Goal: Task Accomplishment & Management: Manage account settings

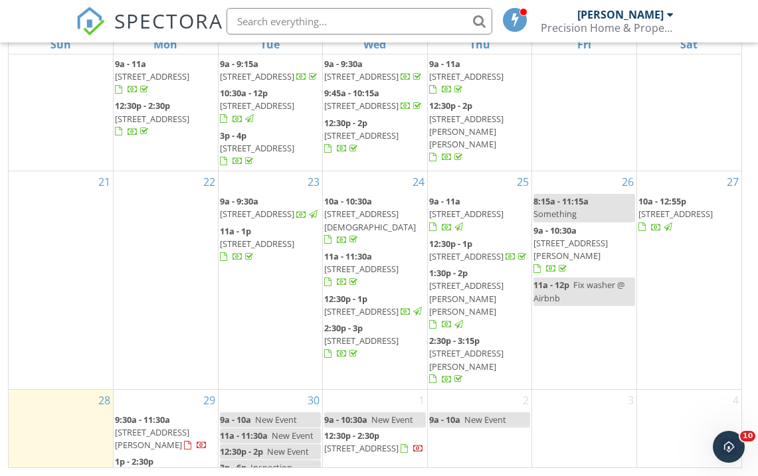
scroll to position [190, 0]
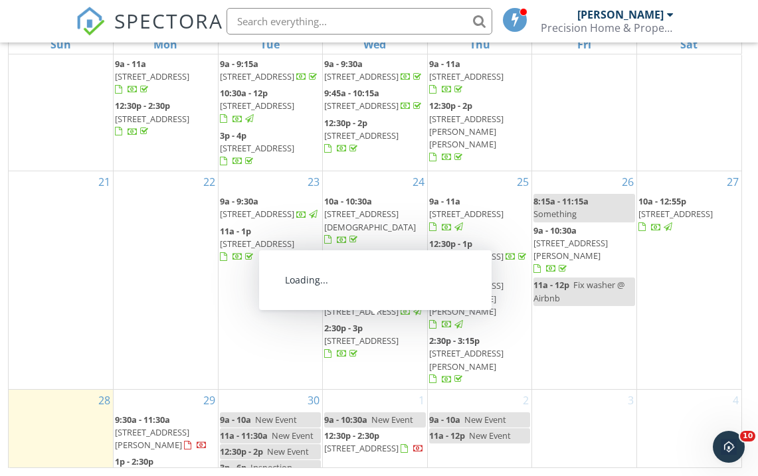
scroll to position [190, 0]
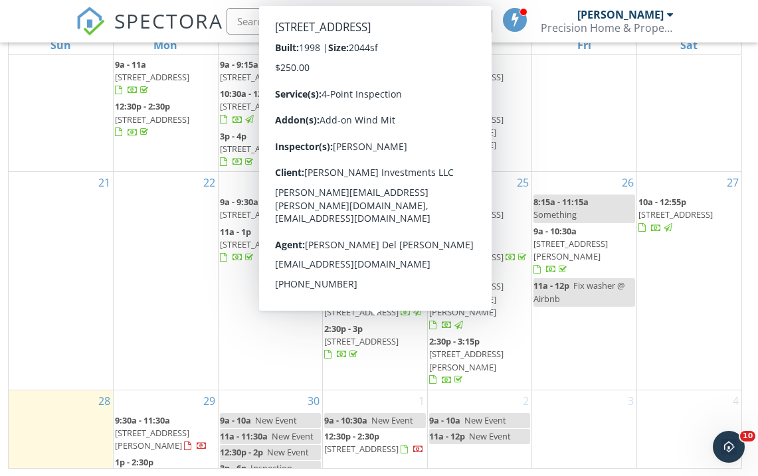
click at [248, 391] on div "30 9a - 10a New Event 11a - 11:30a New Event 12:30p - 2p New Event 3p - 6p Insp…" at bounding box center [271, 438] width 104 height 95
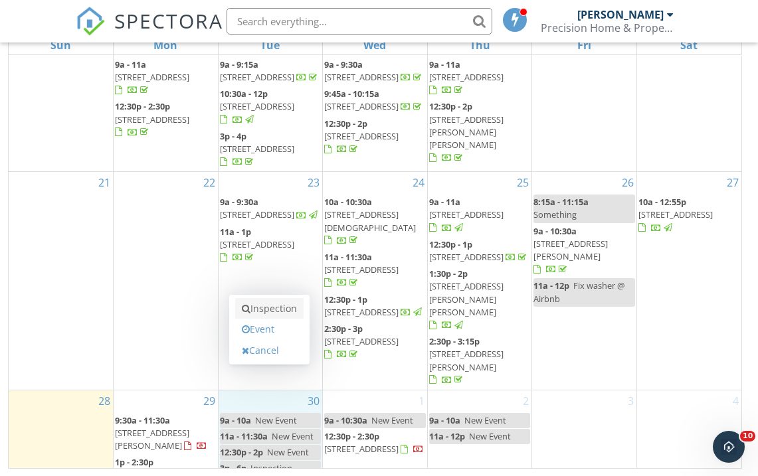
click at [276, 316] on link "Inspection" at bounding box center [269, 308] width 68 height 21
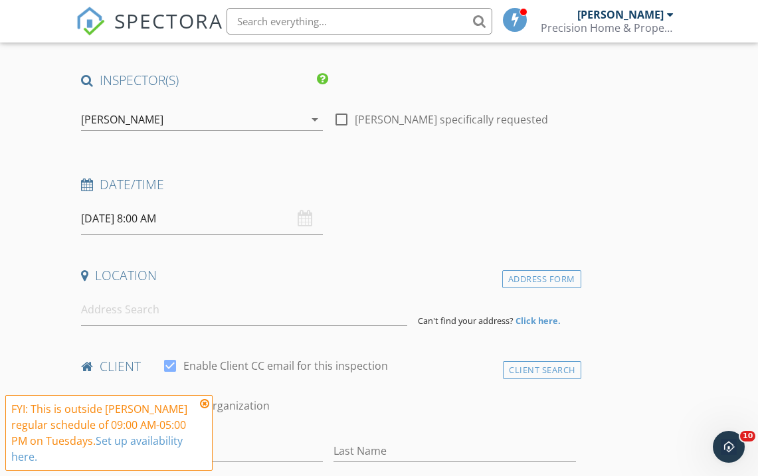
scroll to position [115, 0]
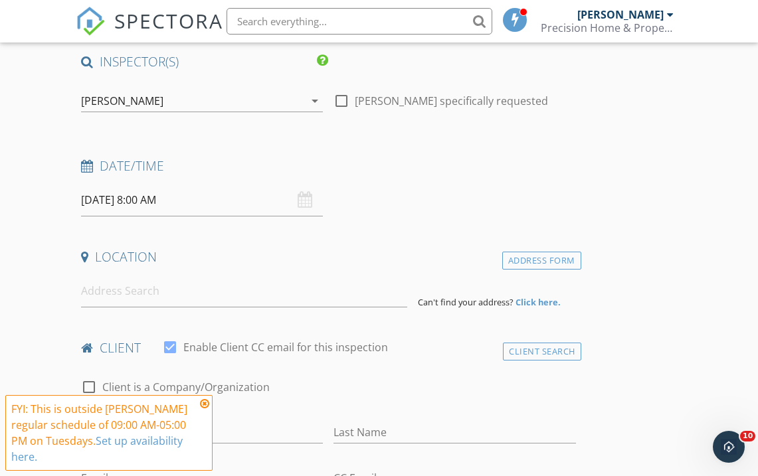
click at [150, 200] on input "09/30/2025 8:00 AM" at bounding box center [202, 200] width 242 height 33
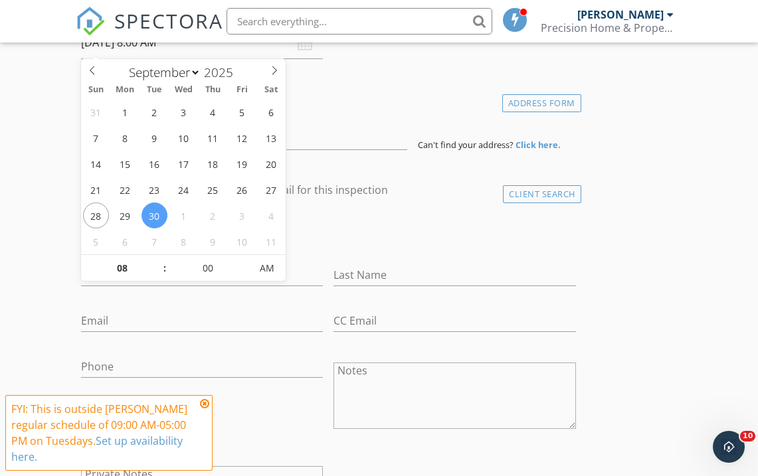
scroll to position [304, 0]
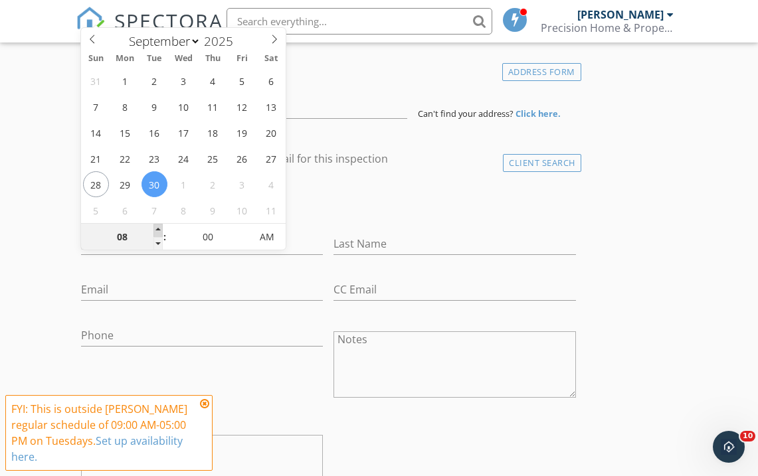
type input "09"
type input "09/30/2025 9:00 AM"
click at [161, 232] on span at bounding box center [158, 230] width 9 height 13
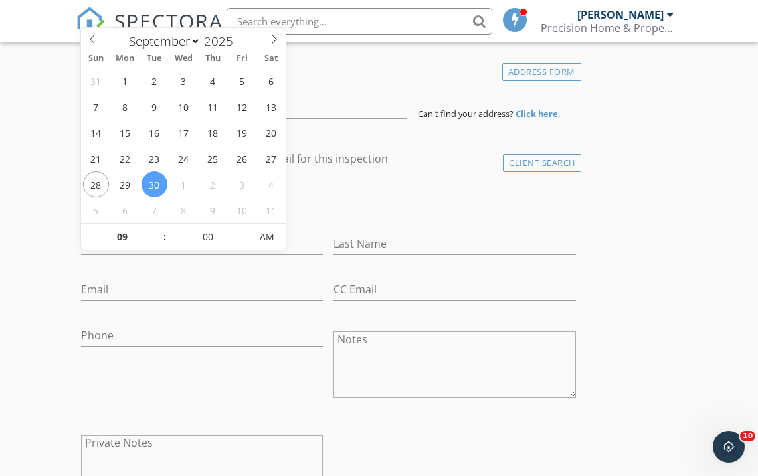
click at [362, 212] on div "check_box_outline_blank Client is a Company/Organization" at bounding box center [328, 205] width 495 height 35
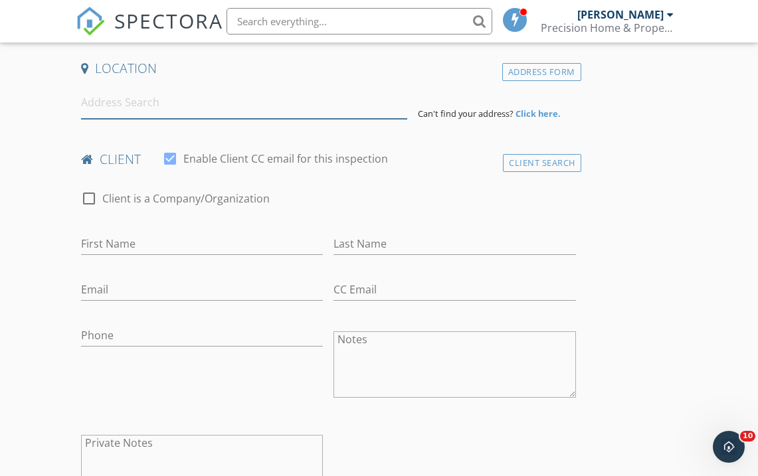
click at [302, 102] on input at bounding box center [244, 102] width 326 height 33
paste input "130 Shady Ln., Eustis"
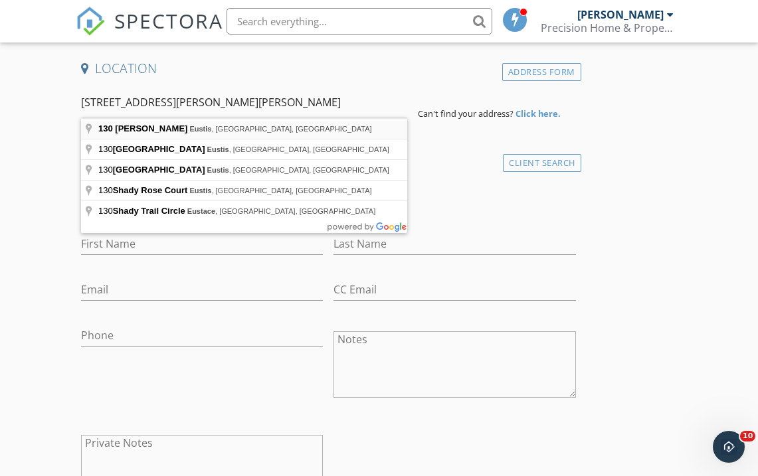
type input "130 Shady Ln, Eustis, FL, USA"
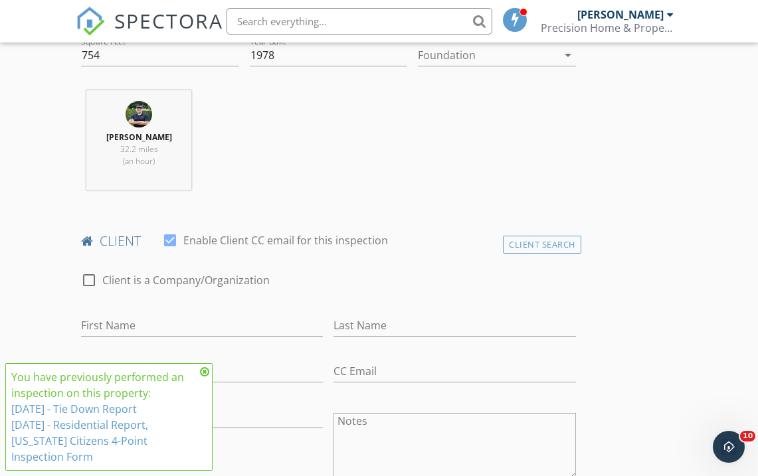
scroll to position [615, 0]
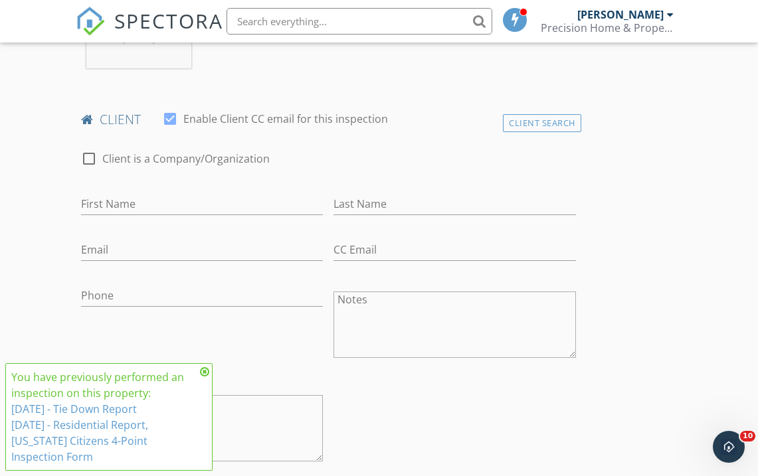
click at [205, 369] on icon at bounding box center [204, 372] width 9 height 11
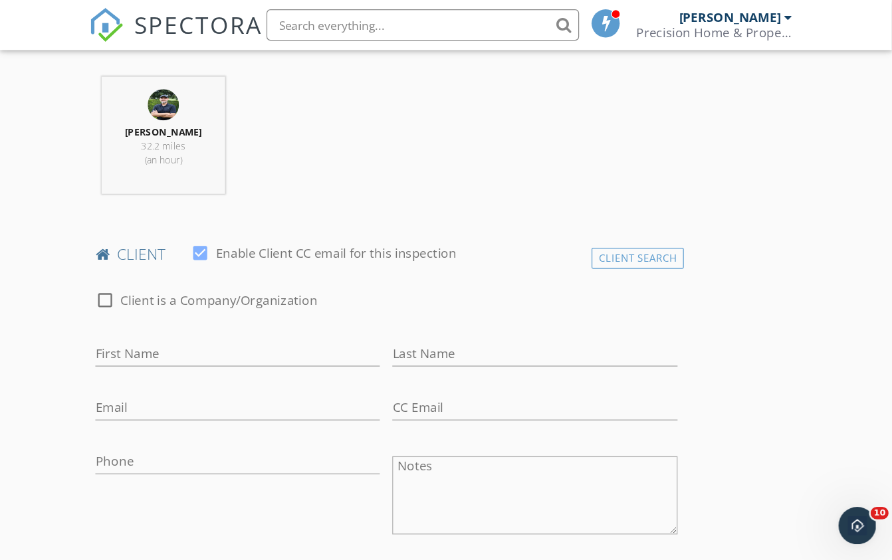
scroll to position [519, 0]
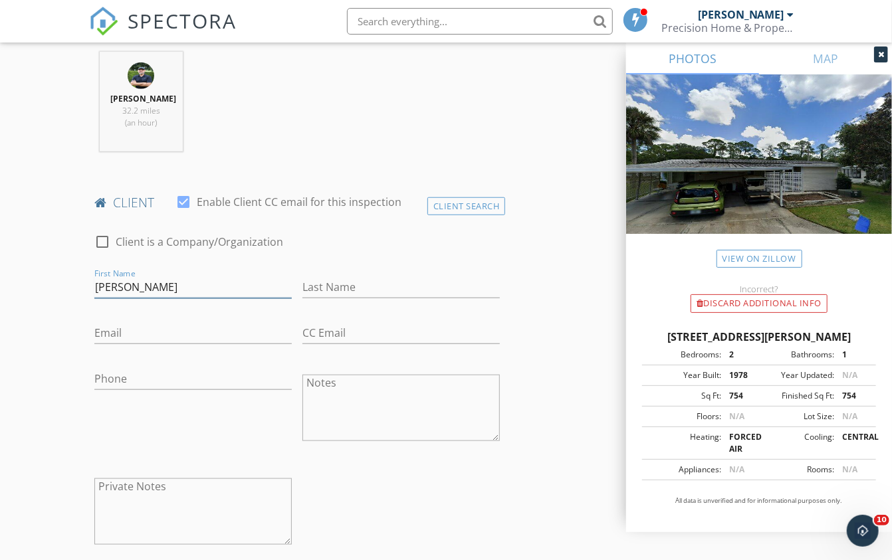
type input "Judy"
paste input "jlcliffe@centurylink.net"
type input "jlcliffe@centurylink.net"
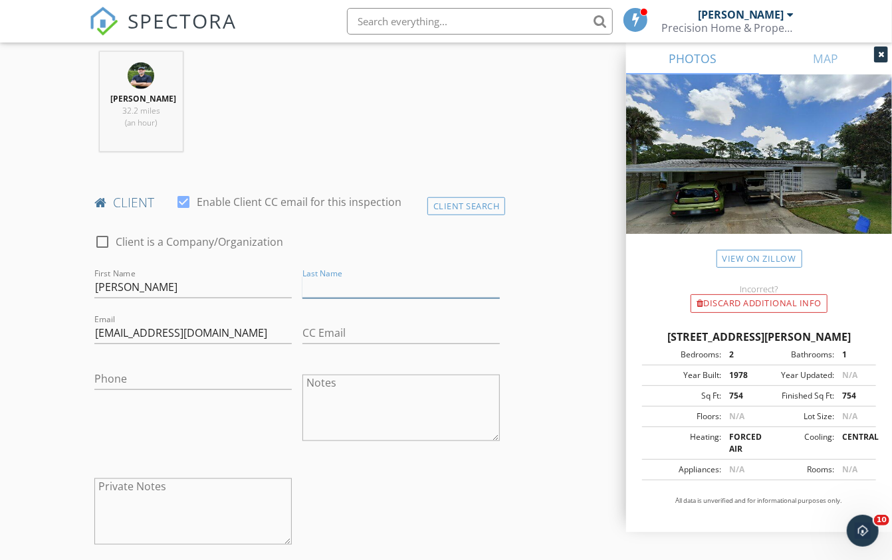
paste input "jlcliffe@centurylink.net"
click at [311, 476] on div "check_box_outline_blank Client is a Company/Organization First Name Judy Last N…" at bounding box center [297, 393] width 416 height 344
click at [387, 286] on input "jlcliffe@centurylink.net" at bounding box center [400, 287] width 197 height 22
paste input "Hinchcliffe"
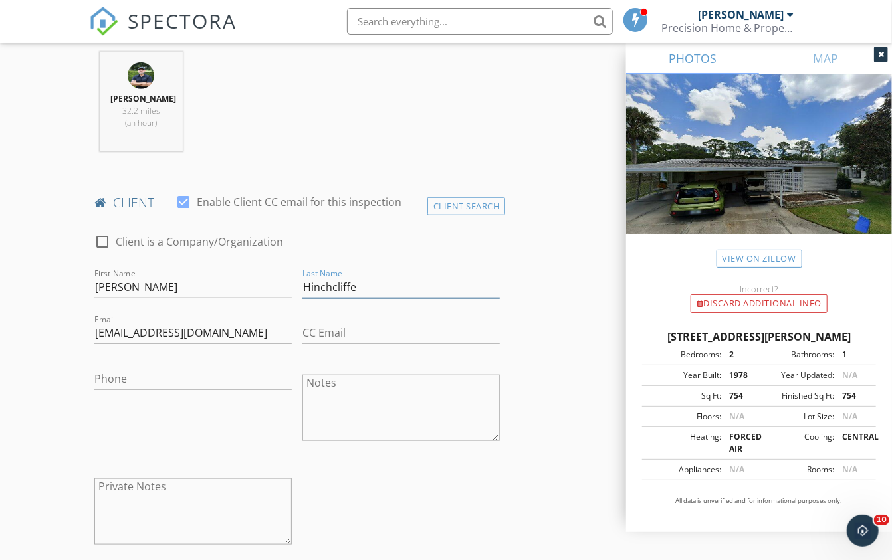
type input "Hinchcliffe"
click at [314, 467] on div "check_box_outline_blank Client is a Company/Organization First Name Judy Last N…" at bounding box center [297, 393] width 416 height 344
paste input "281-853-4098"
type input "281-853-4098"
click at [257, 404] on div "Phone 281-853-4098" at bounding box center [193, 410] width 208 height 104
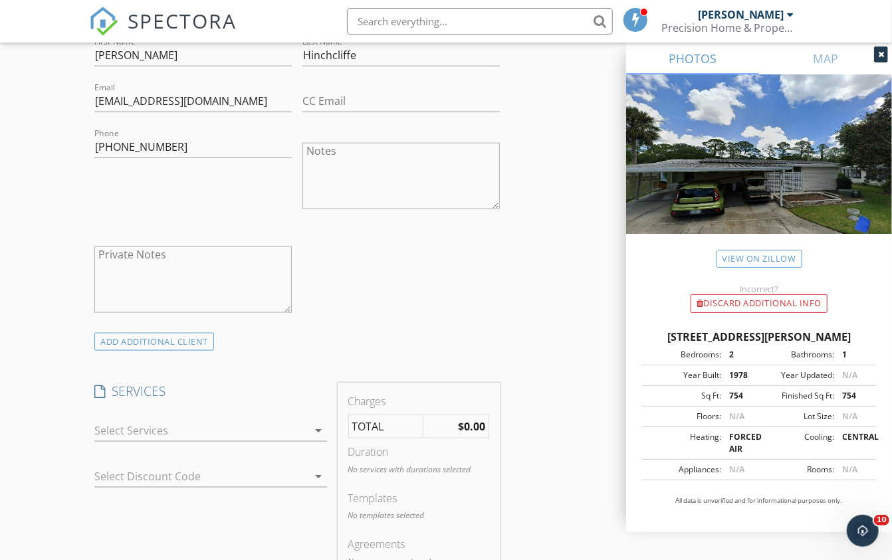
scroll to position [752, 0]
click at [302, 427] on div at bounding box center [200, 429] width 213 height 21
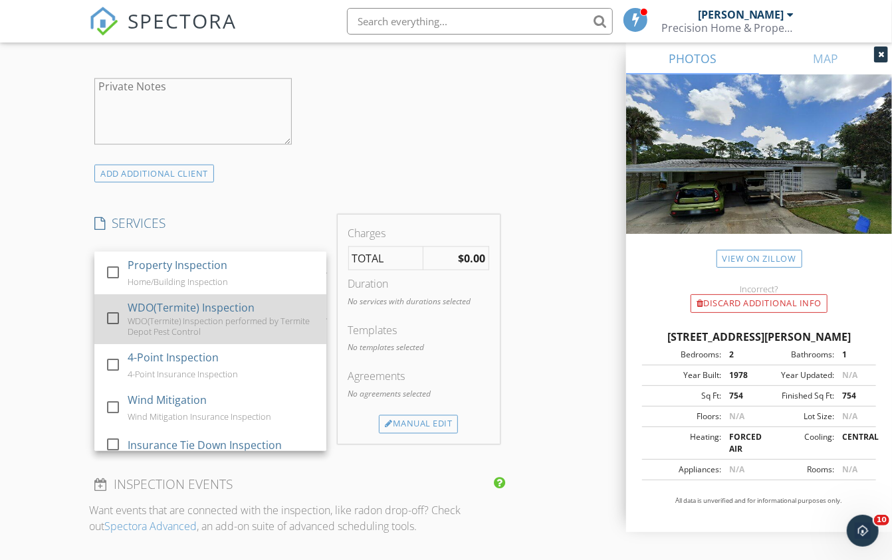
scroll to position [0, 0]
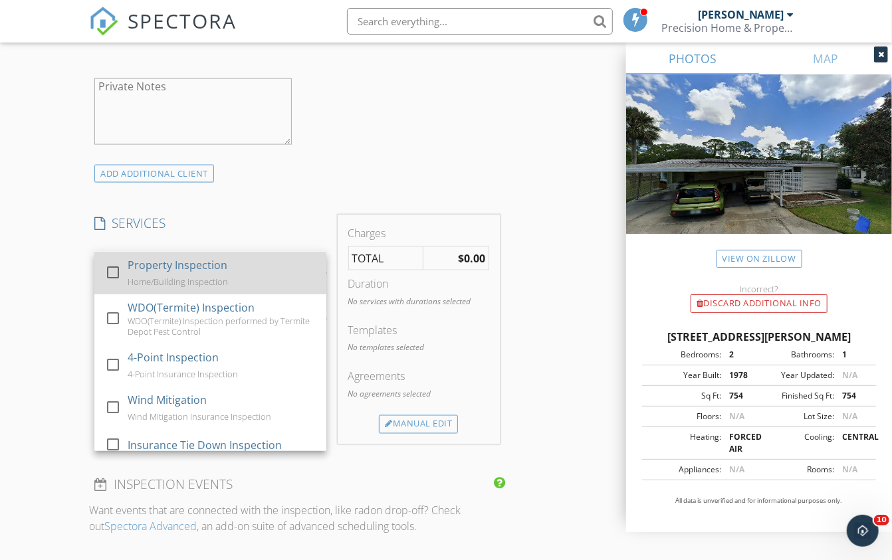
click at [114, 269] on div at bounding box center [113, 272] width 23 height 23
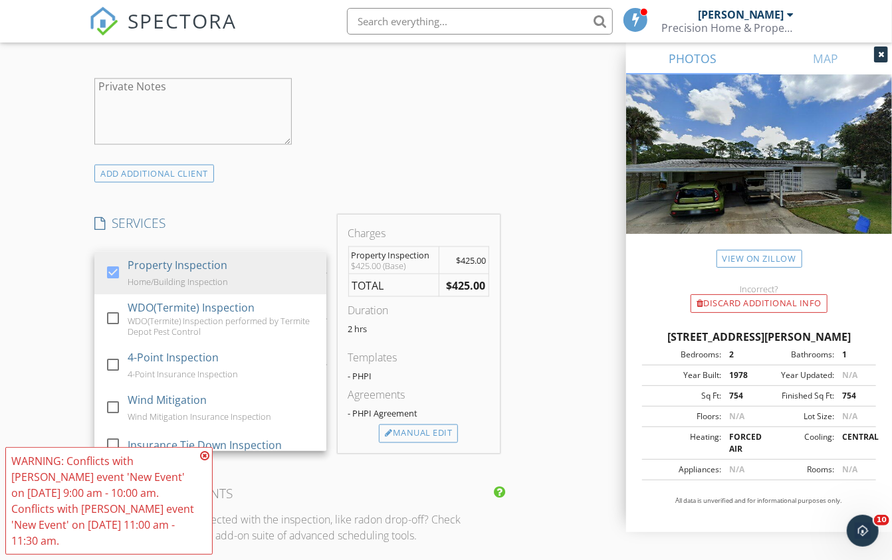
click at [204, 455] on icon at bounding box center [204, 456] width 9 height 11
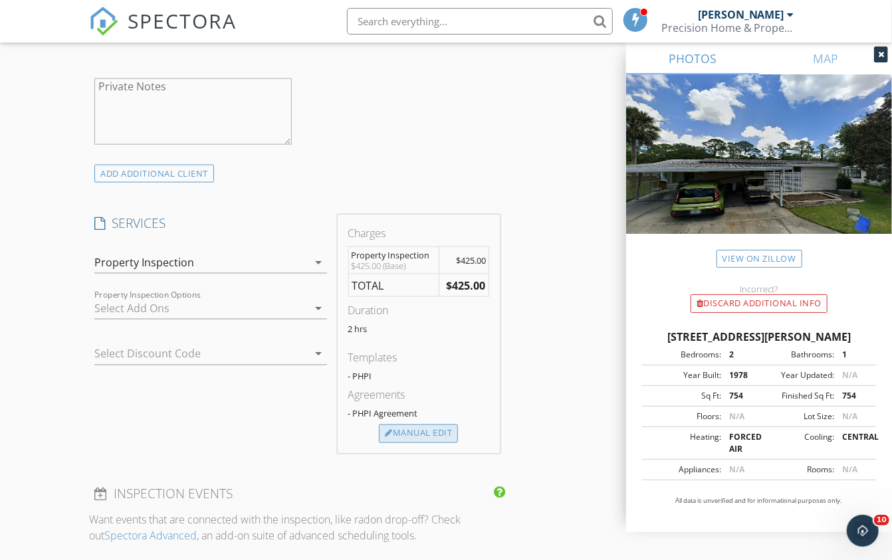
click at [407, 425] on div "Manual Edit" at bounding box center [418, 434] width 79 height 19
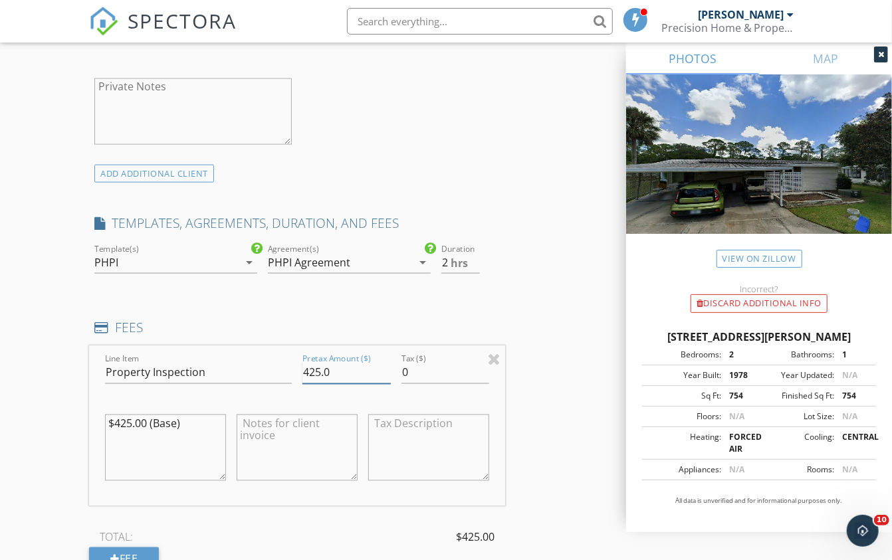
click at [308, 369] on input "425.0" at bounding box center [346, 373] width 88 height 22
type input "225.0"
click at [472, 255] on input "2.5" at bounding box center [460, 263] width 39 height 22
click at [473, 260] on input "2" at bounding box center [460, 263] width 39 height 22
click at [473, 260] on input "1.5" at bounding box center [460, 263] width 39 height 22
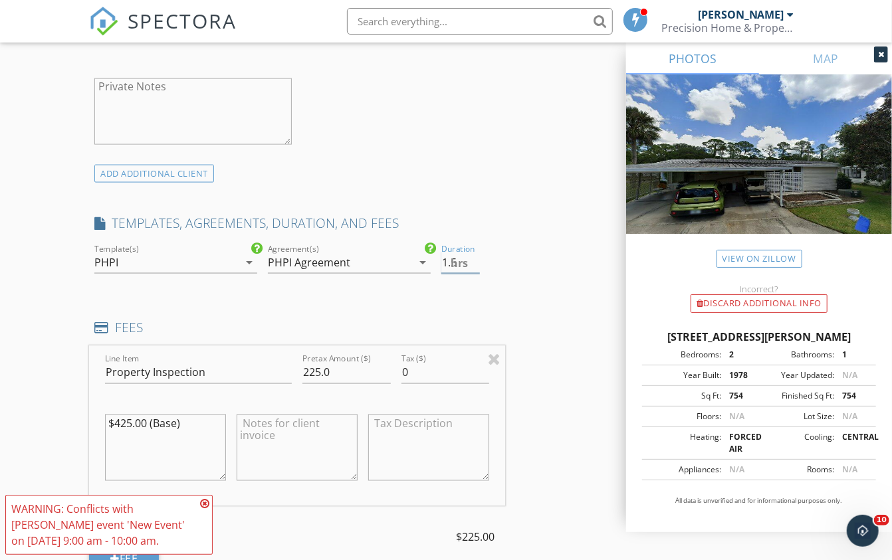
type input "1"
click at [473, 260] on input "1" at bounding box center [460, 263] width 39 height 22
click at [508, 291] on div "INSPECTOR(S) check_box Mike Mitchell PRIMARY Mike Mitchell arrow_drop_down chec…" at bounding box center [446, 397] width 714 height 2324
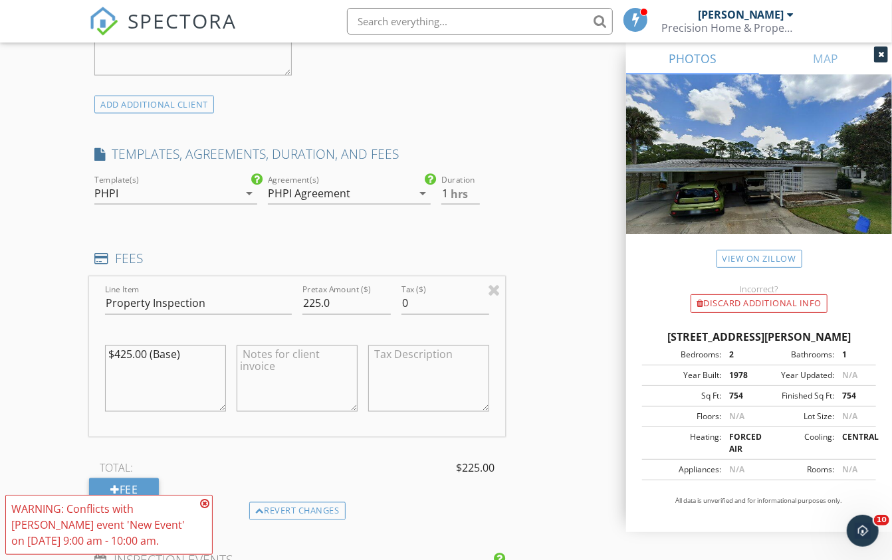
scroll to position [993, 0]
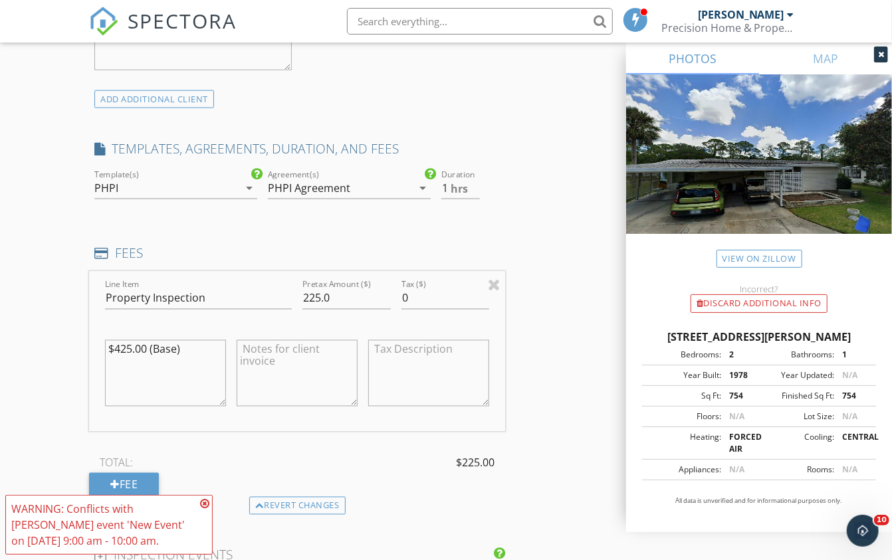
click at [204, 476] on icon at bounding box center [204, 503] width 9 height 11
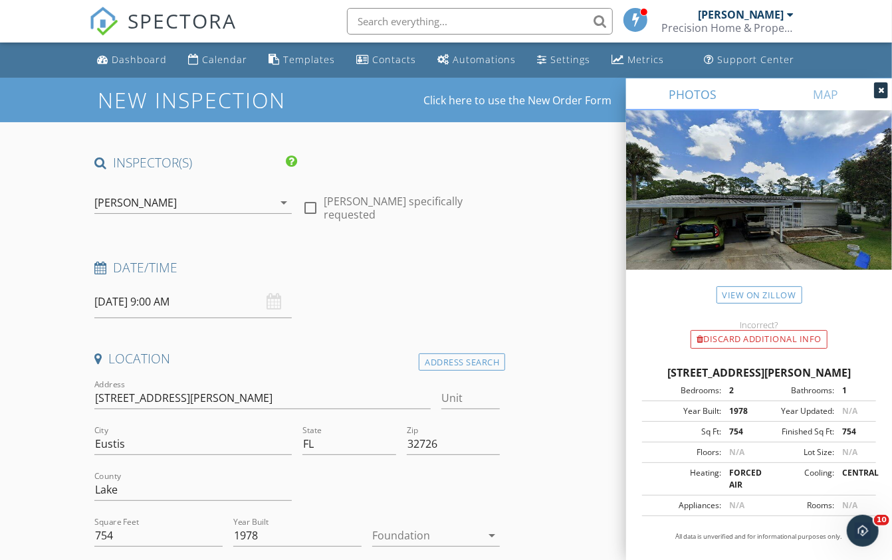
scroll to position [0, 0]
click at [126, 302] on input "[DATE] 9:00 AM" at bounding box center [192, 302] width 197 height 33
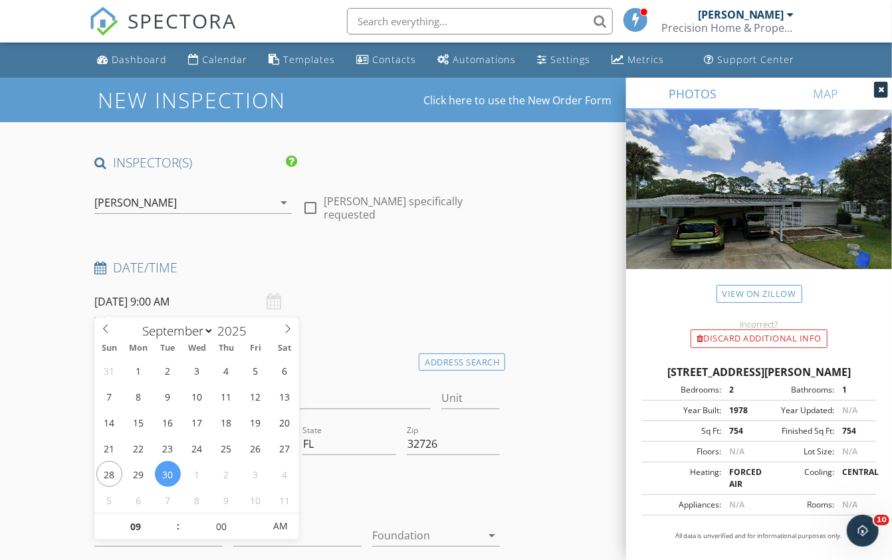
click at [374, 295] on div "Date/Time 09/30/2025 9:00 AM" at bounding box center [297, 288] width 416 height 59
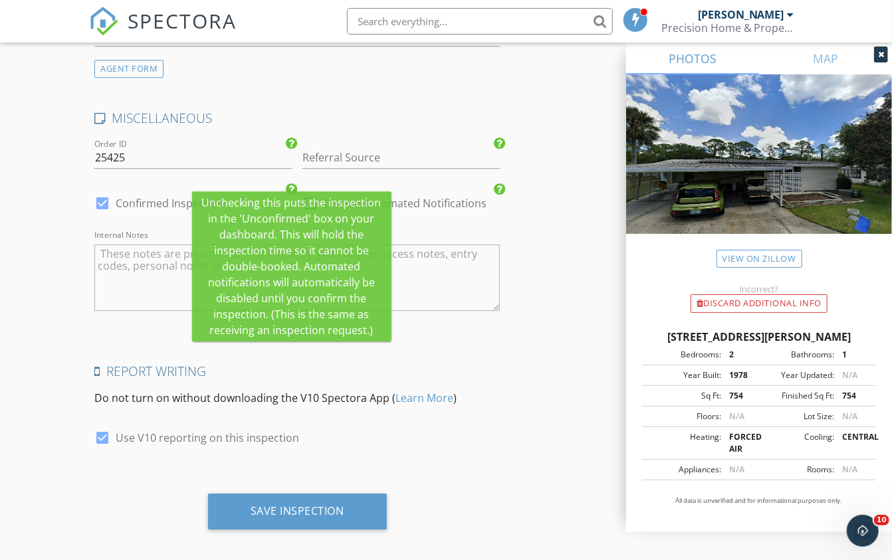
scroll to position [1938, 0]
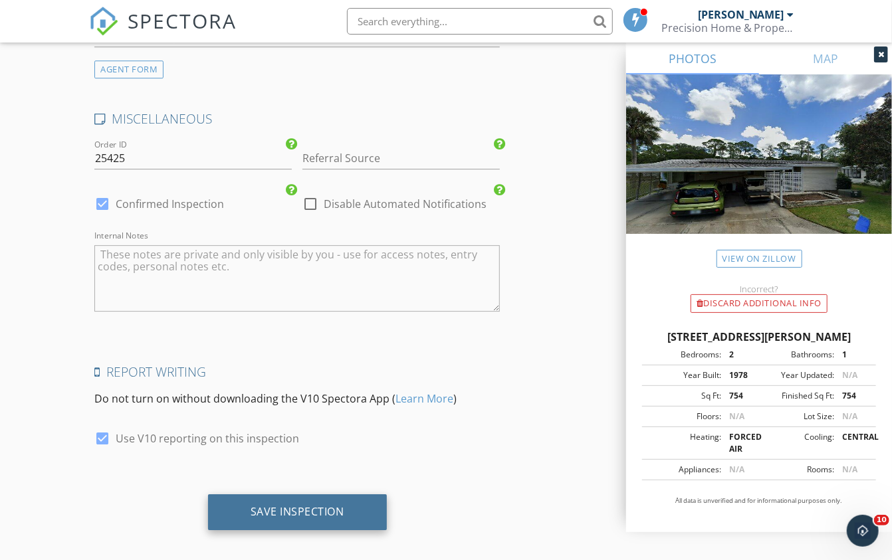
click at [266, 476] on div "Save Inspection" at bounding box center [298, 511] width 94 height 13
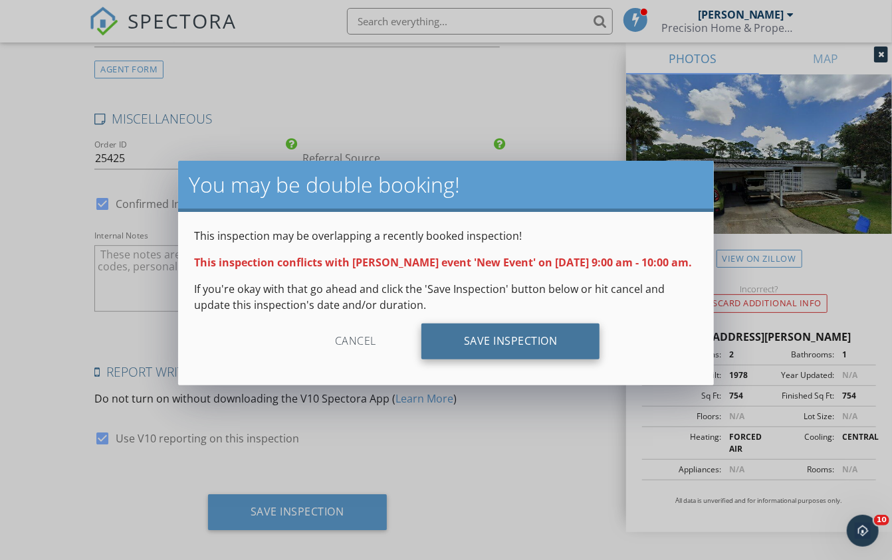
click at [522, 342] on div "Save Inspection" at bounding box center [510, 342] width 179 height 36
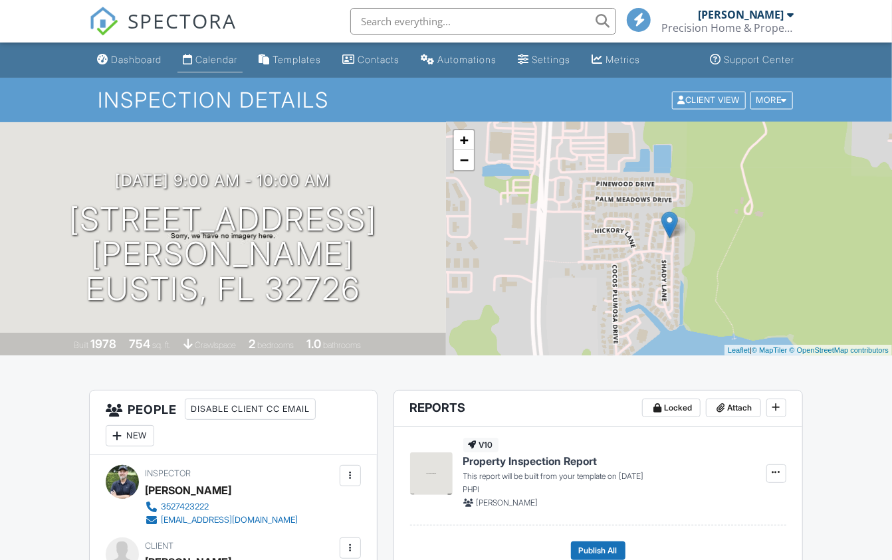
click at [237, 59] on div "Calendar" at bounding box center [216, 59] width 42 height 11
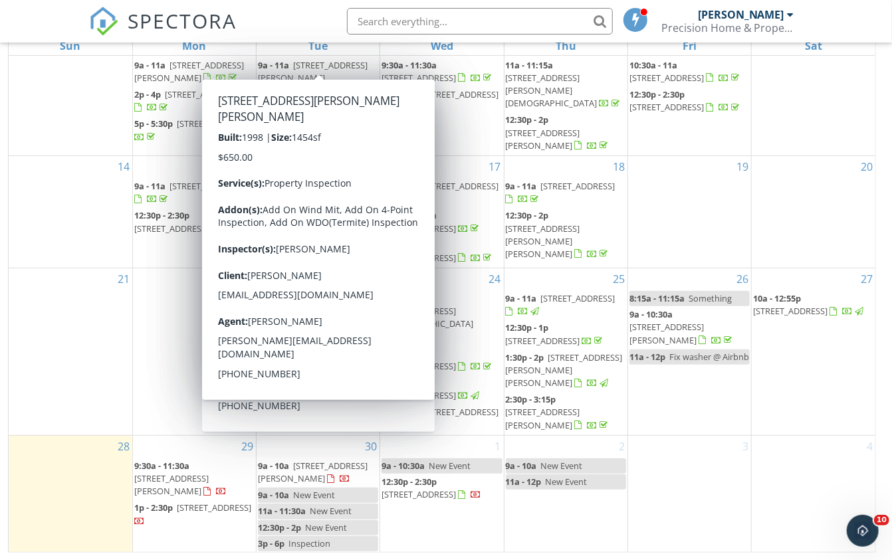
scroll to position [175, 0]
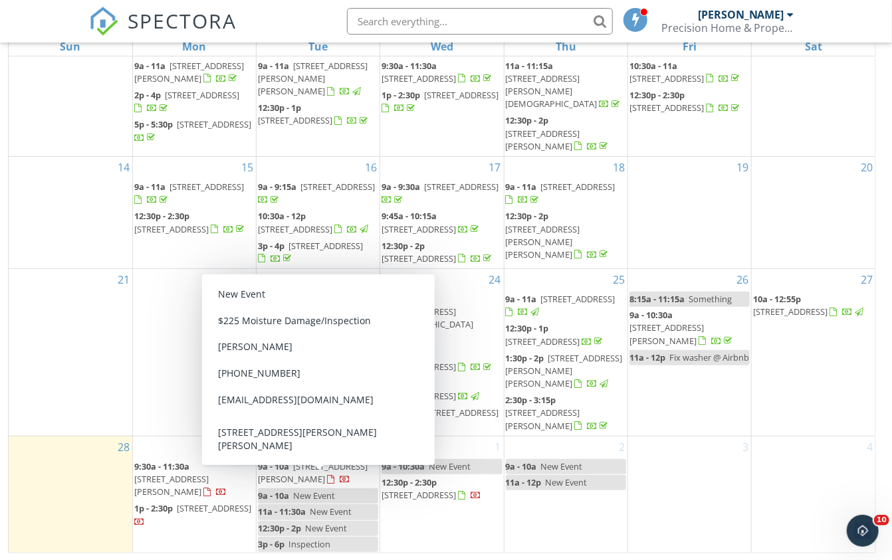
click at [308, 491] on span "New Event" at bounding box center [314, 496] width 42 height 12
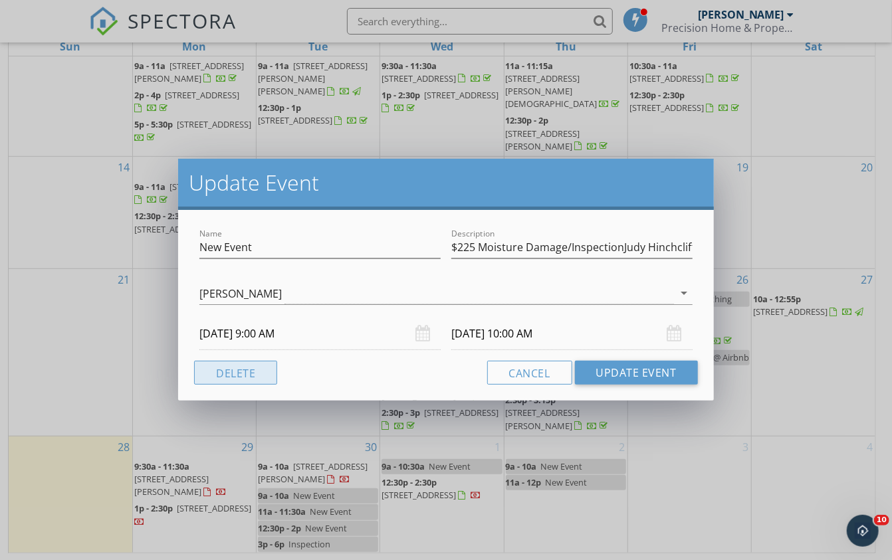
click at [251, 371] on button "Delete" at bounding box center [235, 373] width 83 height 24
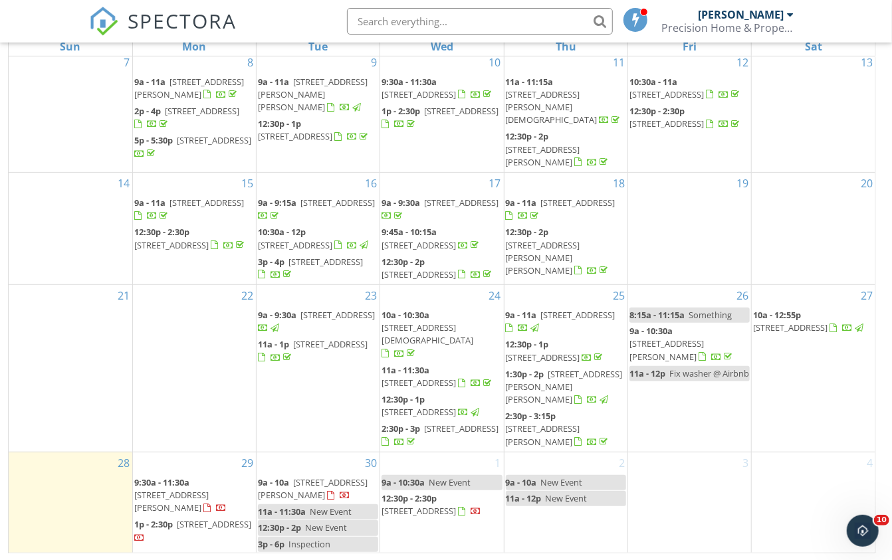
click at [312, 453] on div "30 9a - 10a 130 Shady Ln, Eustis 32726 11a - 11:30a New Event 12:30p - 2p New E…" at bounding box center [318, 503] width 123 height 101
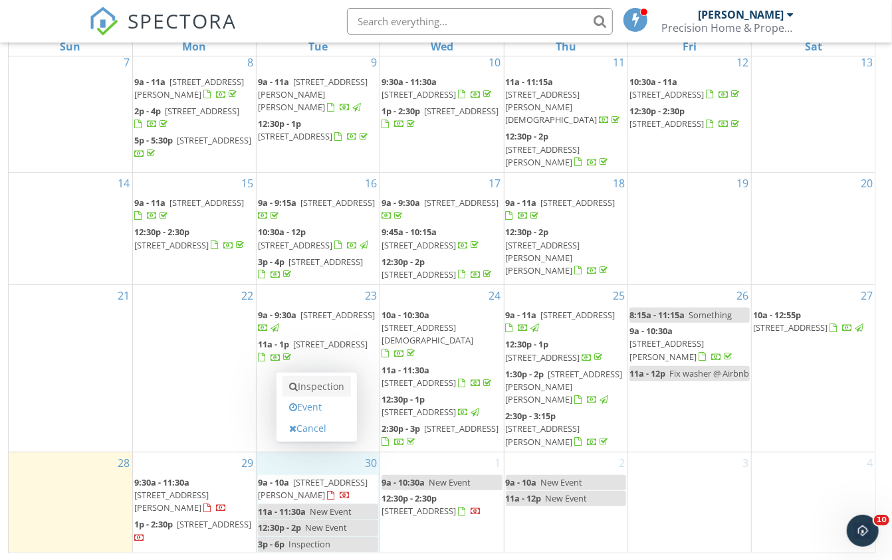
click at [318, 389] on link "Inspection" at bounding box center [316, 386] width 68 height 21
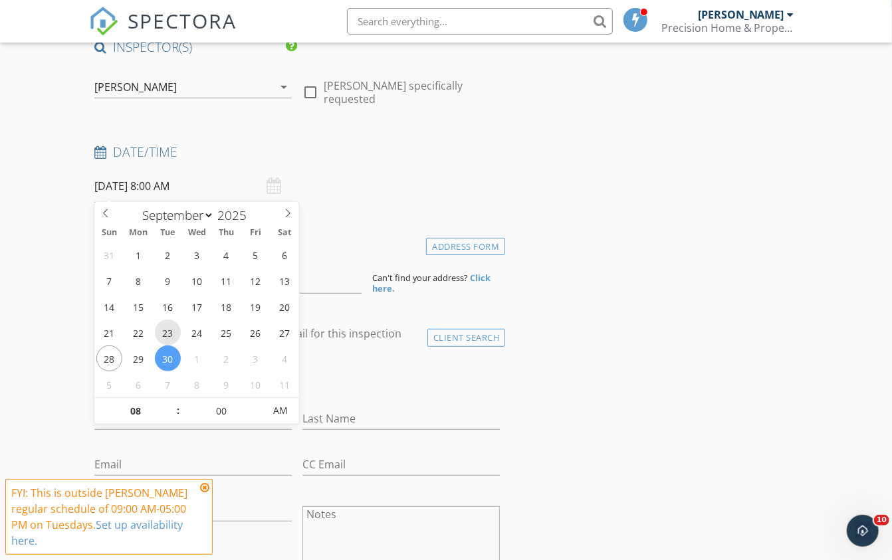
scroll to position [173, 0]
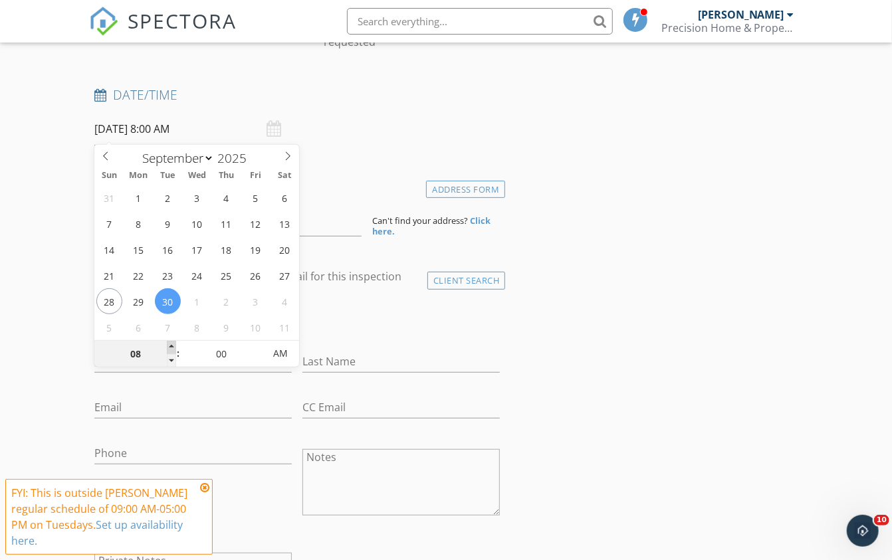
type input "09"
type input "[DATE] 9:00 AM"
click at [171, 348] on span at bounding box center [171, 347] width 9 height 13
type input "10"
type input "[DATE] 10:00 AM"
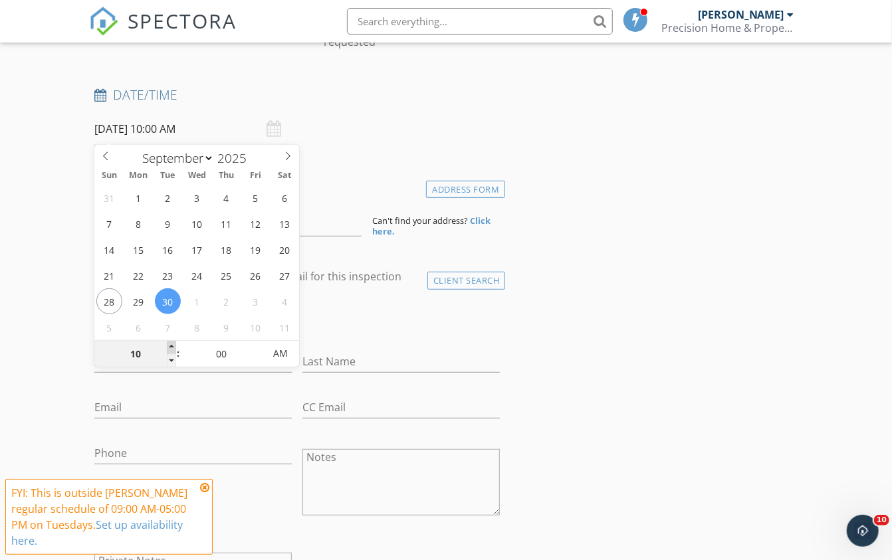
click at [171, 348] on span at bounding box center [171, 347] width 9 height 13
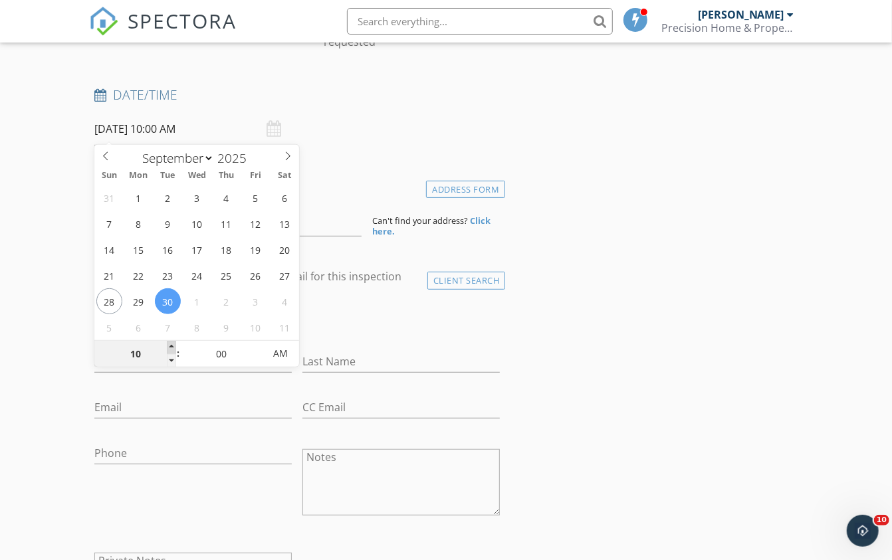
type input "11"
type input "[DATE] 11:00 AM"
click at [171, 348] on span at bounding box center [171, 347] width 9 height 13
click at [367, 295] on div "check_box_outline_blank Client is a Company/Organization" at bounding box center [297, 317] width 416 height 45
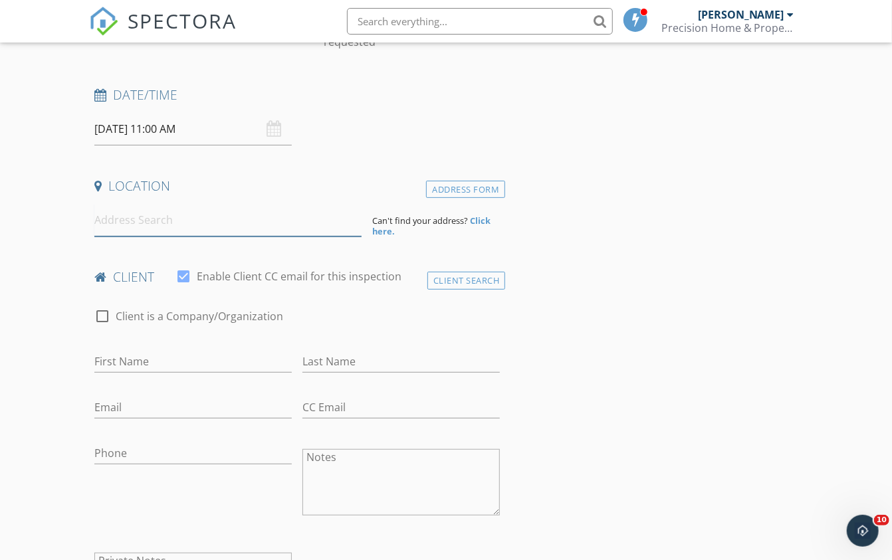
click at [223, 217] on input at bounding box center [227, 220] width 267 height 33
paste input "[STREET_ADDRESS]"
type input "[STREET_ADDRESS]"
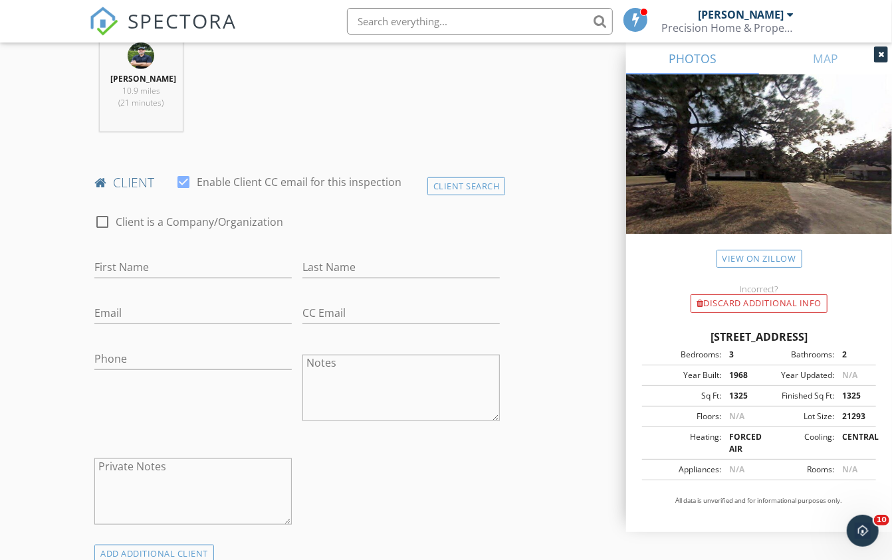
scroll to position [541, 0]
type input "[PERSON_NAME]"
type input "West"
paste input "352 409 0444"
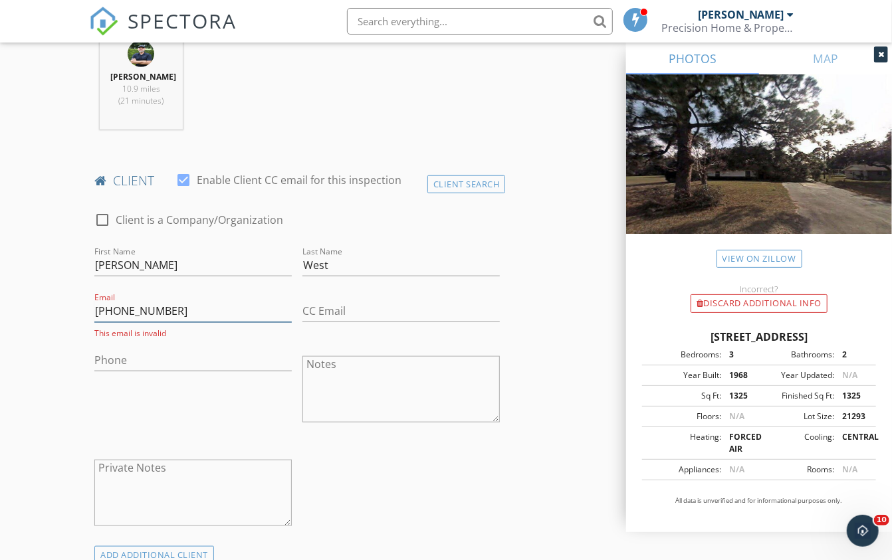
type input "352 409 0444"
click at [251, 411] on div "Phone" at bounding box center [193, 391] width 208 height 104
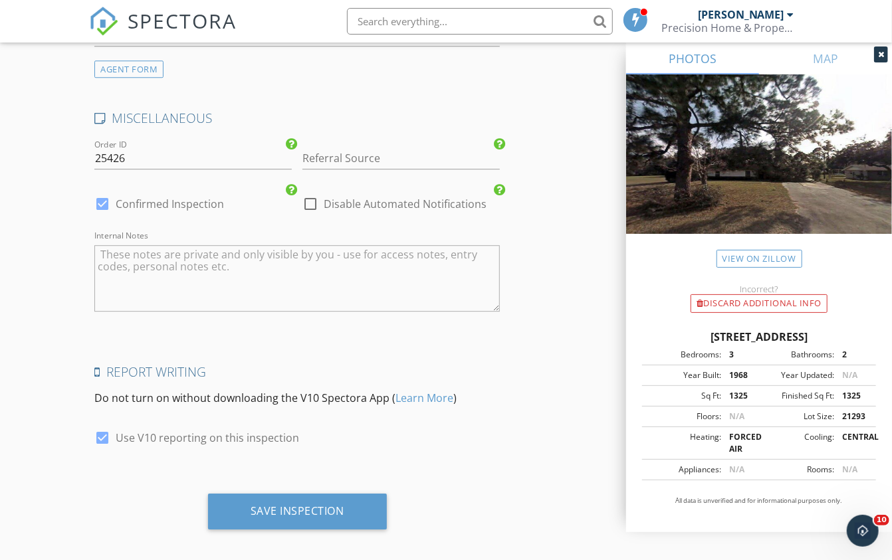
scroll to position [1796, 0]
click at [216, 268] on textarea "Internal Notes" at bounding box center [296, 280] width 405 height 66
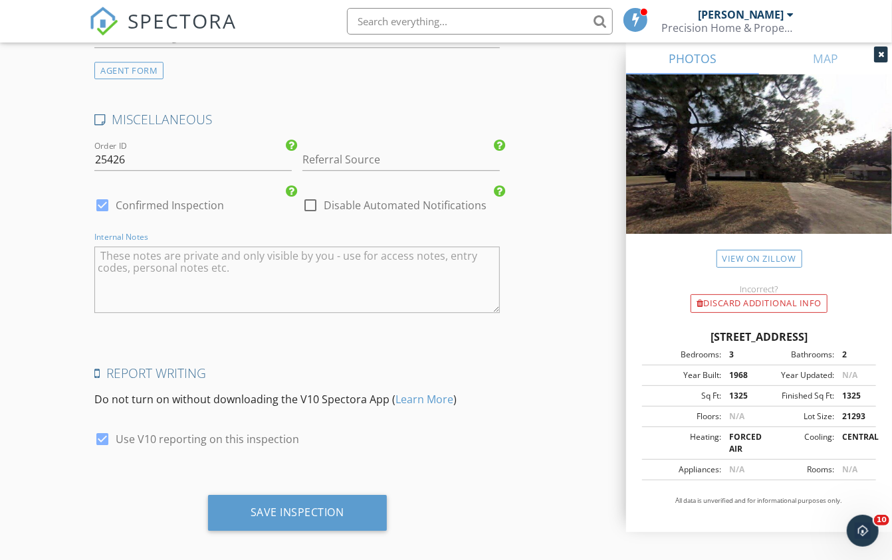
paste textarea "[PERSON_NAME] referral"
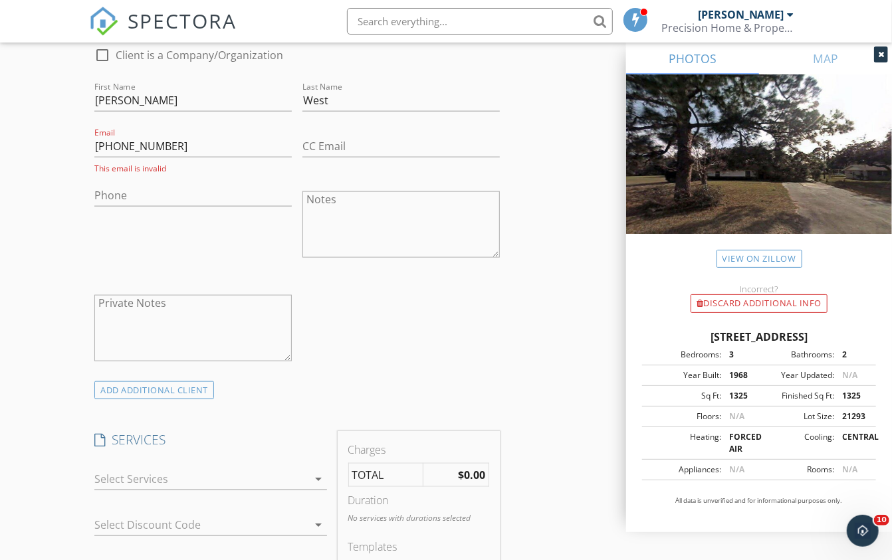
scroll to position [539, 0]
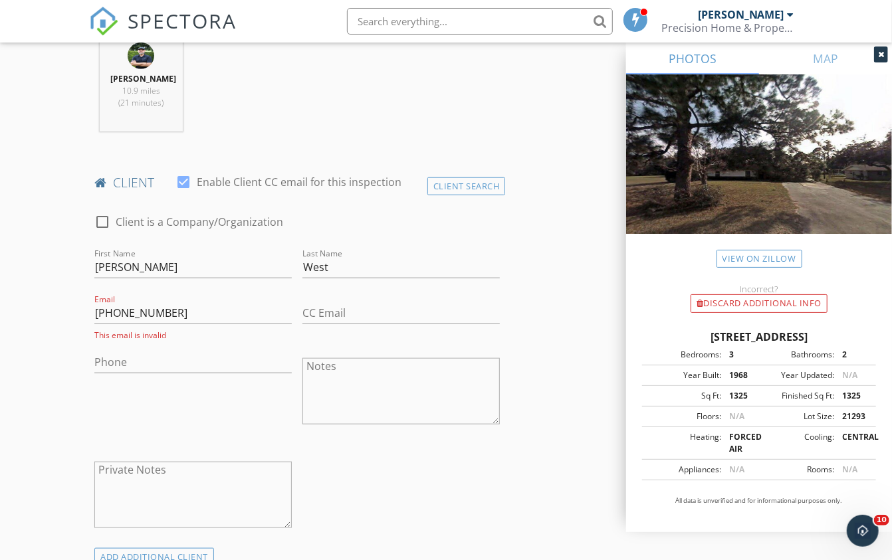
type textarea "[PERSON_NAME] referral"
drag, startPoint x: 175, startPoint y: 304, endPoint x: 87, endPoint y: 302, distance: 88.4
paste input "352-409-0444"
type input "352-409-0444"
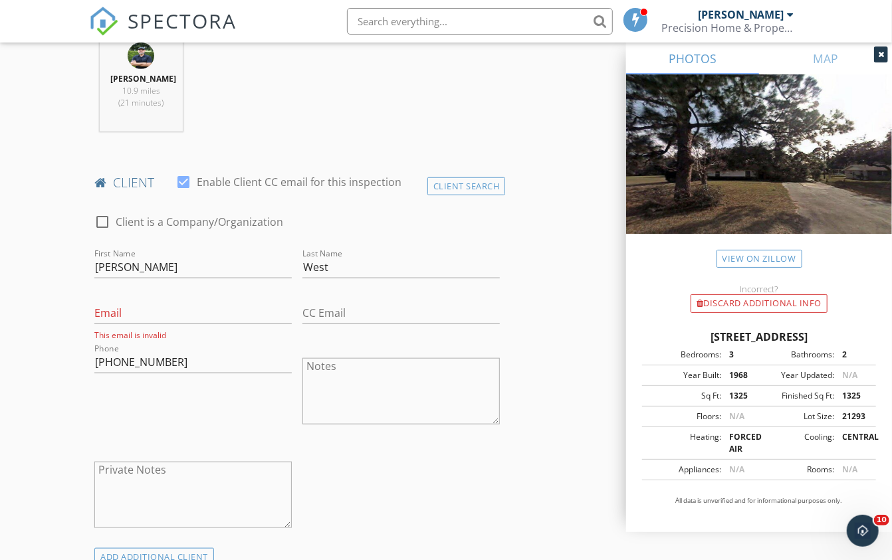
click at [201, 397] on div "Phone 352-409-0444" at bounding box center [193, 393] width 208 height 104
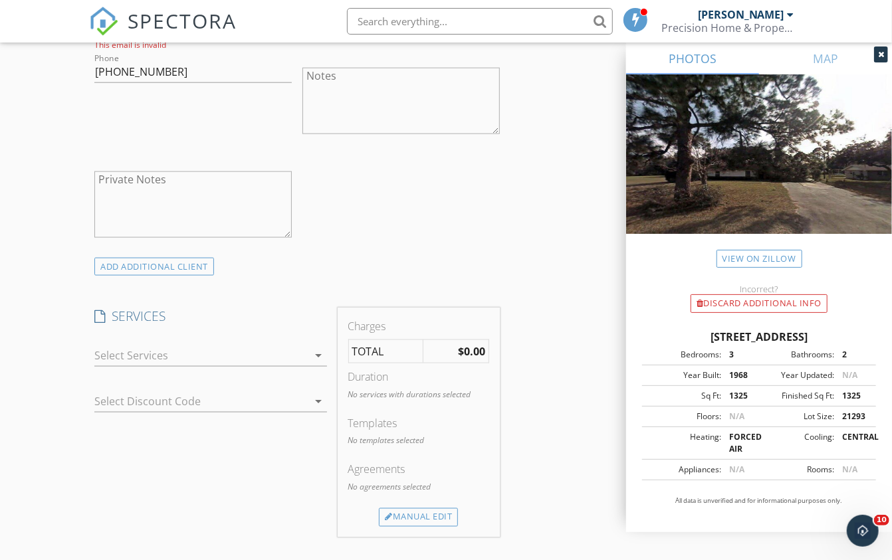
scroll to position [841, 0]
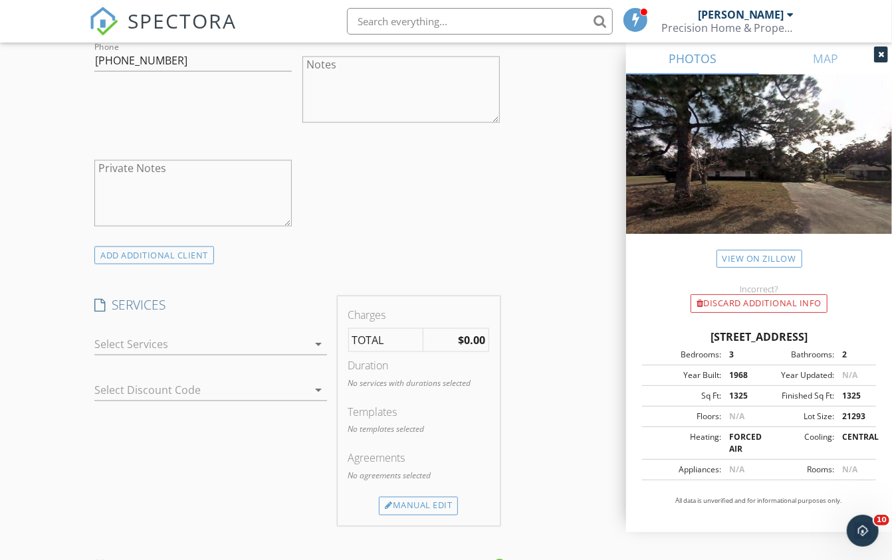
click at [281, 343] on div at bounding box center [200, 344] width 213 height 21
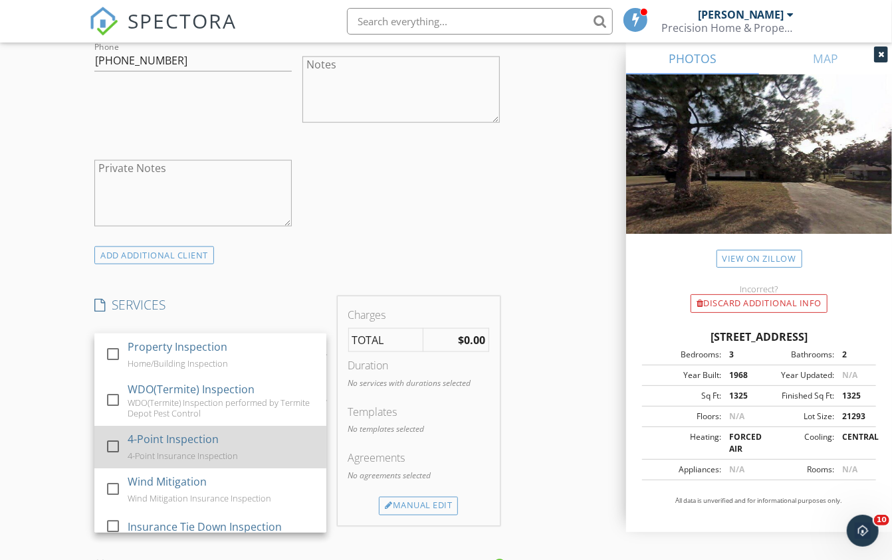
click at [105, 444] on div at bounding box center [113, 446] width 23 height 23
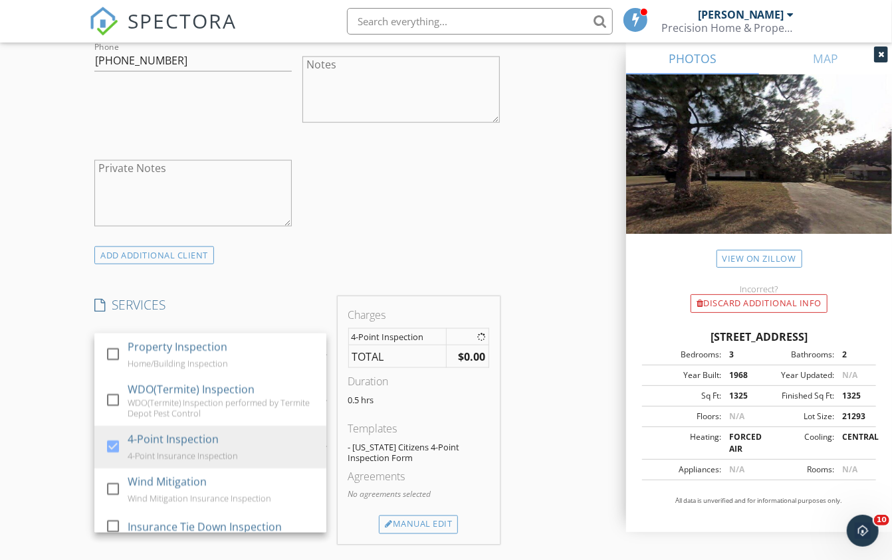
click at [330, 278] on div "INSPECTOR(S) check_box Mike Mitchell PRIMARY Mike Mitchell arrow_drop_down chec…" at bounding box center [297, 375] width 416 height 2123
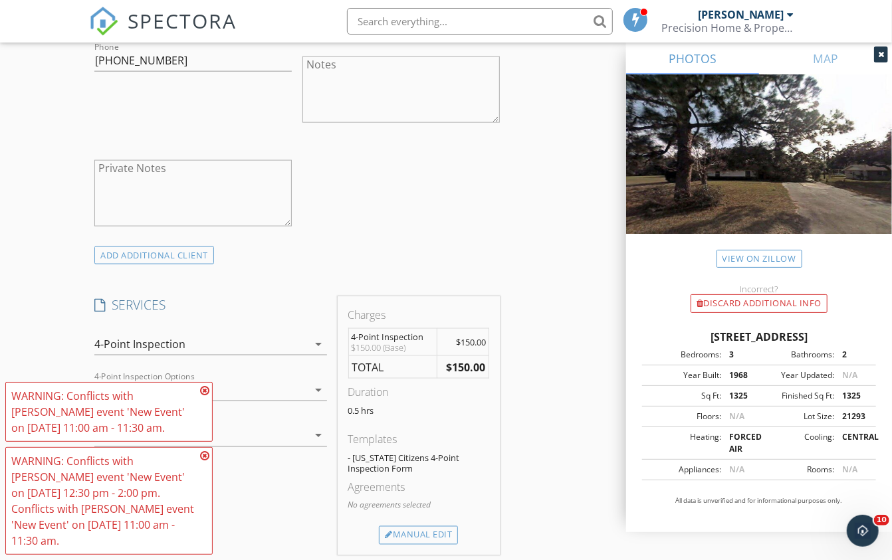
click at [204, 393] on icon at bounding box center [204, 390] width 9 height 11
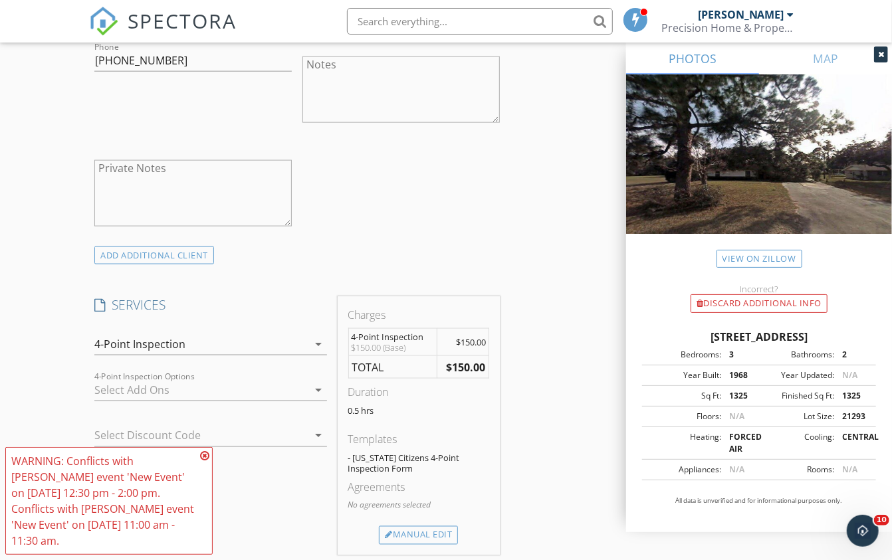
click at [204, 450] on div "WARNING: Conflicts with Mike Mitchell's event 'New Event' on 09/30/2025 12:30 p…" at bounding box center [108, 501] width 207 height 108
click at [209, 455] on icon at bounding box center [204, 456] width 9 height 11
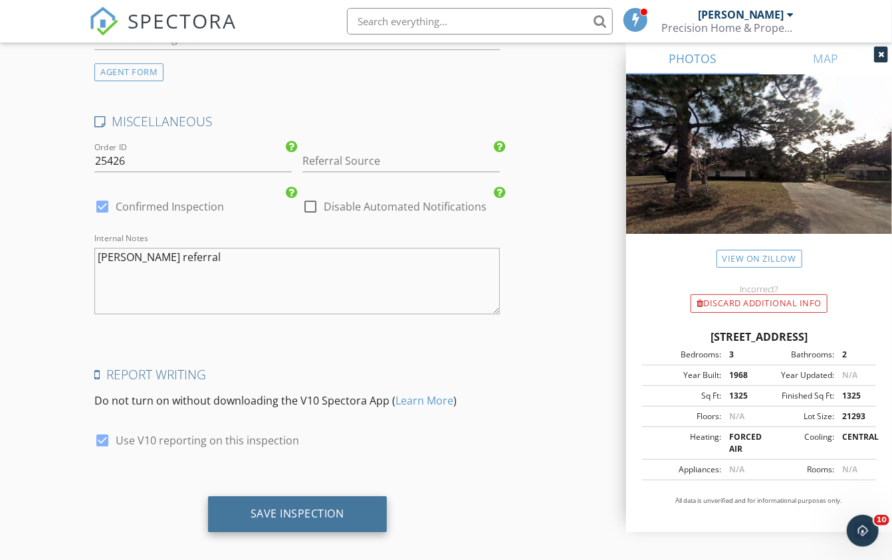
scroll to position [1823, 0]
click at [306, 497] on div "Save Inspection" at bounding box center [297, 515] width 179 height 36
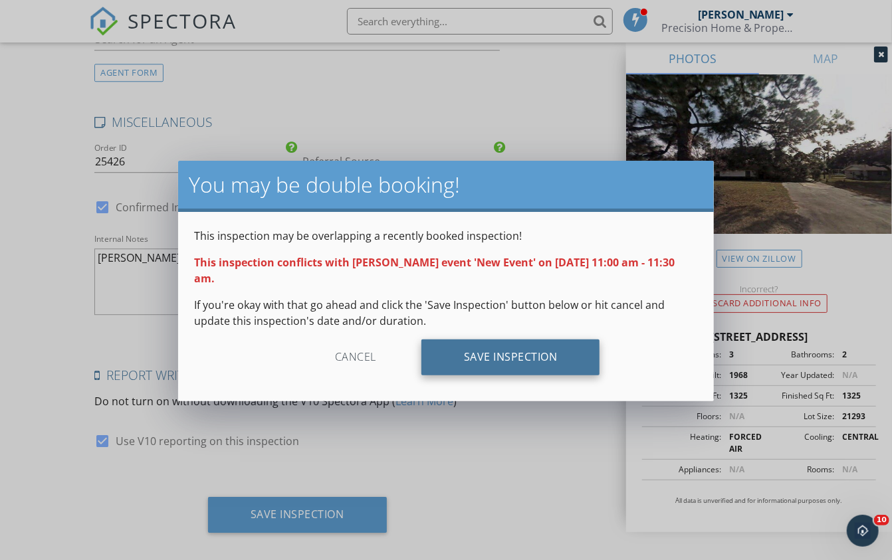
click at [553, 355] on div "Save Inspection" at bounding box center [510, 358] width 179 height 36
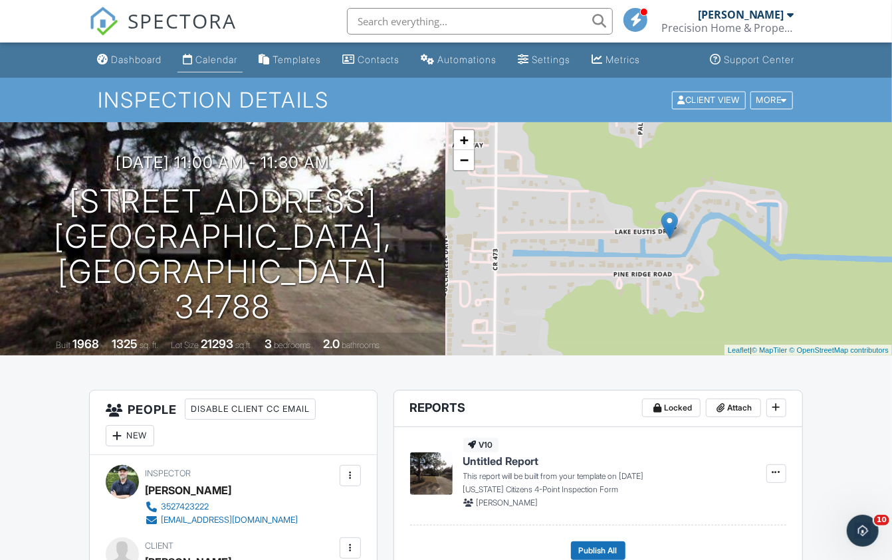
click at [224, 60] on div "Calendar" at bounding box center [216, 59] width 42 height 11
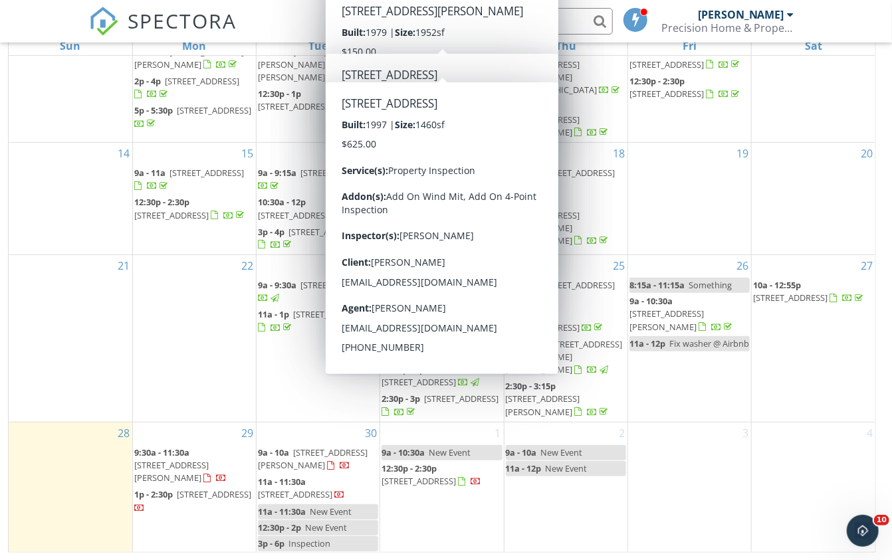
scroll to position [175, 0]
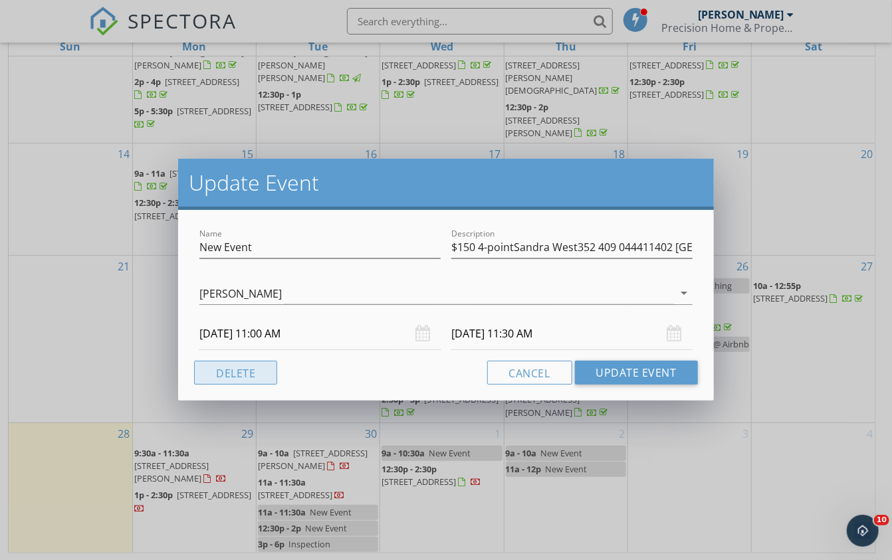
click at [247, 373] on button "Delete" at bounding box center [235, 373] width 83 height 24
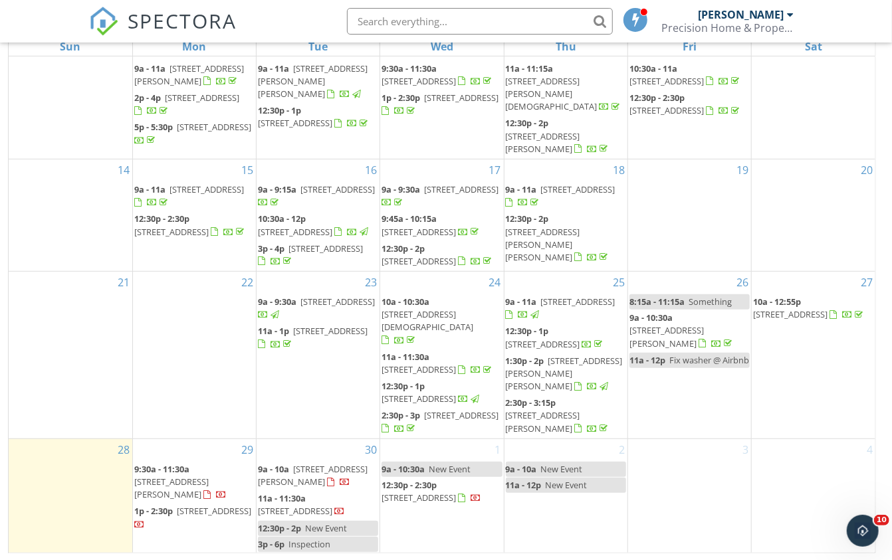
click at [312, 451] on div "30 9a - 10a 130 Shady Ln, Eustis 32726 11a - 11:30a 11402 Lake Eustis Dr, Leesb…" at bounding box center [318, 496] width 123 height 114
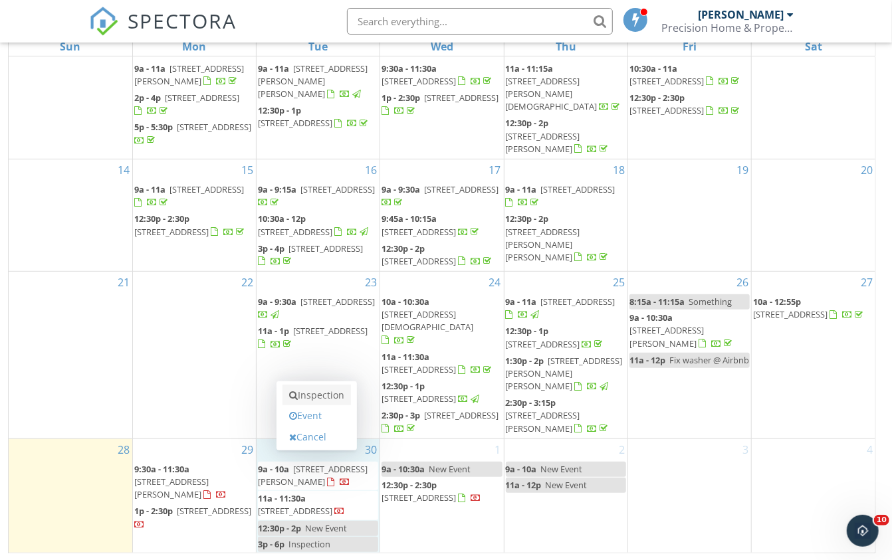
click at [318, 396] on link "Inspection" at bounding box center [316, 395] width 68 height 21
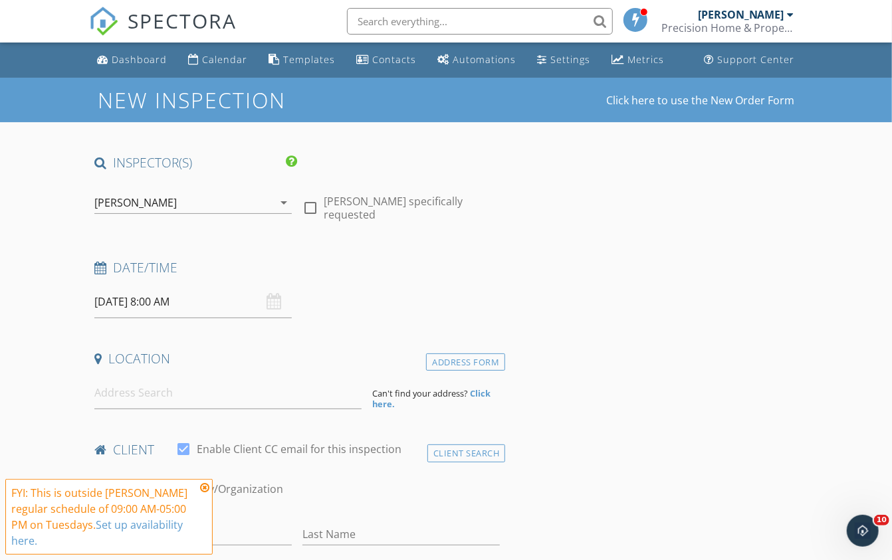
click at [181, 297] on input "[DATE] 8:00 AM" at bounding box center [192, 302] width 197 height 33
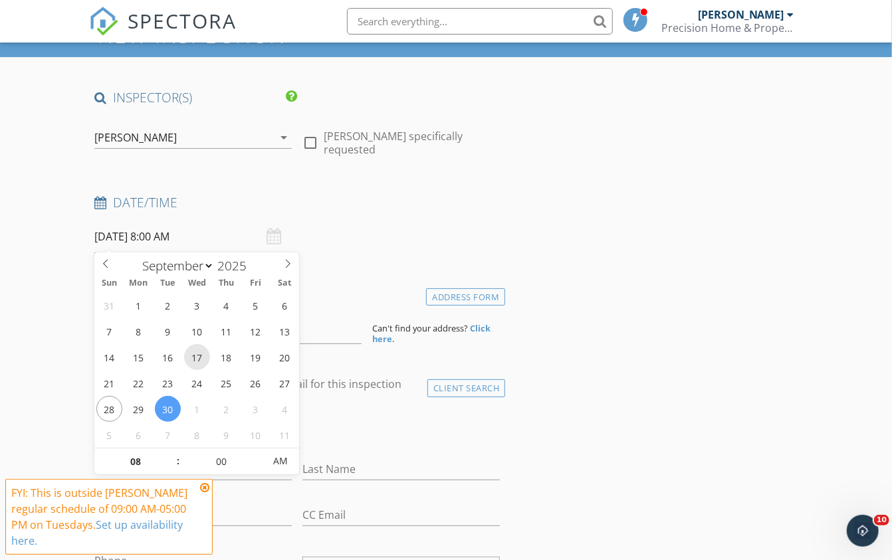
scroll to position [68, 0]
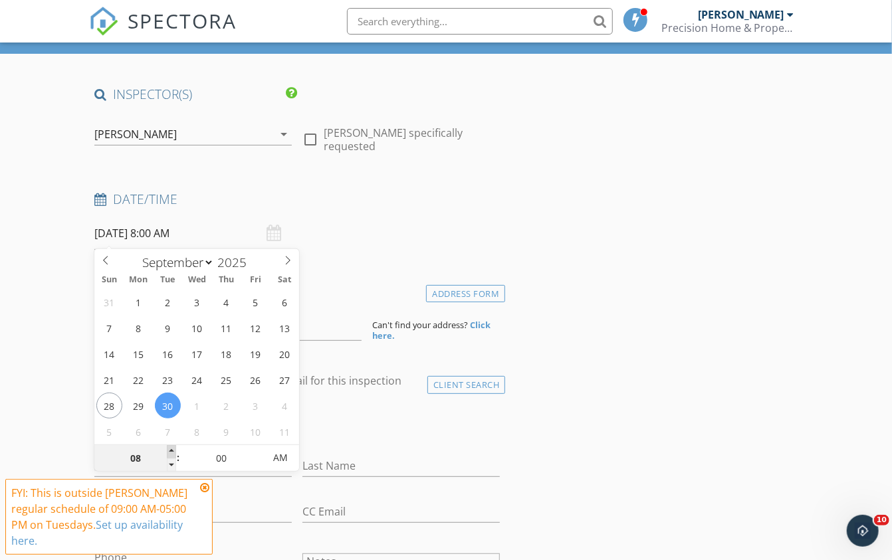
type input "09"
type input "[DATE] 9:00 AM"
click at [171, 453] on span at bounding box center [171, 451] width 9 height 13
type input "10"
type input "[DATE] 10:00 AM"
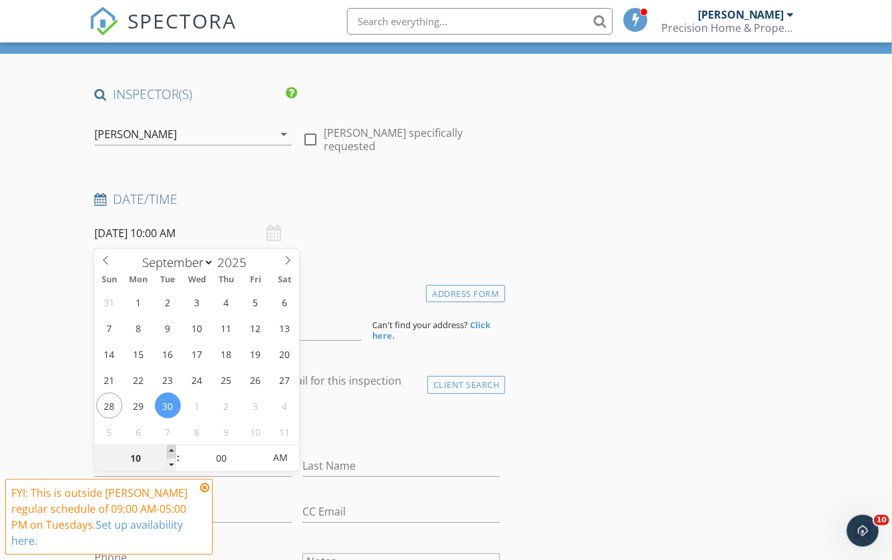
click at [171, 453] on span at bounding box center [171, 451] width 9 height 13
type input "11"
type input "[DATE] 11:00 AM"
click at [171, 453] on span at bounding box center [171, 451] width 9 height 13
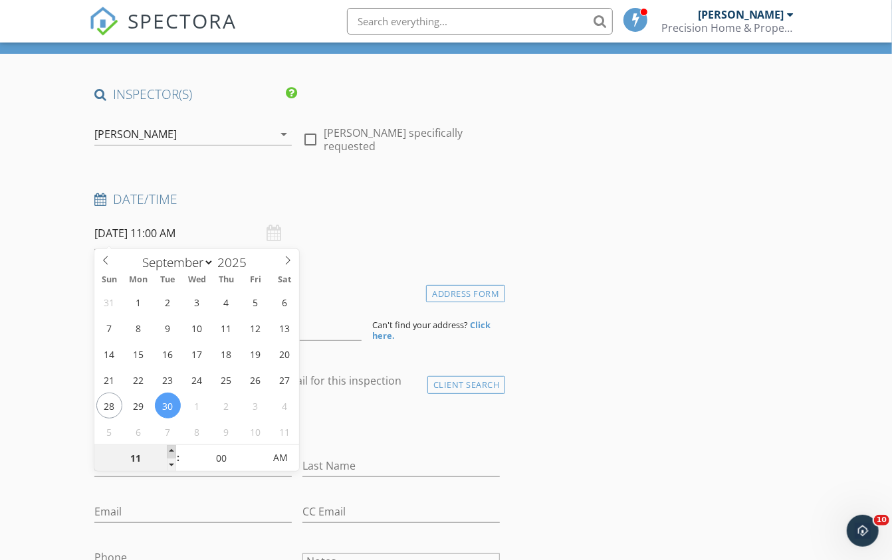
type input "12"
type input "[DATE] 12:00 PM"
click at [171, 453] on span at bounding box center [171, 451] width 9 height 13
type input "05"
type input "[DATE] 12:05 PM"
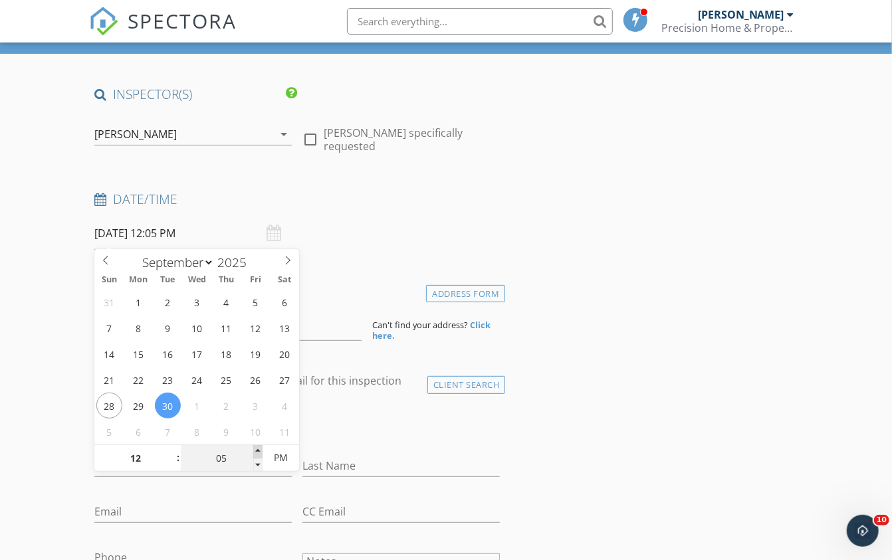
click at [259, 450] on span at bounding box center [257, 451] width 9 height 13
type input "10"
type input "[DATE] 12:10 PM"
click at [259, 450] on span at bounding box center [257, 451] width 9 height 13
type input "15"
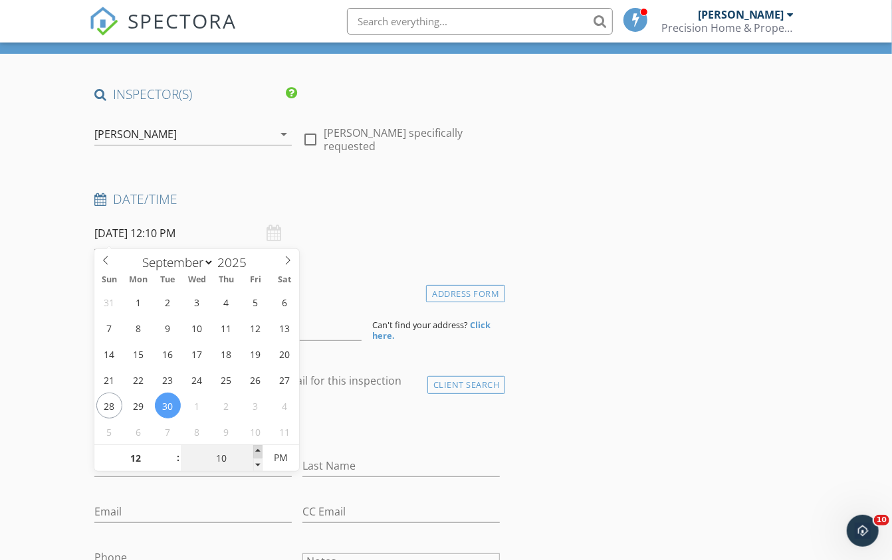
type input "[DATE] 12:15 PM"
click at [259, 450] on span at bounding box center [257, 451] width 9 height 13
type input "20"
type input "[DATE] 12:20 PM"
click at [259, 450] on span at bounding box center [257, 451] width 9 height 13
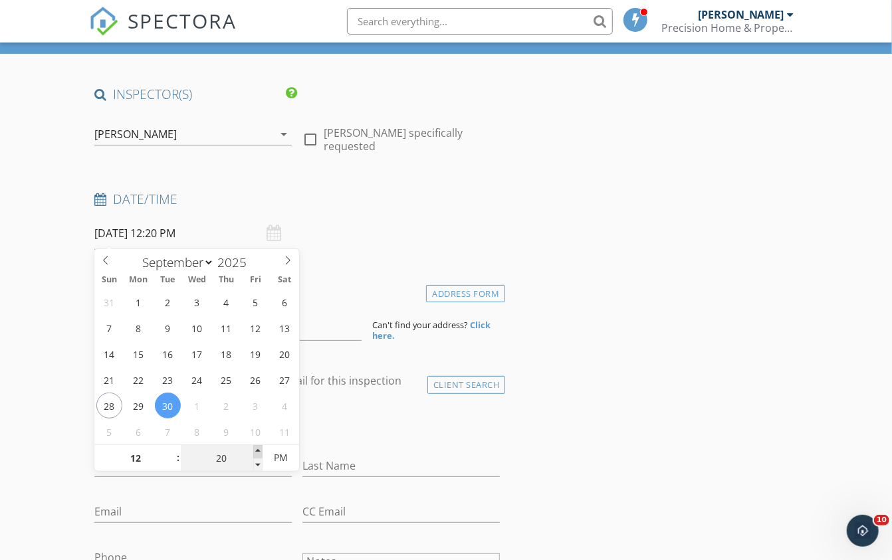
type input "25"
type input "09/30/2025 12:25 PM"
click at [259, 450] on span at bounding box center [257, 451] width 9 height 13
type input "30"
type input "09/30/2025 12:30 PM"
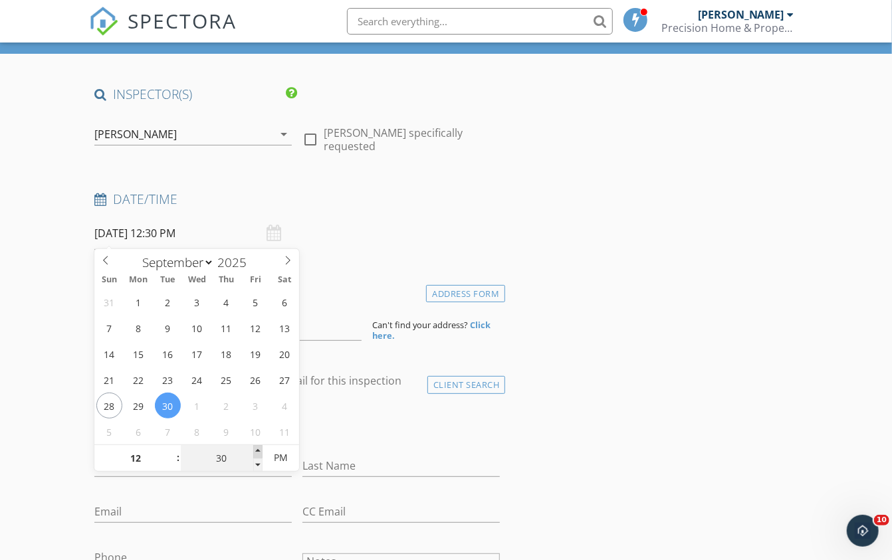
click at [259, 450] on span at bounding box center [257, 451] width 9 height 13
click at [334, 330] on input at bounding box center [227, 324] width 267 height 33
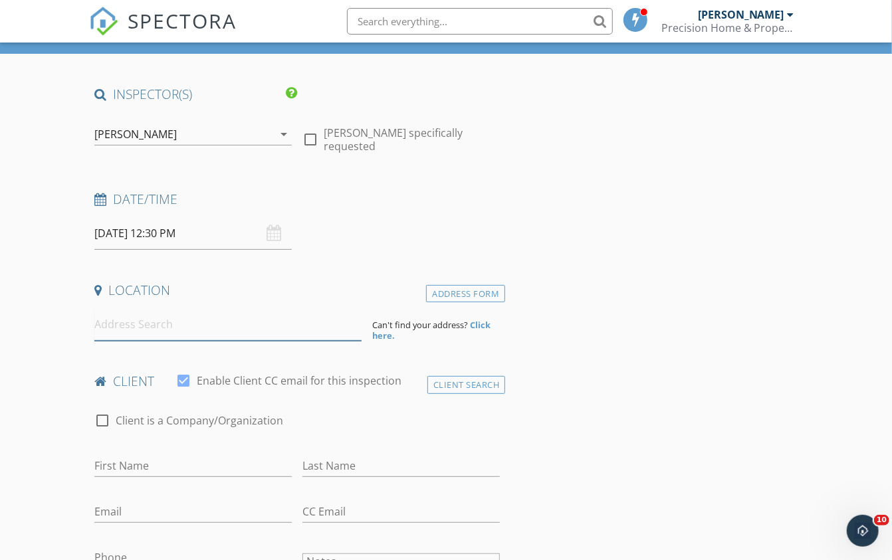
paste input "3798 Myrtle Oak CT, Clermont 34714"
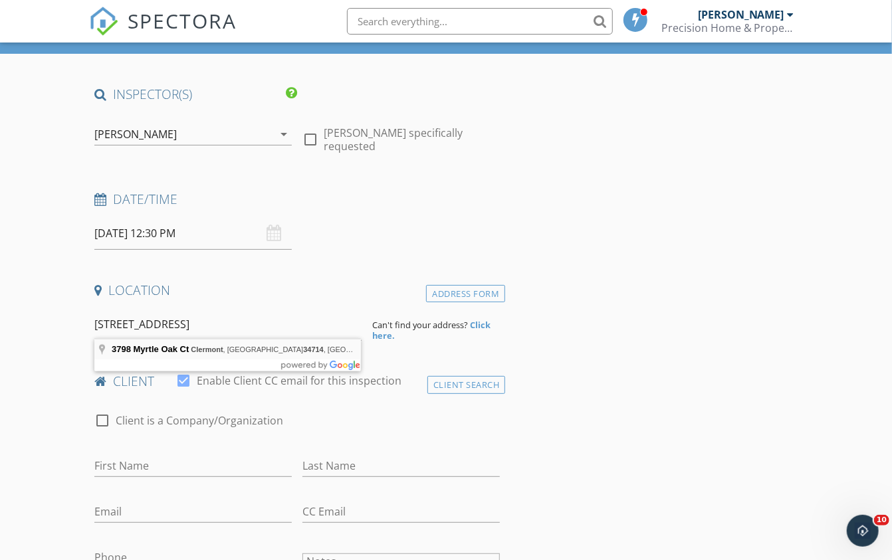
type input "3798 Myrtle Oak Ct, Clermont, FL 34714, USA"
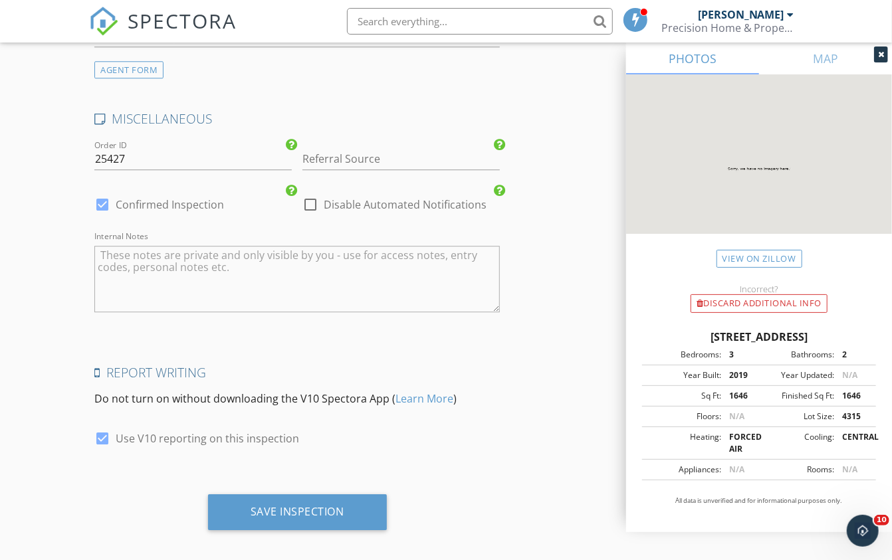
scroll to position [1792, 0]
click at [140, 274] on textarea "Internal Notes" at bounding box center [296, 280] width 405 height 66
paste textarea "7246 gate."
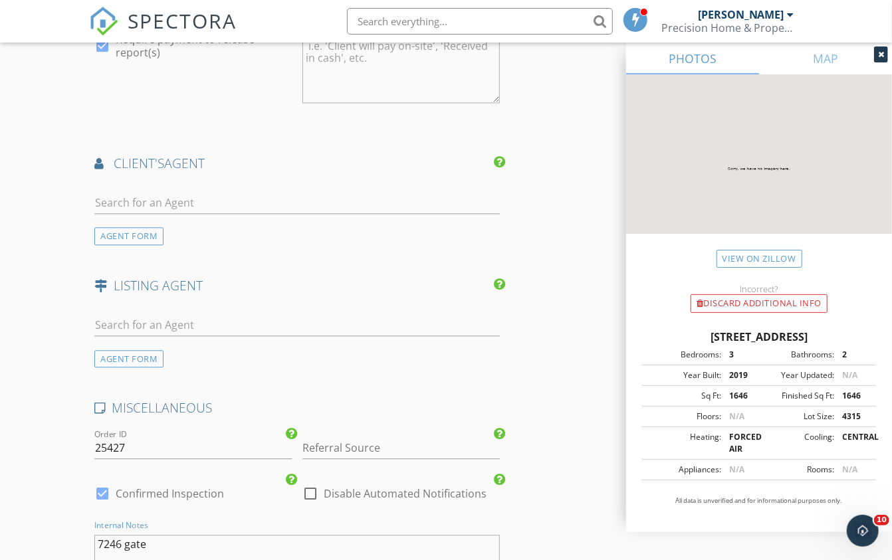
scroll to position [1489, 0]
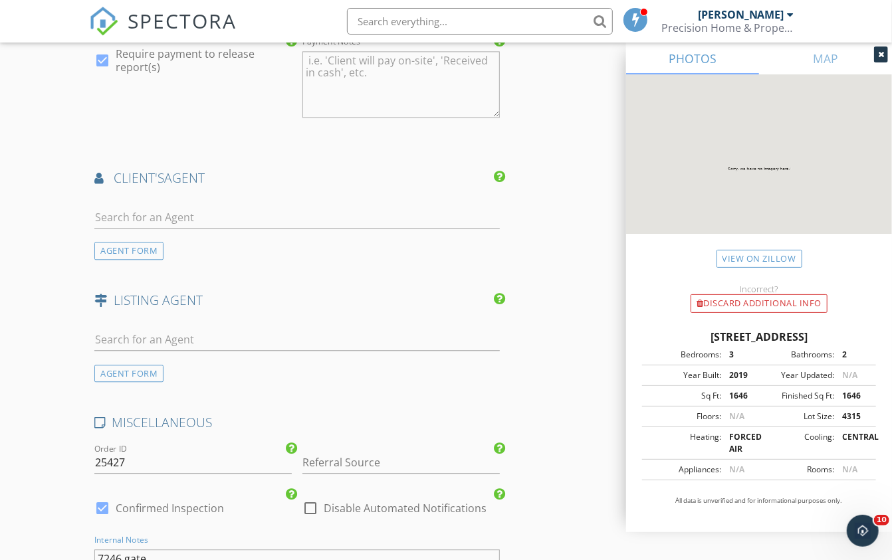
type textarea "7246 gate"
click at [145, 215] on input "text" at bounding box center [296, 218] width 405 height 22
type input "Roxan"
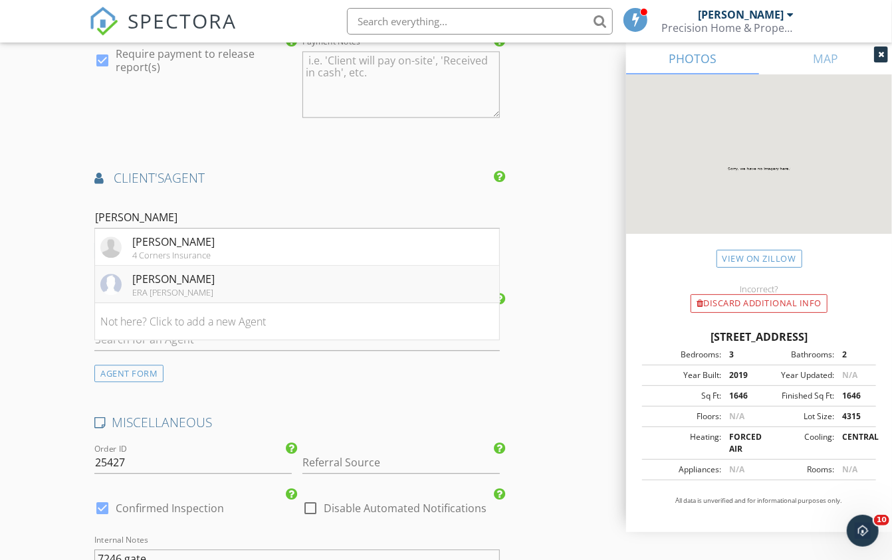
click at [161, 273] on div "[PERSON_NAME]" at bounding box center [173, 279] width 82 height 16
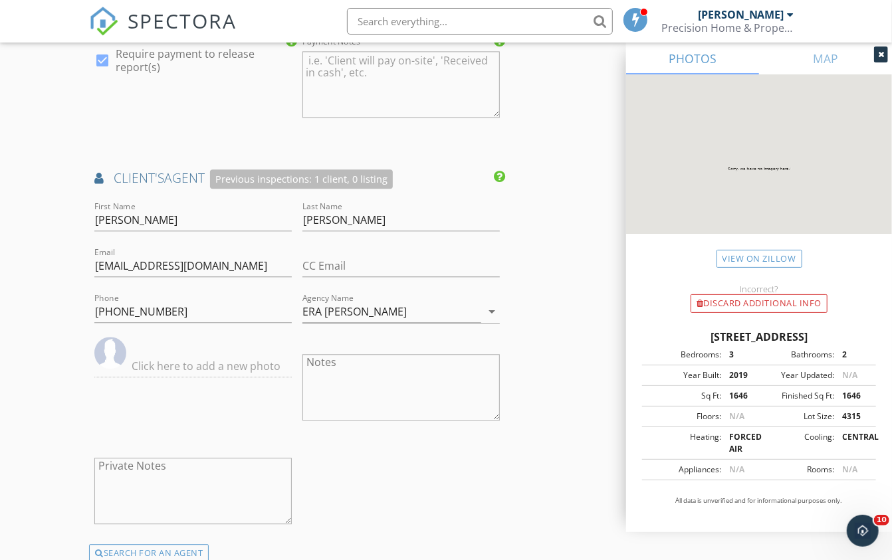
click at [392, 507] on div "First Name Roxanne Last Name Logan Email rlogan@eragrizzard.com CC Email Phone …" at bounding box center [297, 372] width 416 height 346
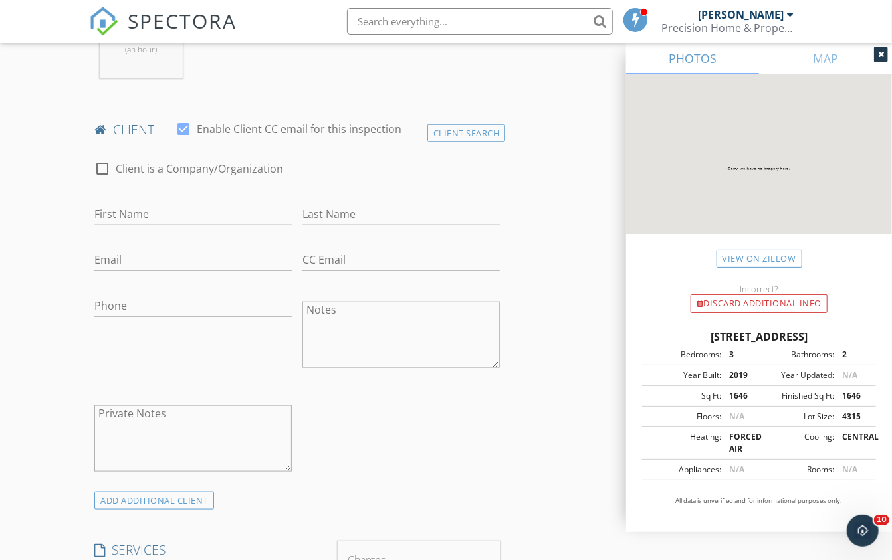
scroll to position [585, 0]
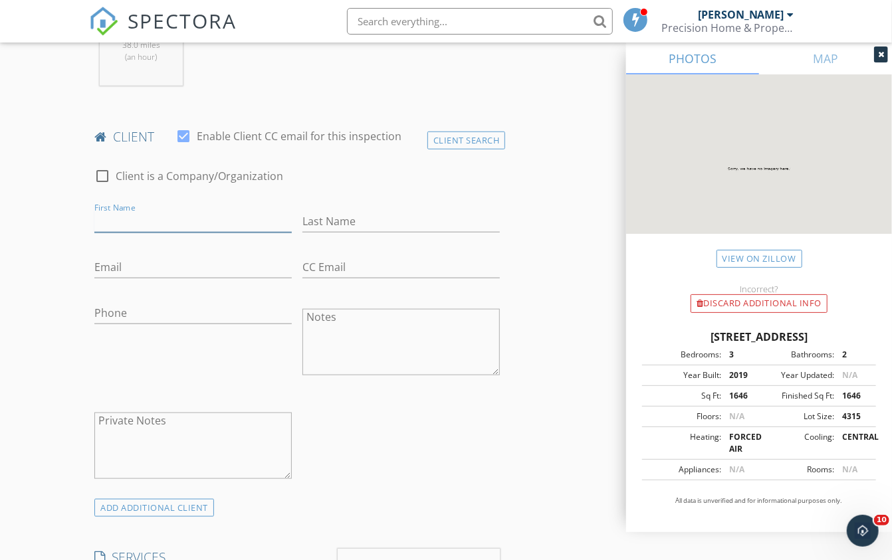
type input "i"
type input "[PERSON_NAME]"
type input "davewnport"
paste input "Mikedav1@yahoo.com"
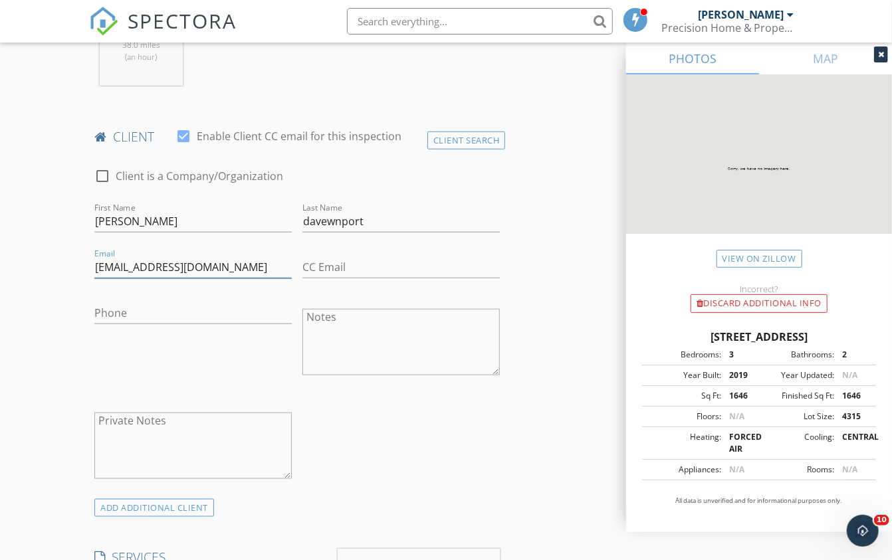
type input "Mikedav1@yahoo.com"
click at [336, 220] on input "davewnport" at bounding box center [400, 222] width 197 height 22
type input "[PERSON_NAME]"
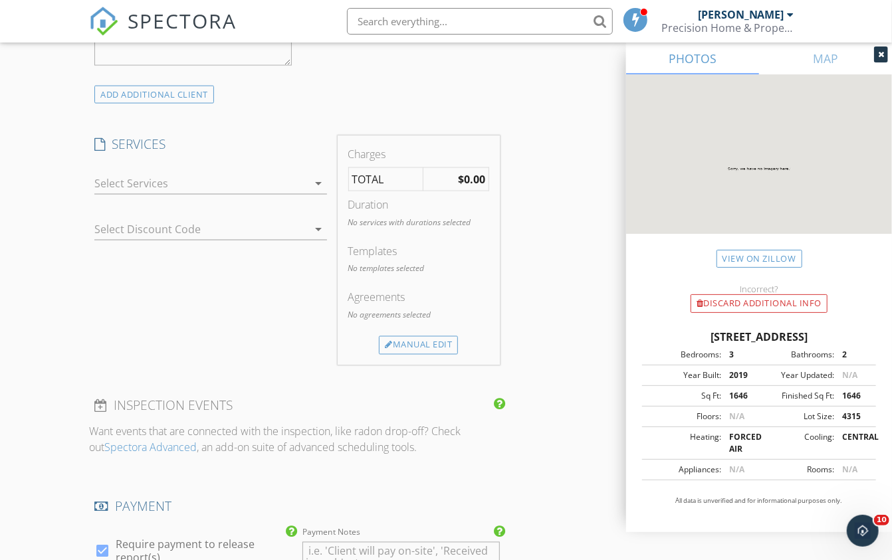
scroll to position [1039, 0]
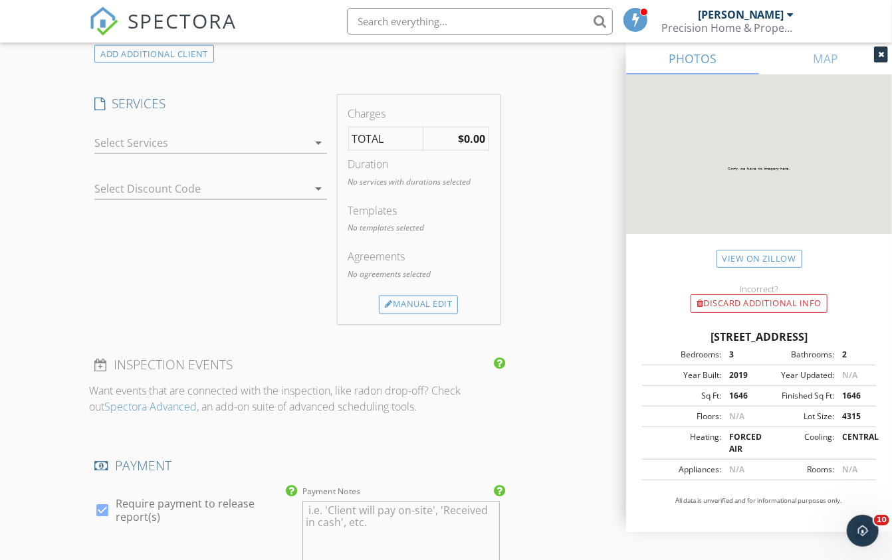
click at [294, 144] on div at bounding box center [200, 142] width 213 height 21
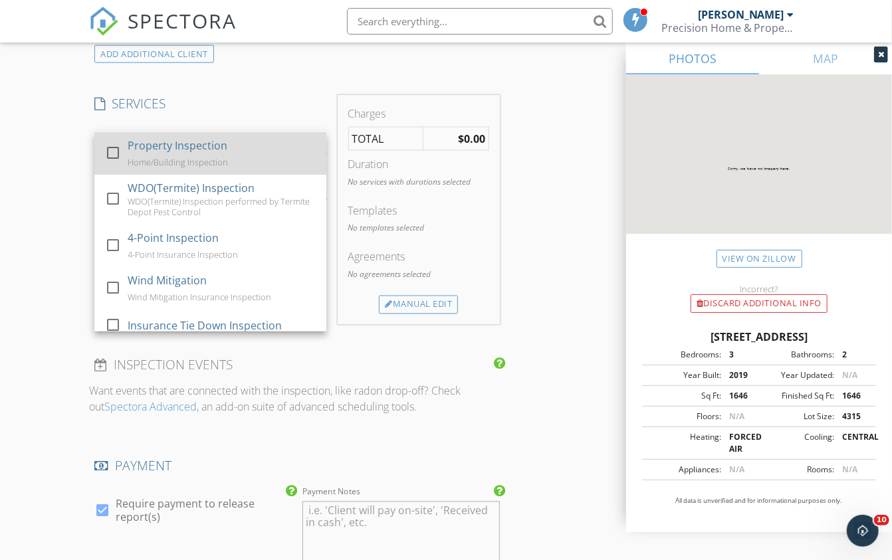
click at [113, 149] on div at bounding box center [113, 153] width 23 height 23
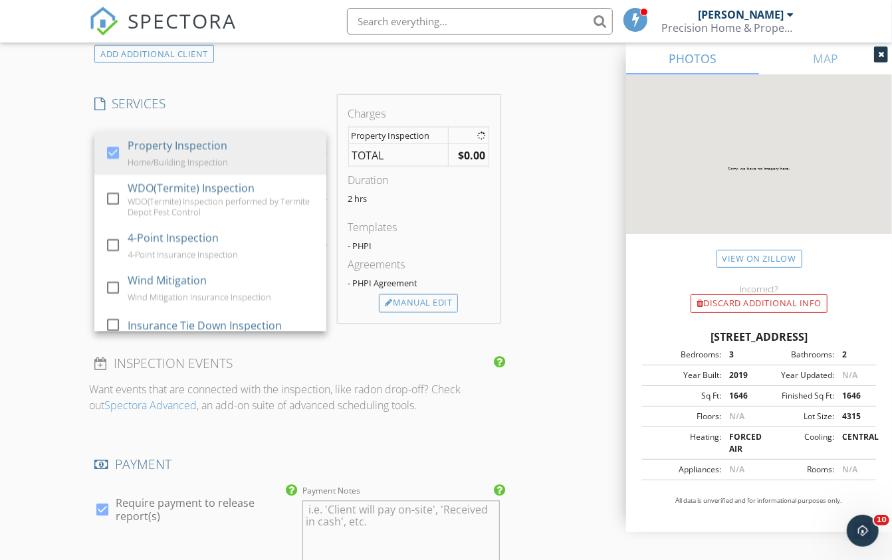
click at [252, 96] on h4 "SERVICES" at bounding box center [210, 103] width 232 height 17
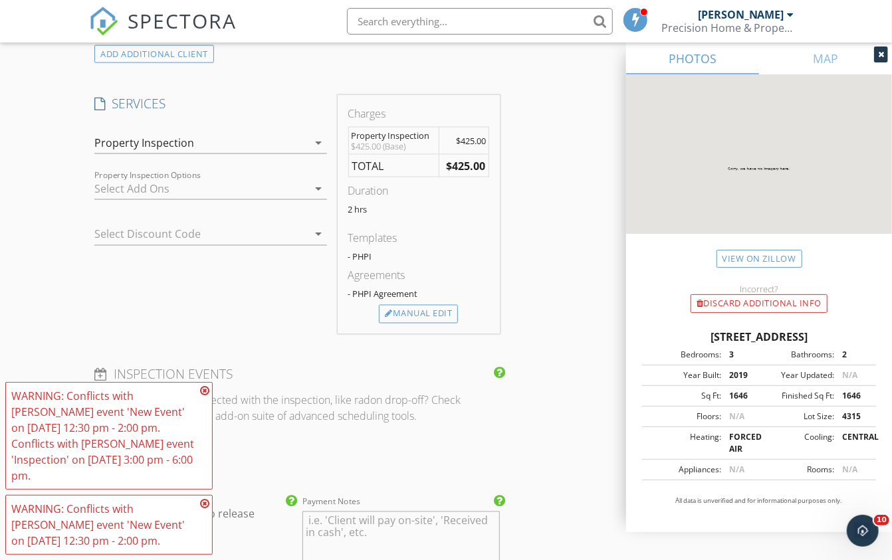
click at [242, 183] on div at bounding box center [200, 188] width 213 height 21
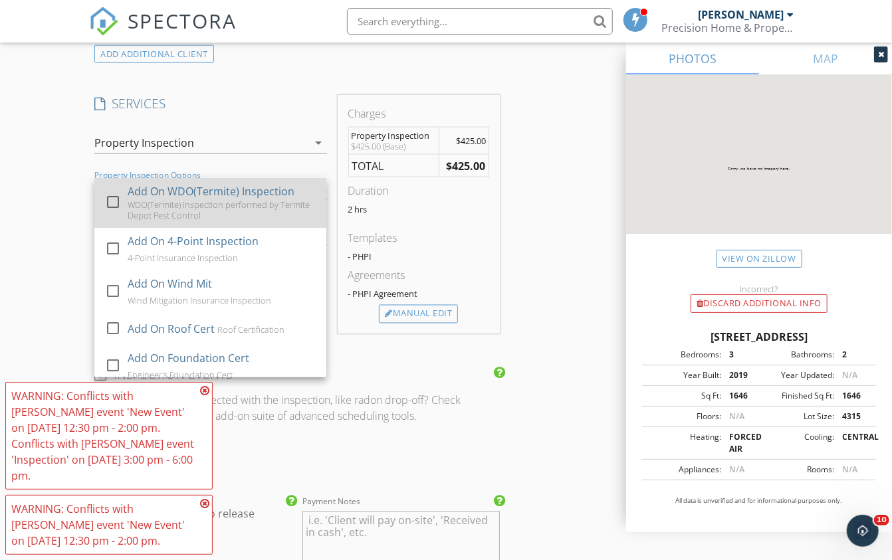
click at [108, 191] on div at bounding box center [113, 202] width 23 height 23
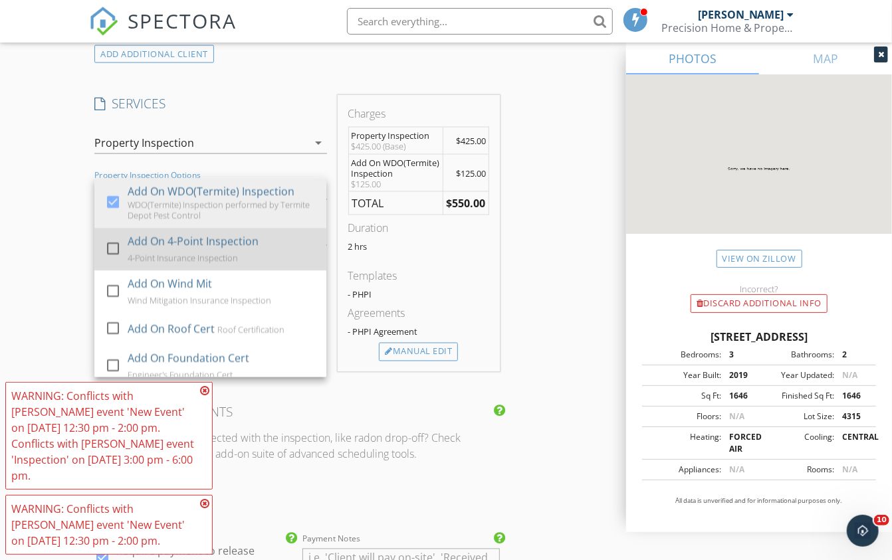
click at [111, 235] on div "check_box_outline_blank" at bounding box center [113, 250] width 17 height 30
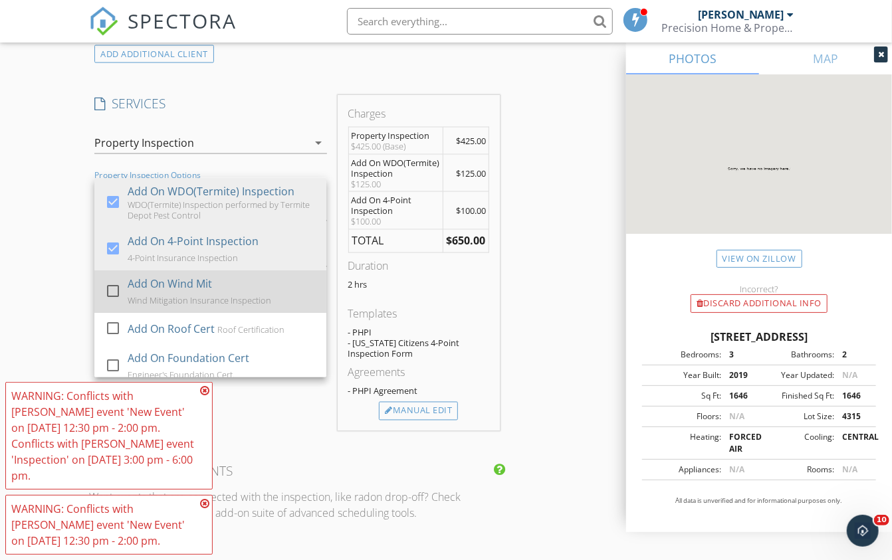
click at [109, 280] on div at bounding box center [113, 291] width 23 height 23
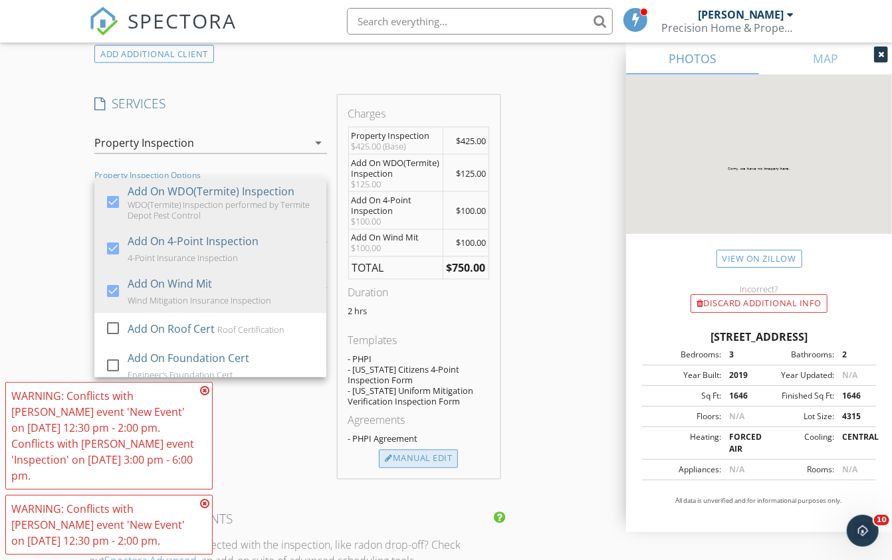
click at [418, 455] on div "Manual Edit" at bounding box center [418, 459] width 79 height 19
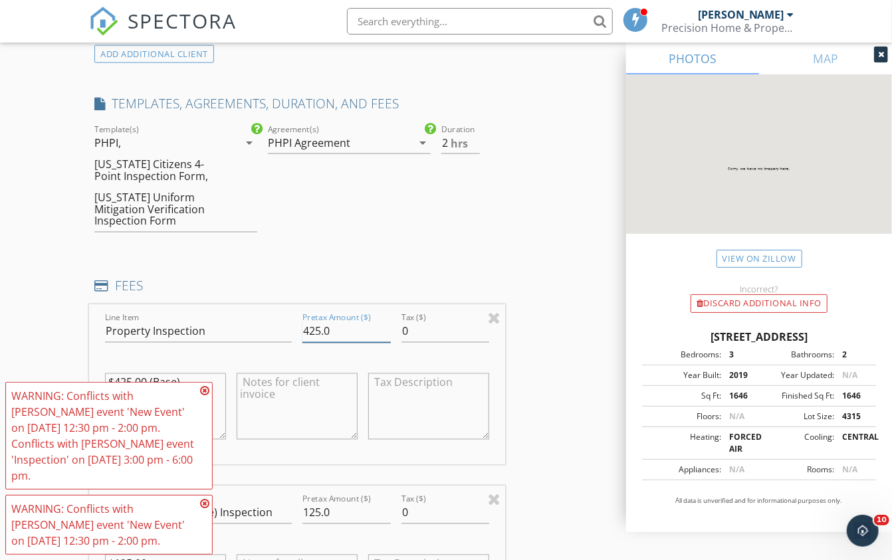
click at [311, 322] on input "425.0" at bounding box center [346, 332] width 88 height 22
type input "325.0"
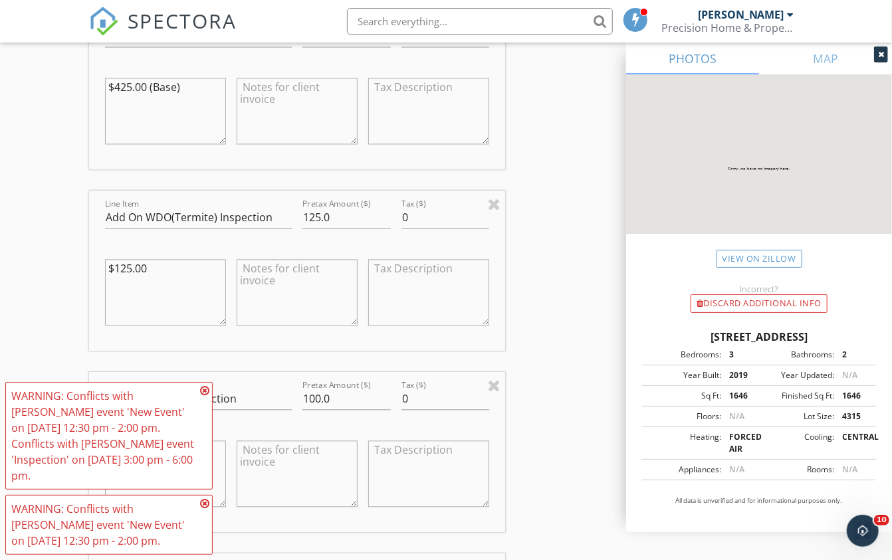
scroll to position [1330, 0]
click at [207, 391] on icon at bounding box center [204, 390] width 9 height 11
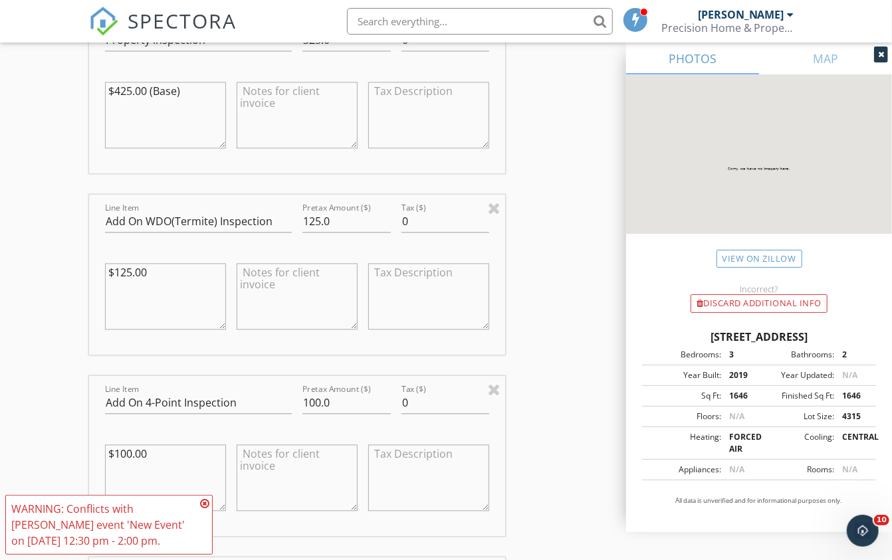
click at [204, 504] on icon at bounding box center [204, 503] width 9 height 11
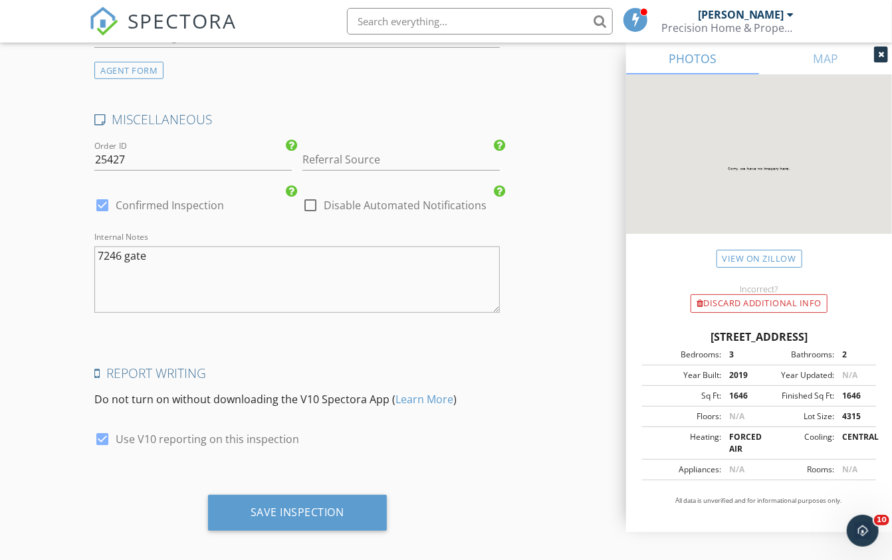
scroll to position [2862, 0]
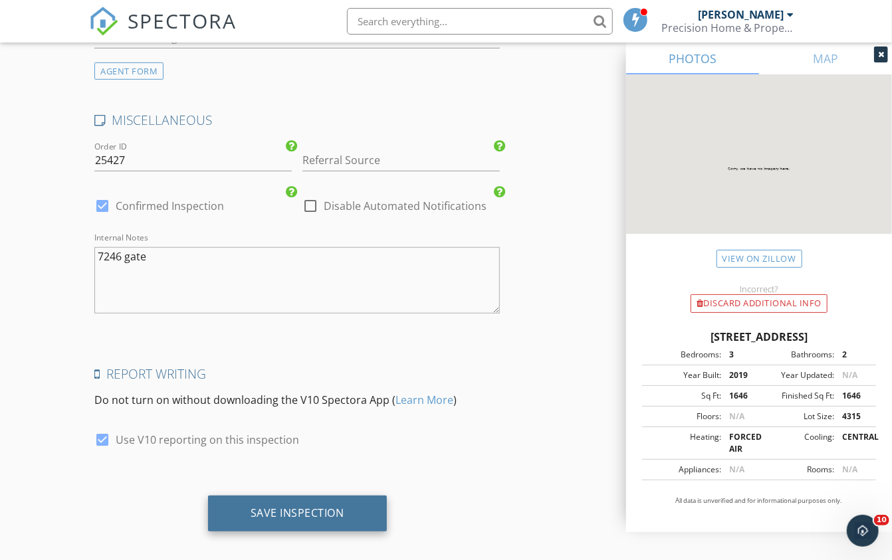
click at [276, 506] on div "Save Inspection" at bounding box center [298, 512] width 94 height 13
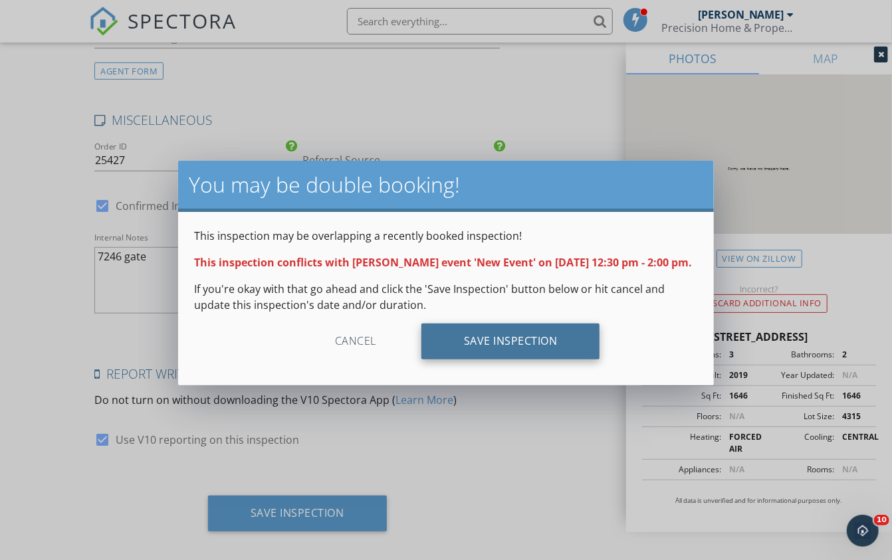
click at [546, 356] on div "Save Inspection" at bounding box center [510, 342] width 179 height 36
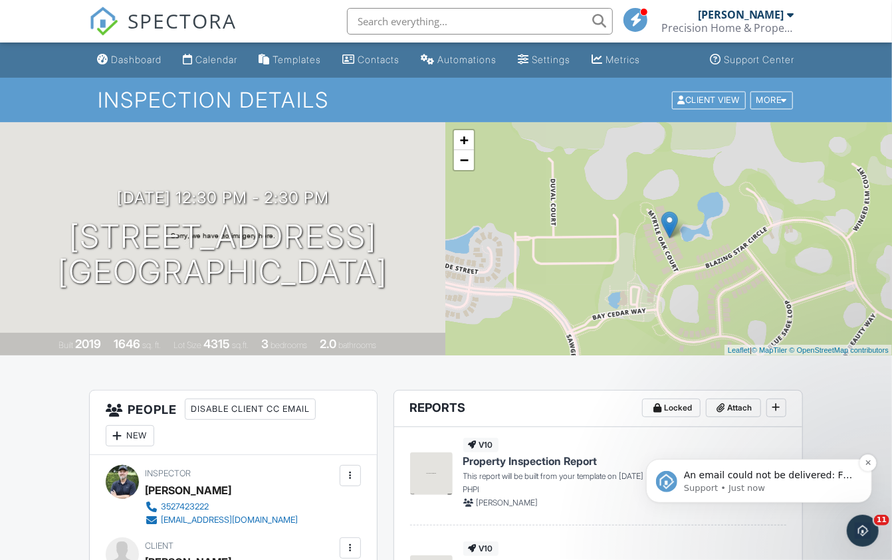
click at [803, 480] on span "An email could not be delivered: For more information, view Why emails don't ge…" at bounding box center [767, 487] width 169 height 37
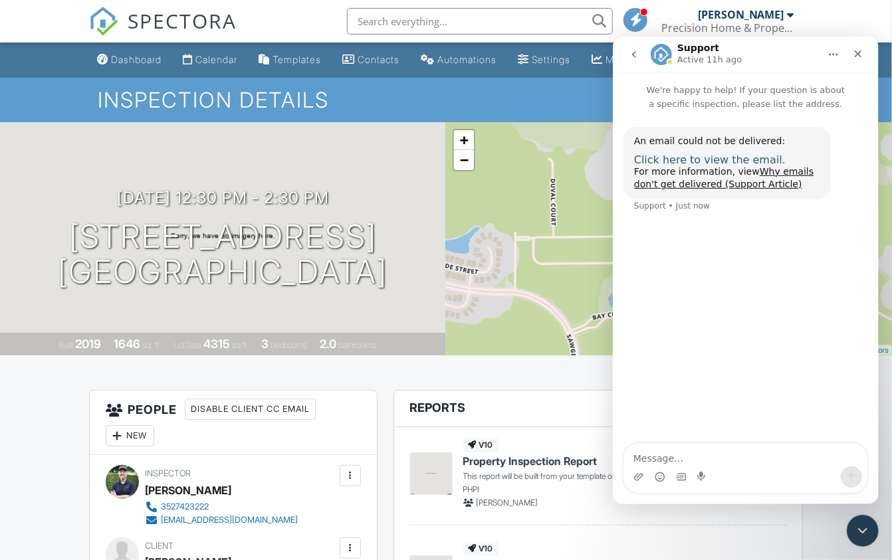
click at [748, 156] on span "Click here to view the email." at bounding box center [709, 159] width 152 height 13
click at [857, 51] on icon "Close" at bounding box center [857, 53] width 11 height 11
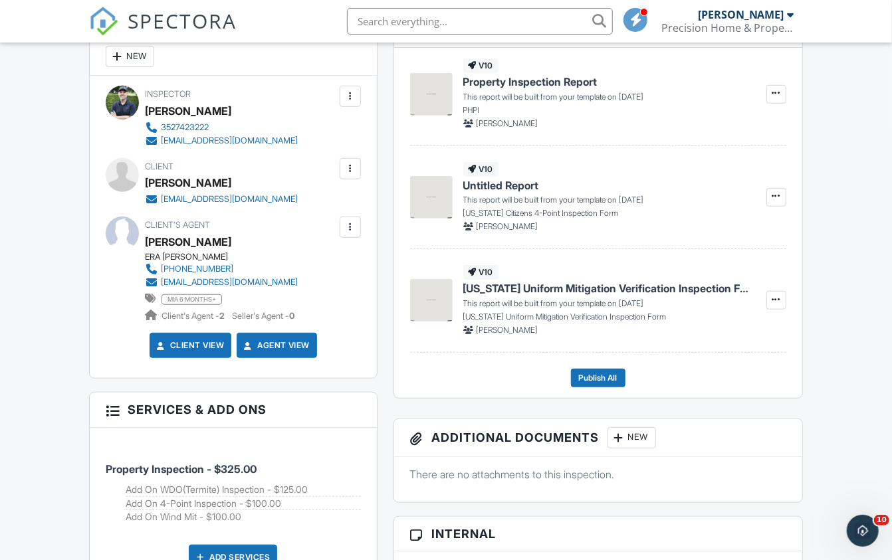
scroll to position [362, 0]
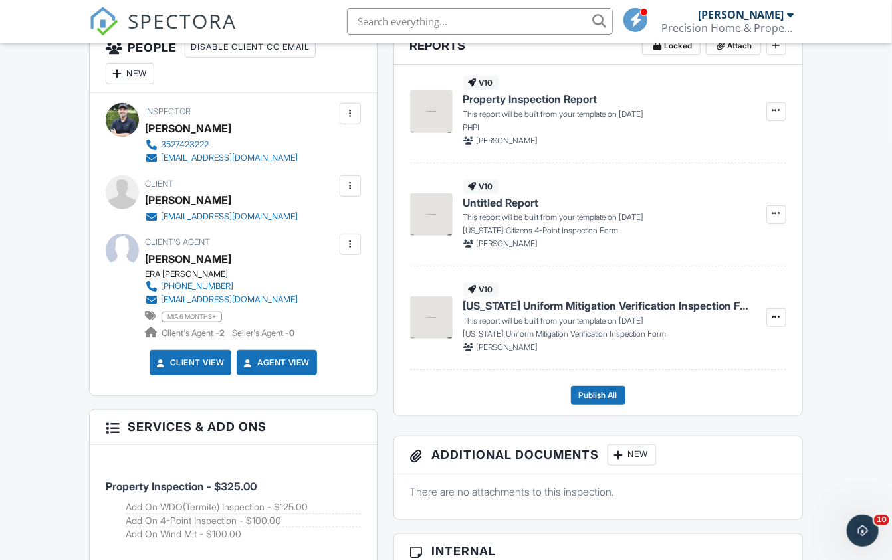
click at [349, 246] on div at bounding box center [350, 244] width 13 height 13
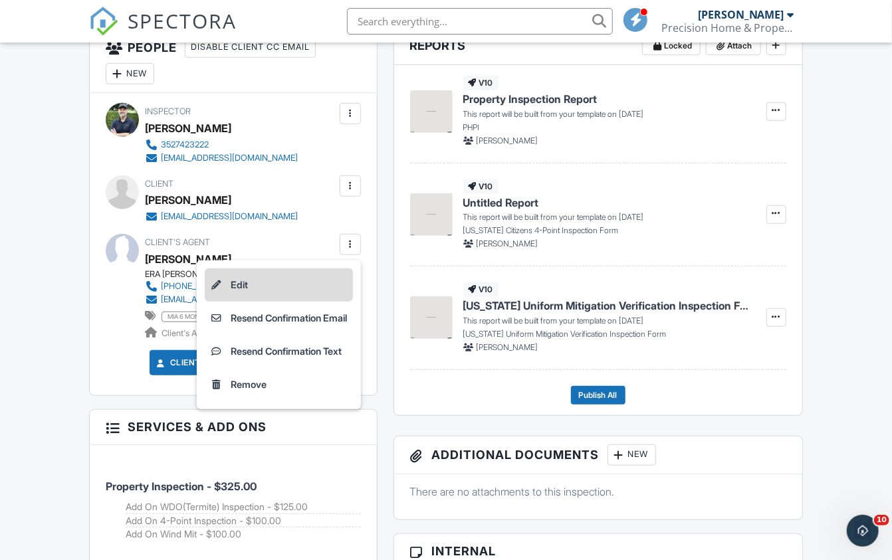
click at [257, 281] on li "Edit" at bounding box center [279, 284] width 148 height 33
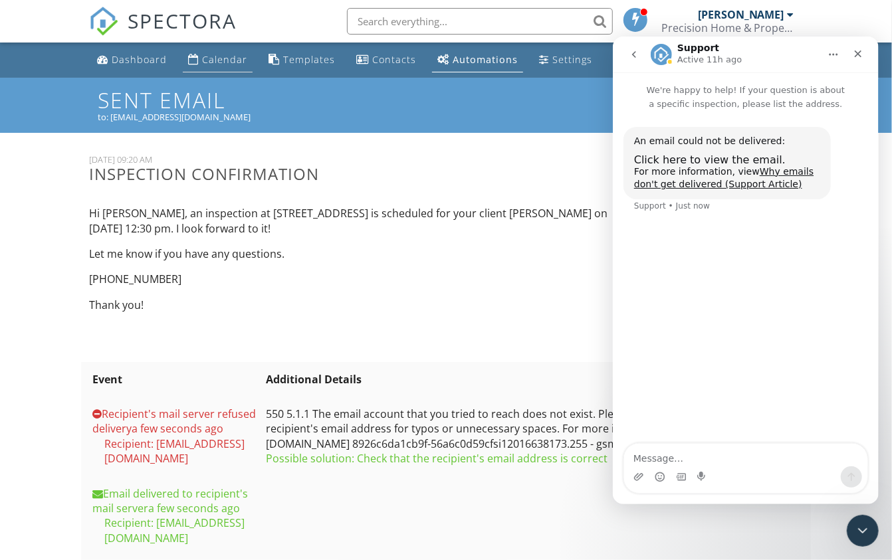
click at [219, 55] on div "Calendar" at bounding box center [224, 59] width 45 height 13
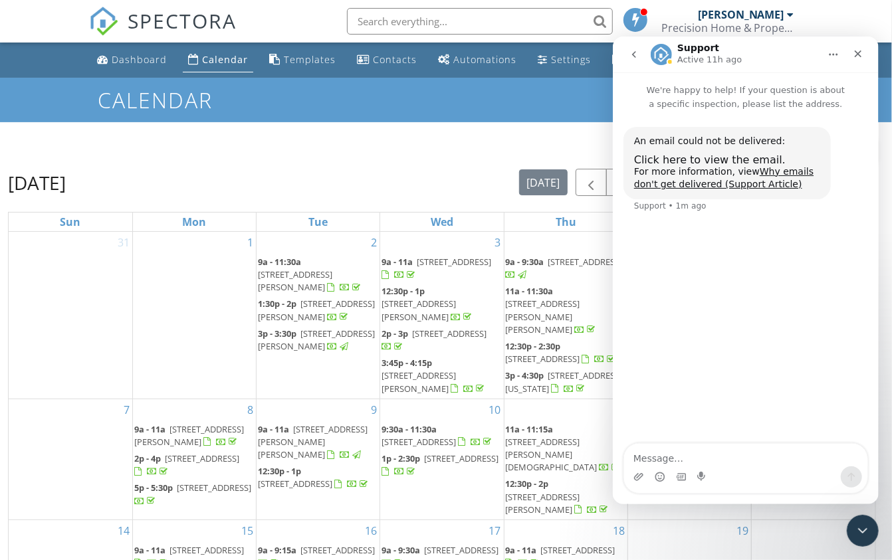
click at [451, 164] on div "New Calendar View [DATE] [DATE] list day week cal wk 4 wk month Sun Mon Tue Wed…" at bounding box center [442, 433] width 868 height 591
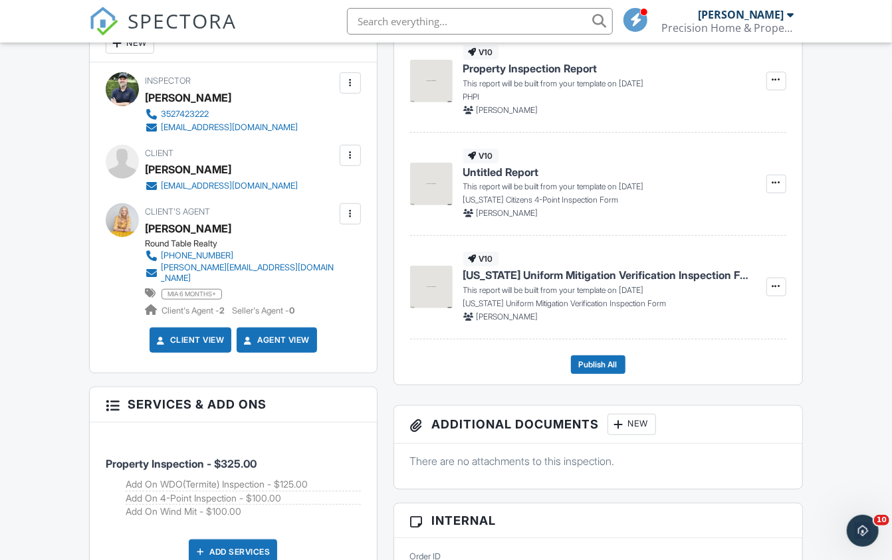
scroll to position [379, 0]
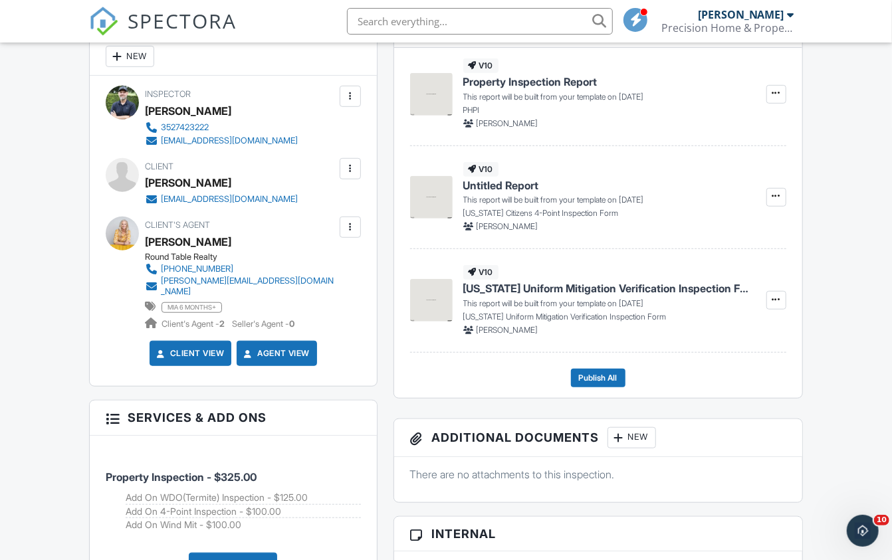
click at [348, 227] on div at bounding box center [350, 227] width 13 height 13
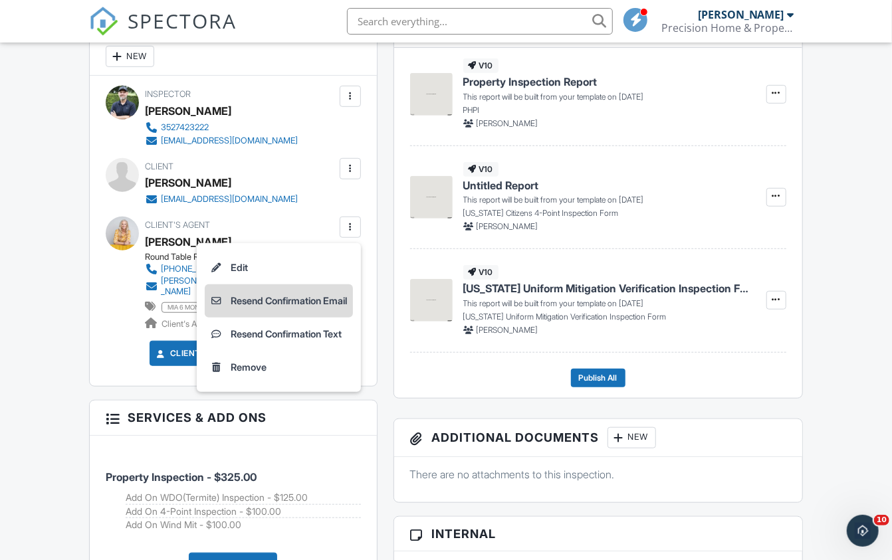
click at [274, 295] on li "Resend Confirmation Email" at bounding box center [279, 300] width 148 height 33
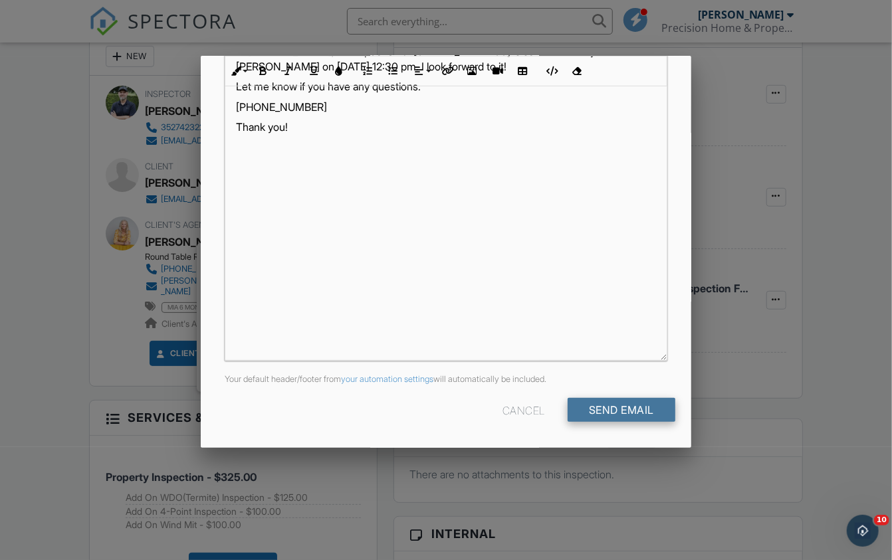
scroll to position [260, 0]
click at [596, 417] on input "Send Email" at bounding box center [621, 411] width 108 height 24
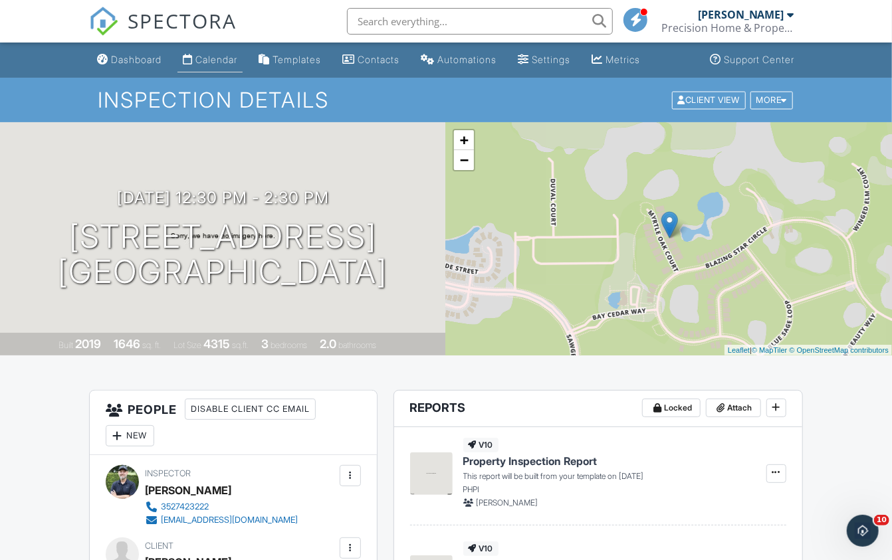
click at [231, 56] on div "Calendar" at bounding box center [216, 59] width 42 height 11
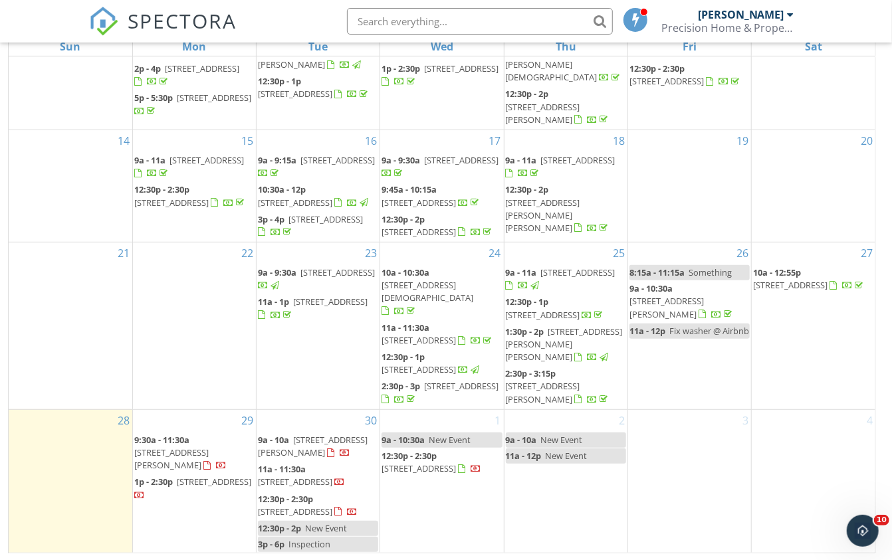
scroll to position [236, 0]
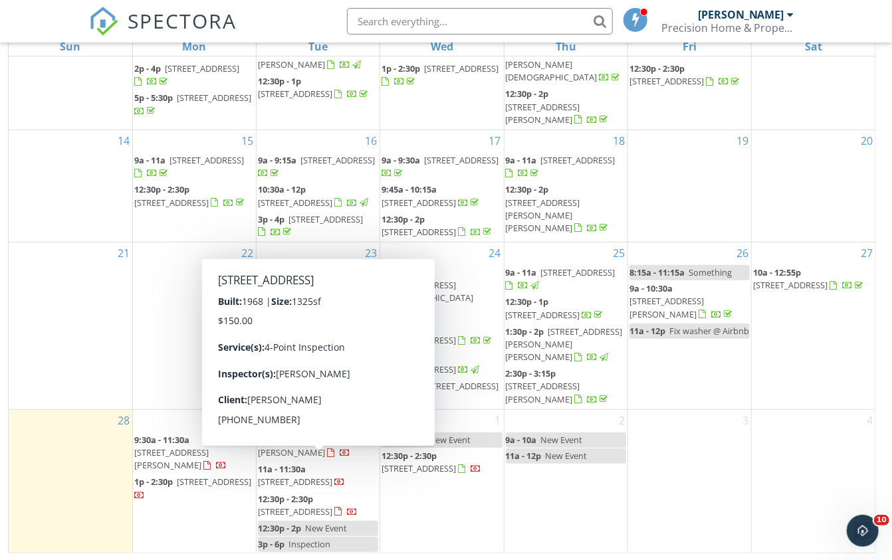
click at [313, 528] on span "New Event" at bounding box center [326, 528] width 42 height 12
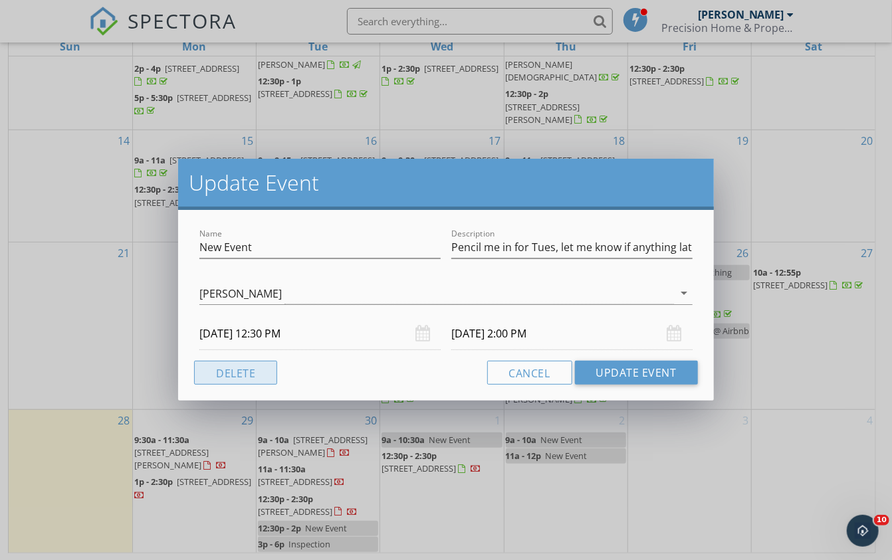
click at [249, 371] on button "Delete" at bounding box center [235, 373] width 83 height 24
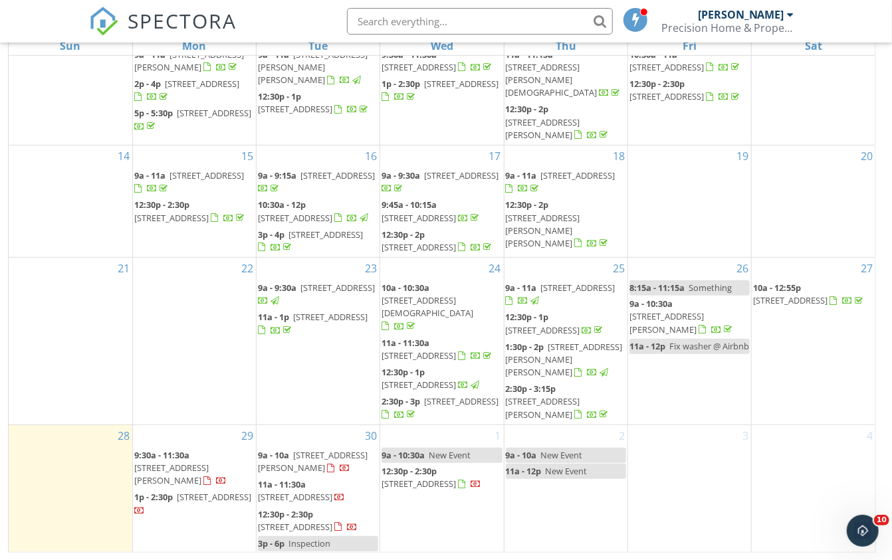
scroll to position [175, 0]
click at [304, 435] on div "30 9a - 10a 130 Shady Ln, Eustis 32726 11a - 11:30a 11402 Lake Eustis Dr, Leesb…" at bounding box center [318, 490] width 123 height 128
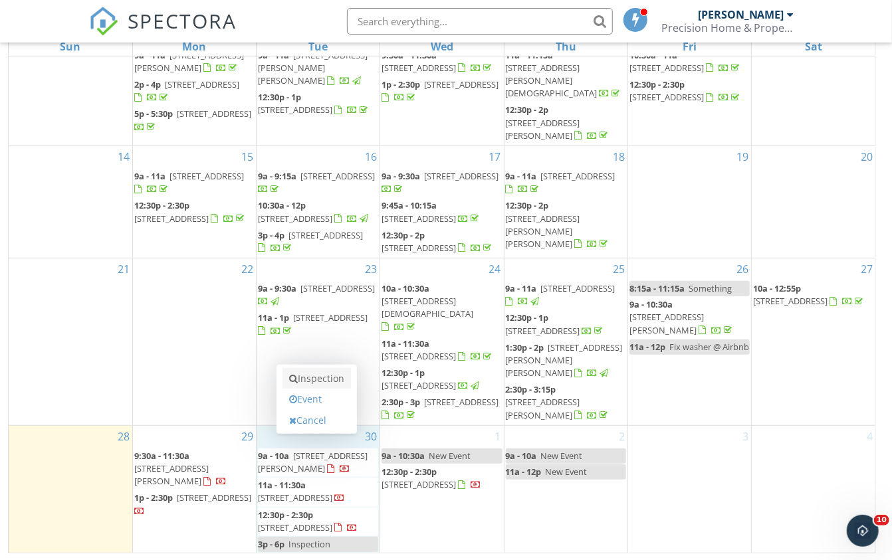
click at [312, 381] on link "Inspection" at bounding box center [316, 378] width 68 height 21
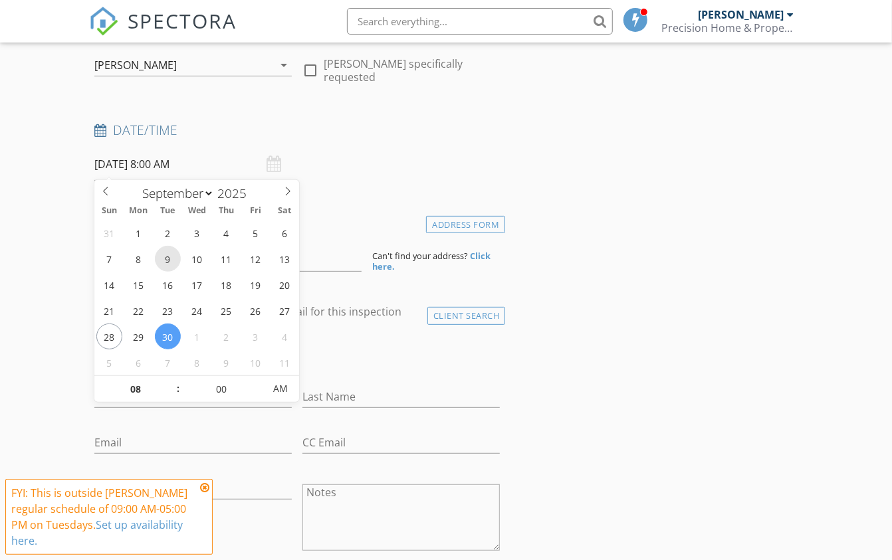
scroll to position [200, 0]
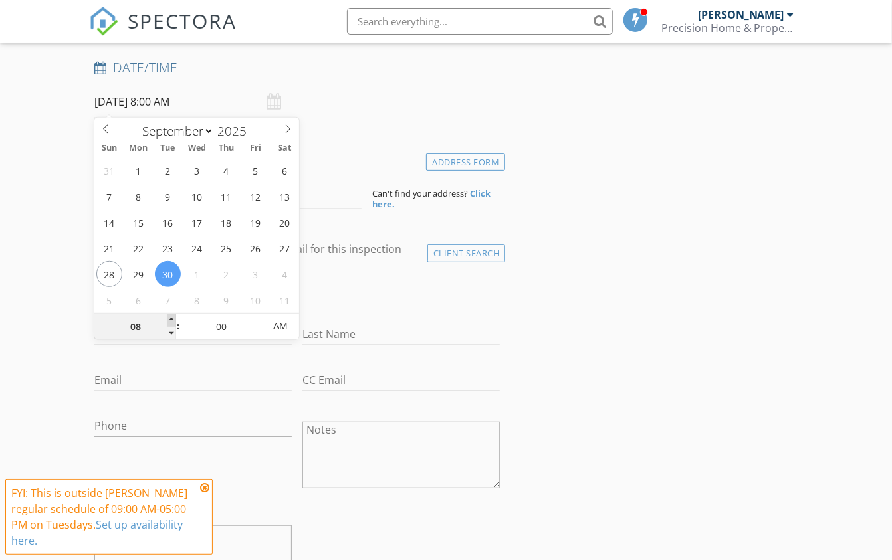
type input "09"
type input "[DATE] 9:00 AM"
click at [170, 320] on span at bounding box center [171, 320] width 9 height 13
type input "10"
type input "[DATE] 10:00 AM"
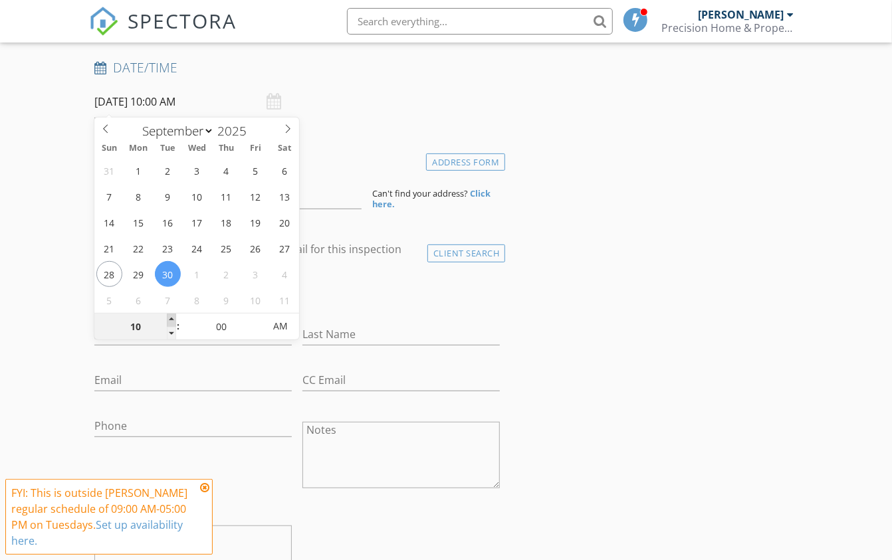
click at [170, 320] on span at bounding box center [171, 320] width 9 height 13
type input "11"
type input "[DATE] 11:00 AM"
click at [170, 320] on span at bounding box center [171, 320] width 9 height 13
type input "12"
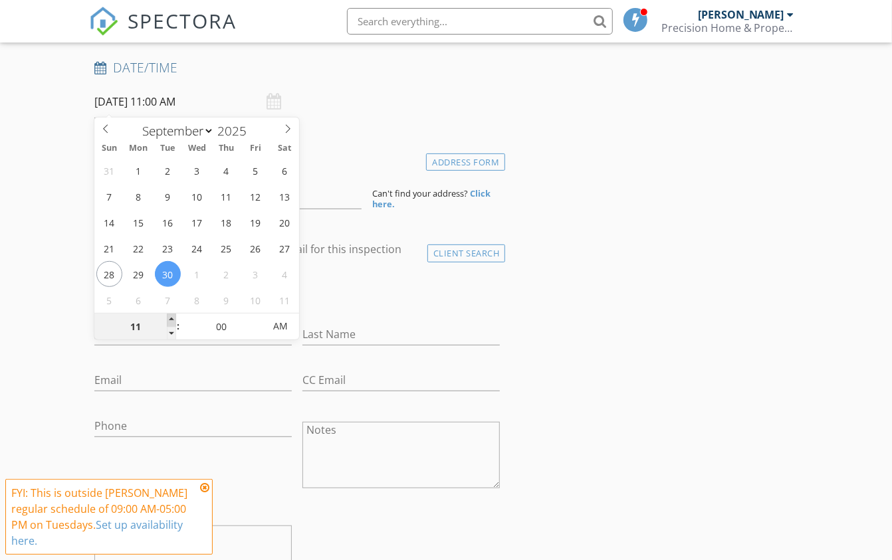
type input "[DATE] 12:00 PM"
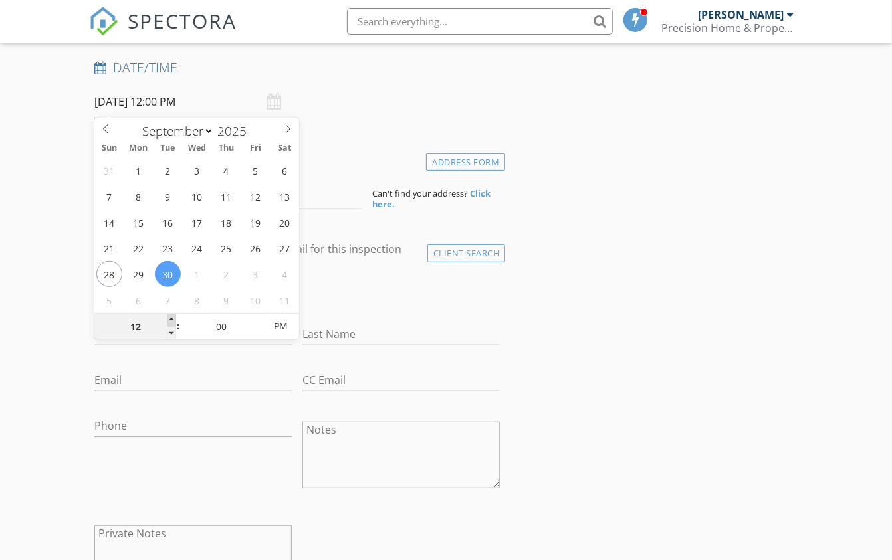
click at [170, 320] on span at bounding box center [171, 320] width 9 height 13
type input "01"
type input "09/30/2025 1:00 PM"
click at [170, 320] on span at bounding box center [171, 320] width 9 height 13
type input "02"
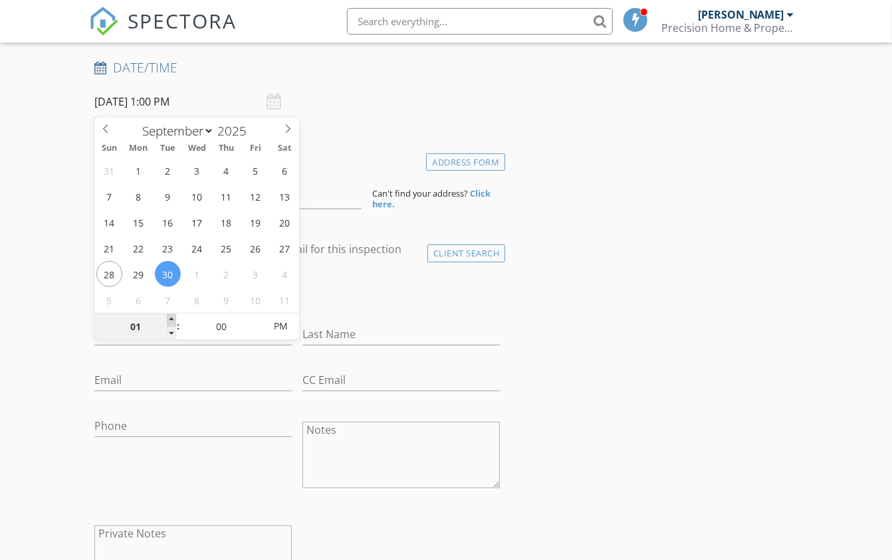
type input "09/30/2025 2:00 PM"
click at [170, 320] on span at bounding box center [171, 320] width 9 height 13
type input "03"
type input "[DATE] 3:00 PM"
click at [170, 320] on span at bounding box center [171, 320] width 9 height 13
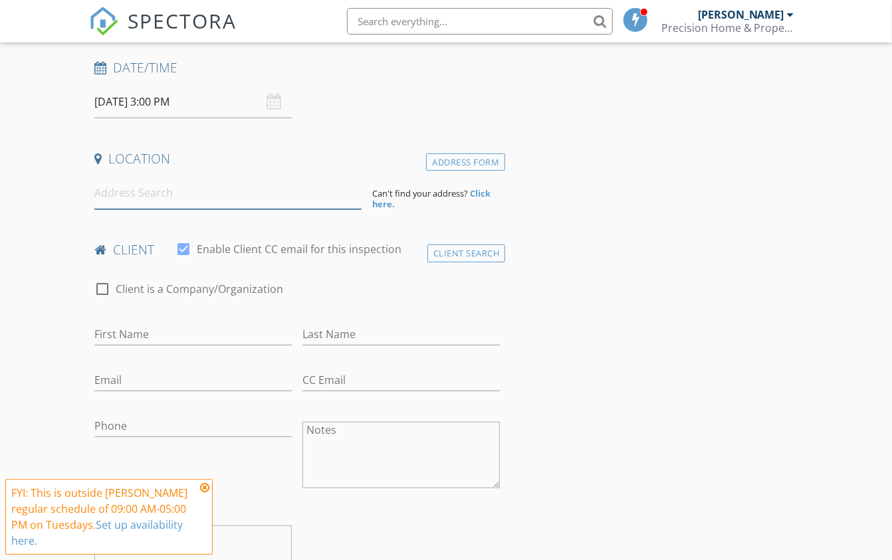
click at [305, 201] on input at bounding box center [227, 193] width 267 height 33
paste input "29030 Can Do Lane in Tavares"
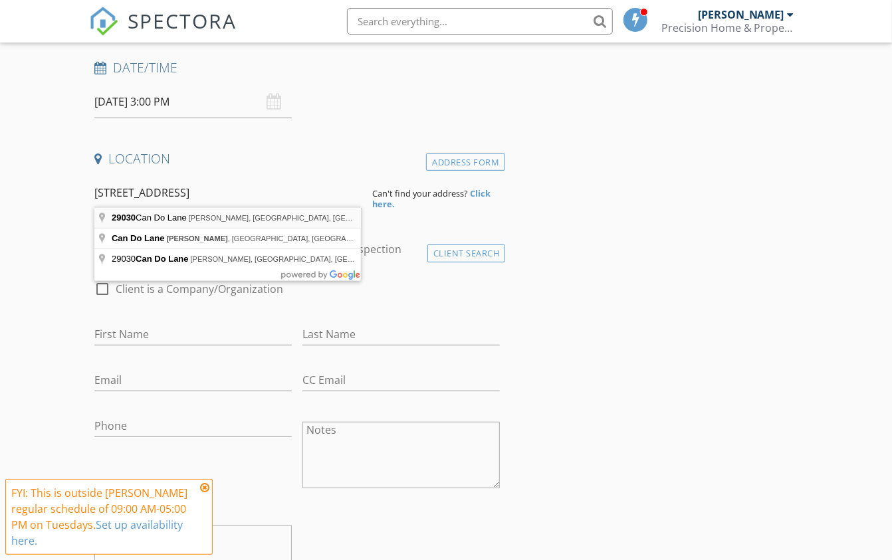
type input "29030 Can Do Lane, Tavares, FL, USA"
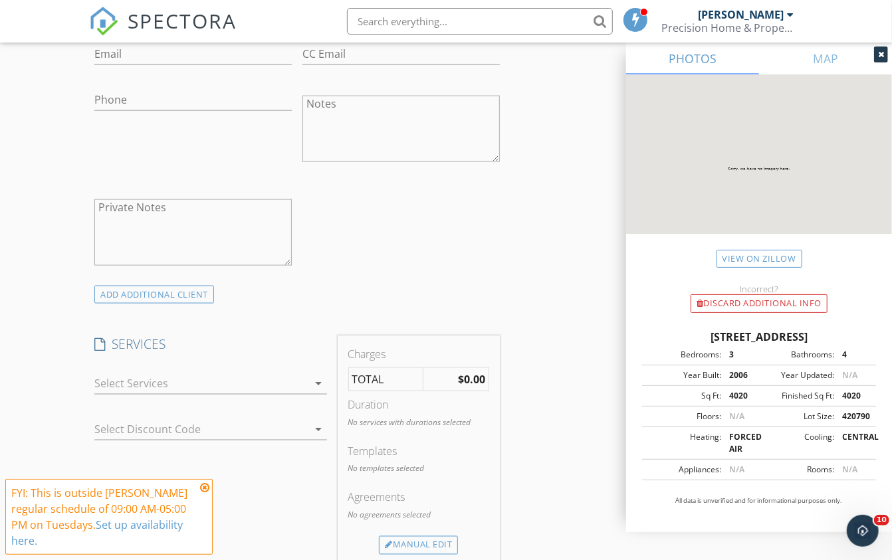
scroll to position [831, 0]
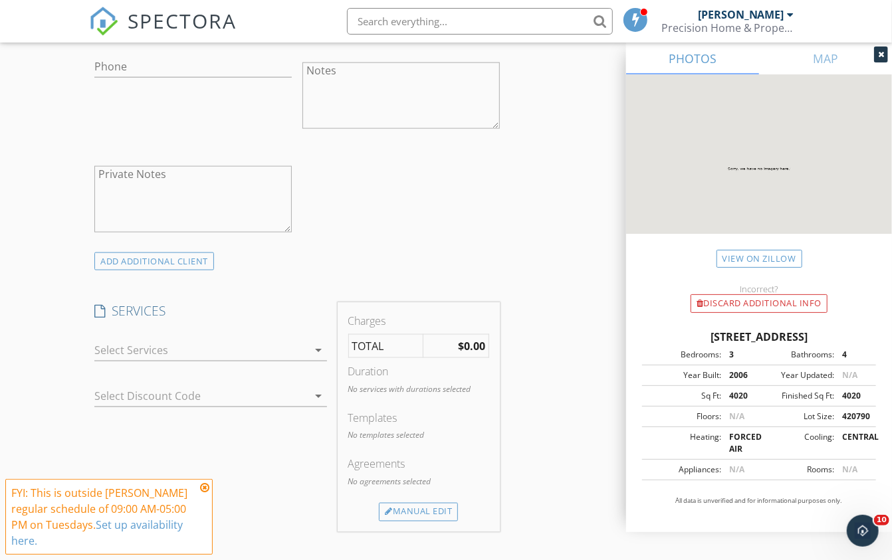
click at [316, 352] on icon "arrow_drop_down" at bounding box center [319, 350] width 16 height 16
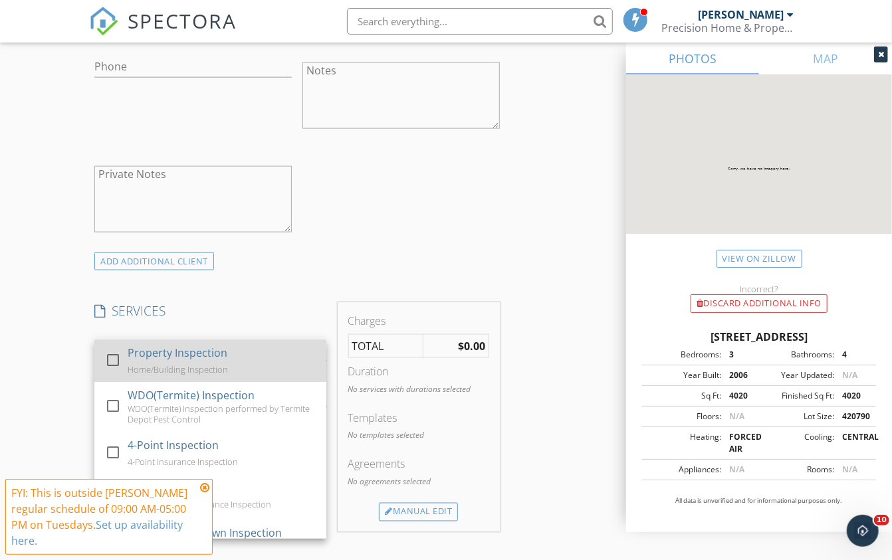
click at [116, 356] on div at bounding box center [113, 360] width 23 height 23
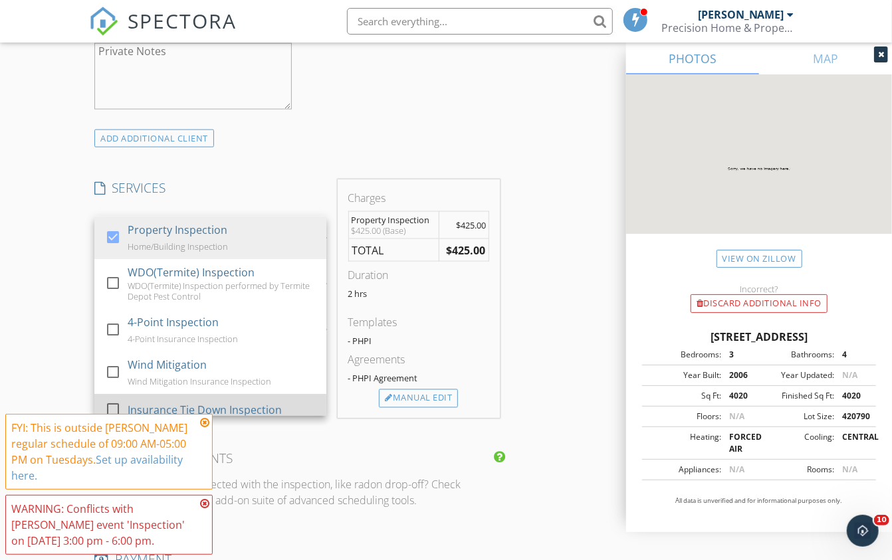
scroll to position [960, 0]
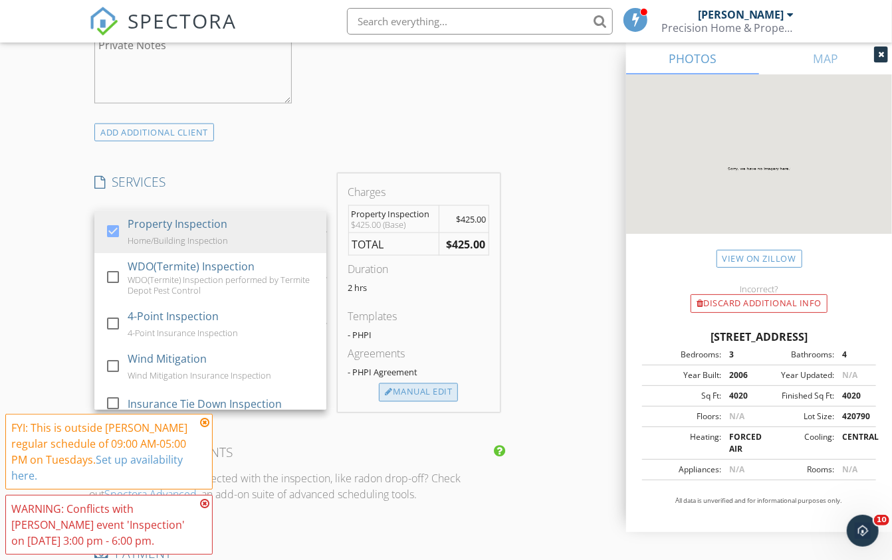
click at [408, 389] on div "Manual Edit" at bounding box center [418, 392] width 79 height 19
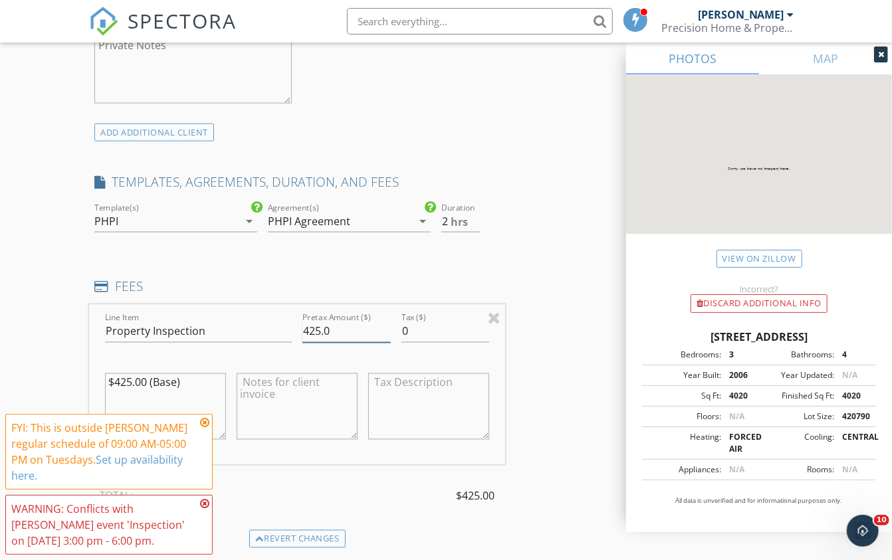
click at [308, 329] on input "425.0" at bounding box center [346, 332] width 88 height 22
type input "725.0"
type input "Property Inspection, w/pool"
click at [473, 258] on div "INSPECTOR(S) check_box Mike Mitchell PRIMARY Mike Mitchell arrow_drop_down chec…" at bounding box center [297, 317] width 416 height 2246
click at [474, 211] on input "2.5" at bounding box center [460, 222] width 39 height 22
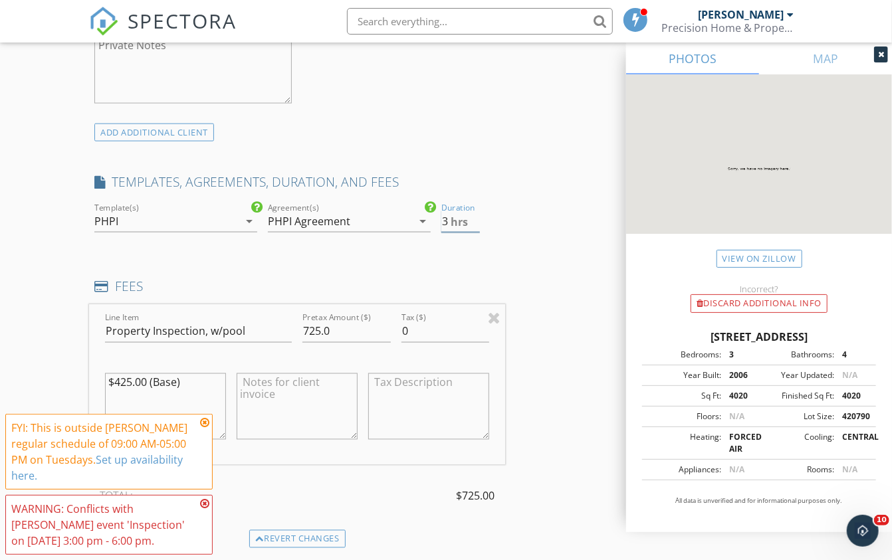
click at [474, 211] on input "3" at bounding box center [460, 222] width 39 height 22
type input "3.5"
click at [474, 211] on input "3.5" at bounding box center [460, 222] width 39 height 22
click at [512, 272] on div "INSPECTOR(S) check_box Mike Mitchell PRIMARY Mike Mitchell arrow_drop_down chec…" at bounding box center [446, 356] width 714 height 2324
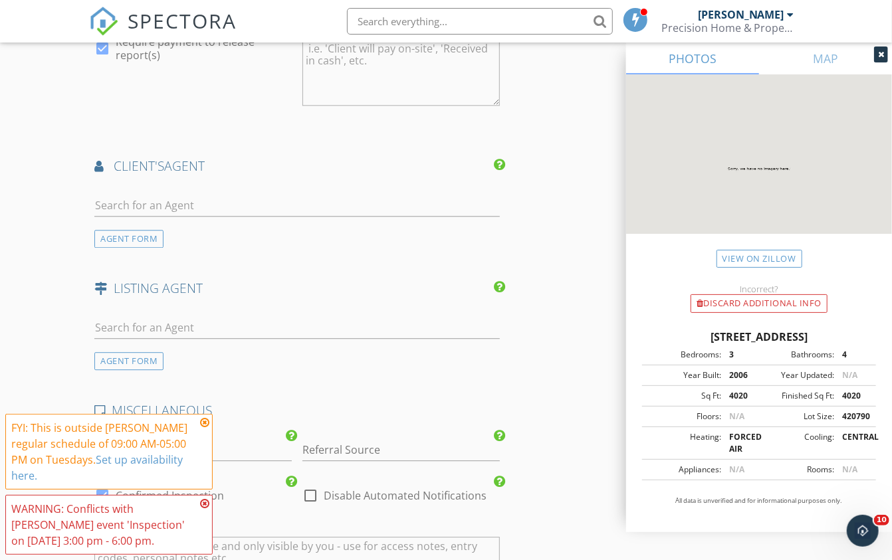
scroll to position [1635, 0]
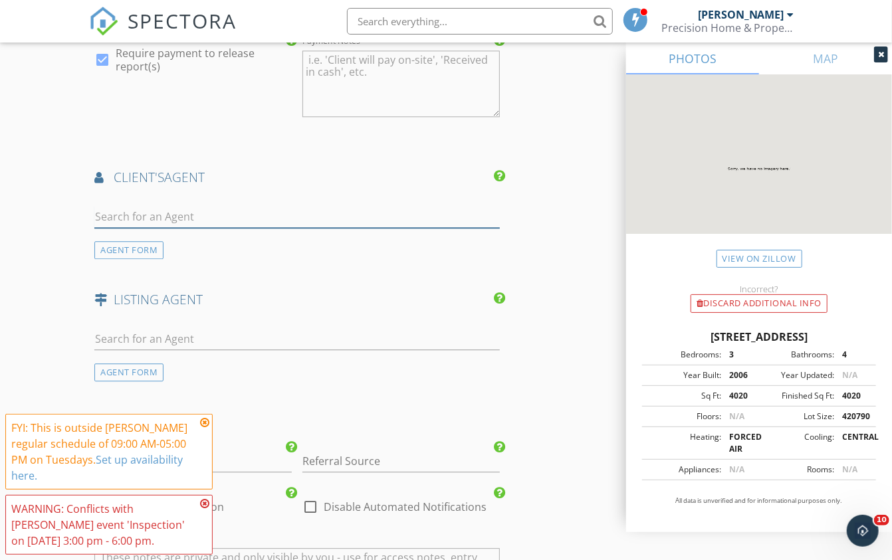
click at [147, 206] on input "text" at bounding box center [296, 217] width 405 height 22
type input "julie"
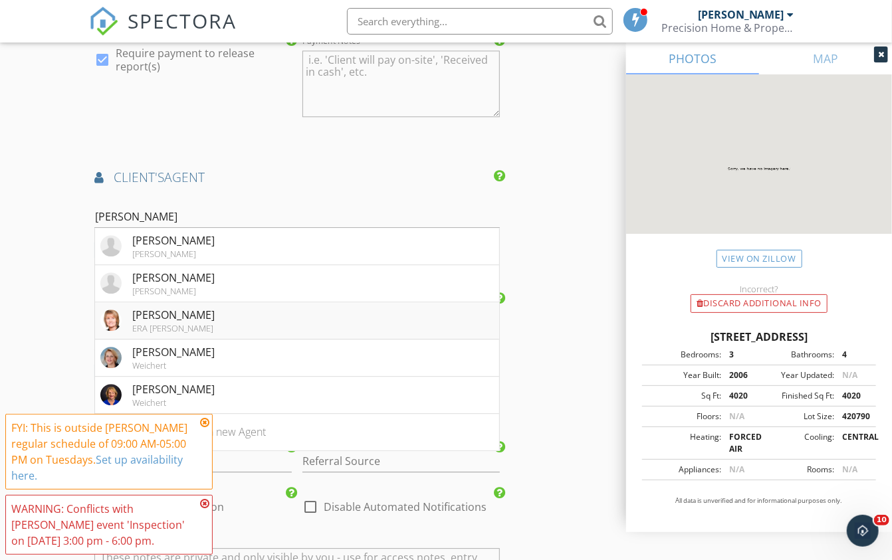
drag, startPoint x: 141, startPoint y: 231, endPoint x: 167, endPoint y: 318, distance: 90.8
click at [167, 323] on div "ERA Grizzard" at bounding box center [173, 328] width 82 height 11
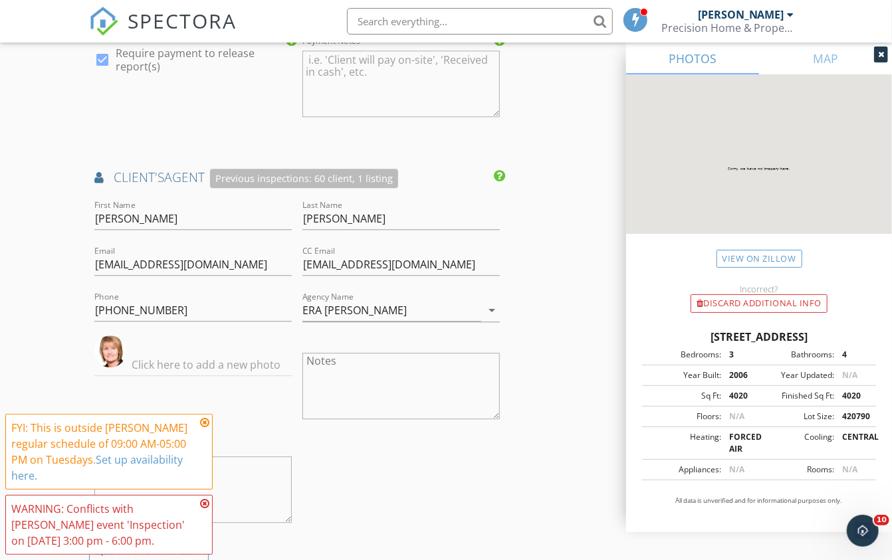
click at [205, 424] on icon at bounding box center [204, 422] width 9 height 11
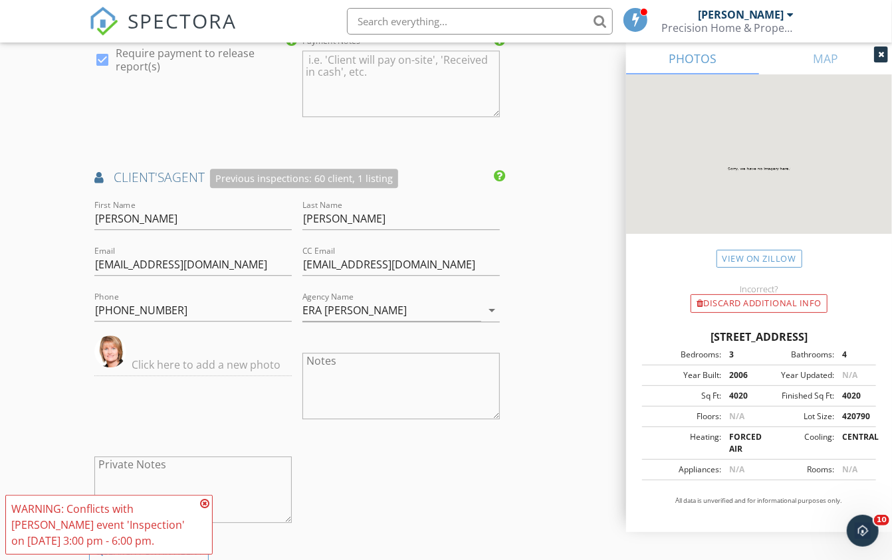
click at [204, 504] on icon at bounding box center [204, 503] width 9 height 11
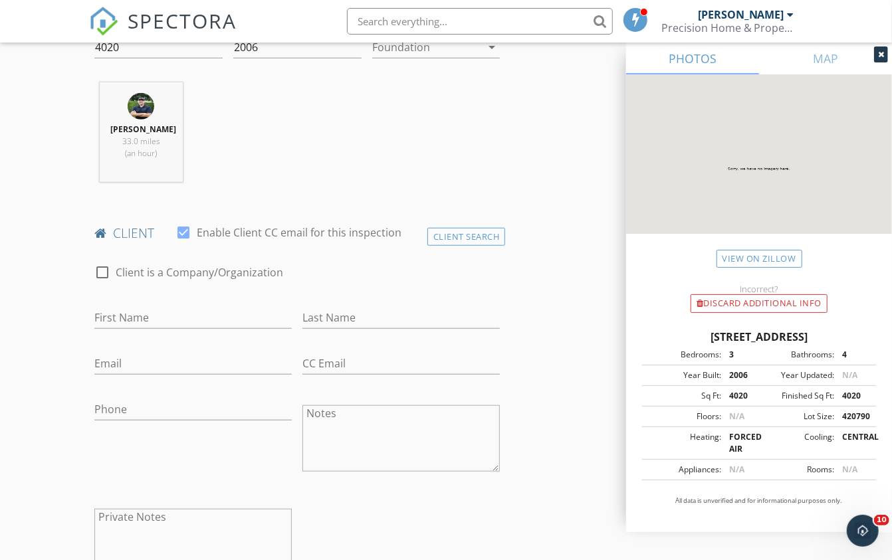
scroll to position [478, 0]
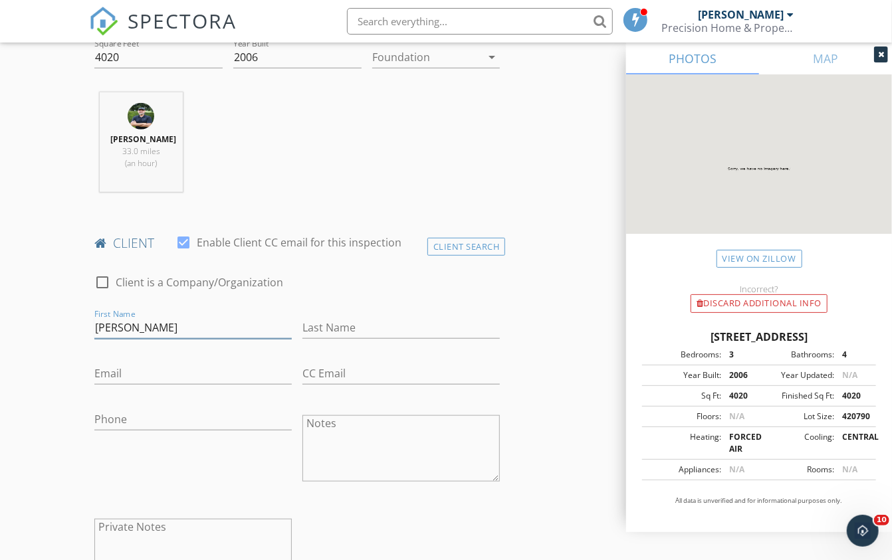
type input "Derrill"
type input "Adkins-Price"
paste input "ddaveg@comcast.net"
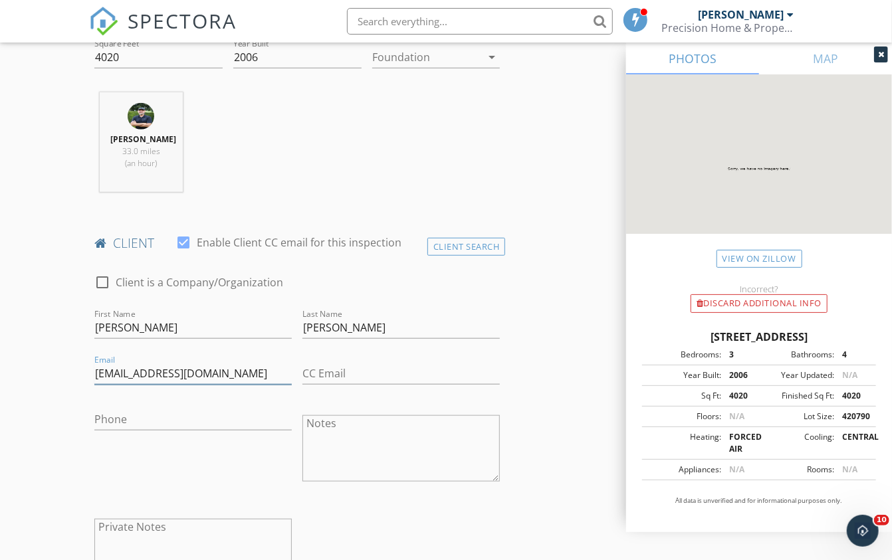
type input "ddaveg@comcast.net"
paste input "170-724-6286"
paste input "‭+1 (707) 246-2869‬"
click at [113, 417] on input "‭+1 (707) 246-2869‬" at bounding box center [192, 420] width 197 height 22
paste input "170-724-6286"
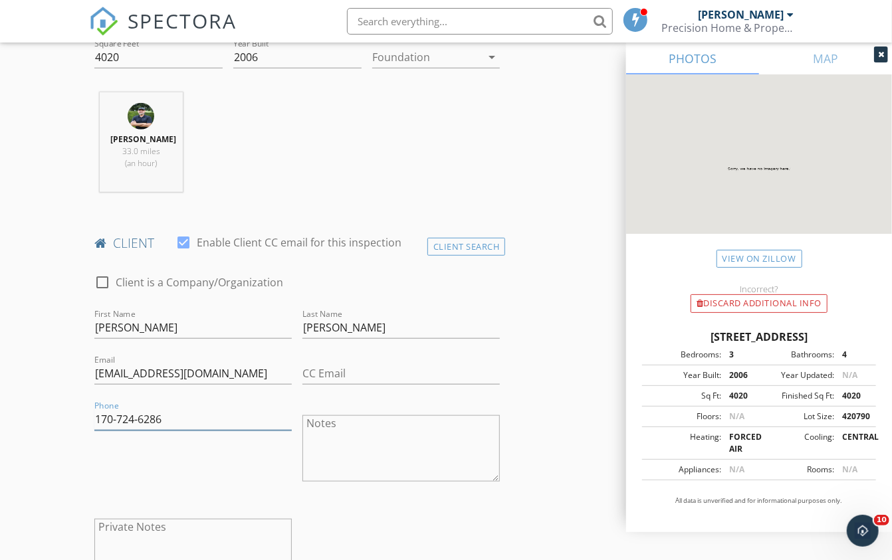
paste input "‭+1 (707) 246-2869‬"
paste input "170-724-6286"
paste input "‭+1 (707) 246-2869‬"
type input "707-246-2869"
click at [121, 475] on div "Phone 707-246-2869" at bounding box center [193, 450] width 208 height 104
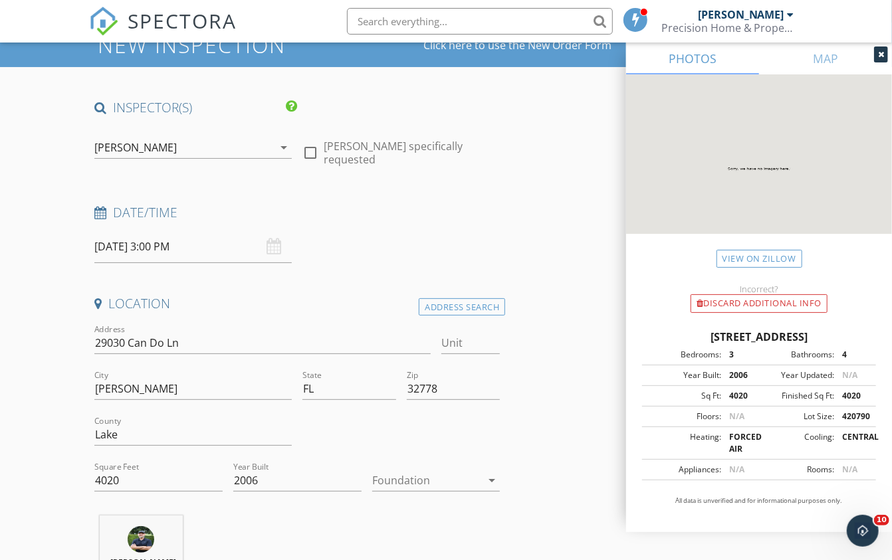
scroll to position [43, 0]
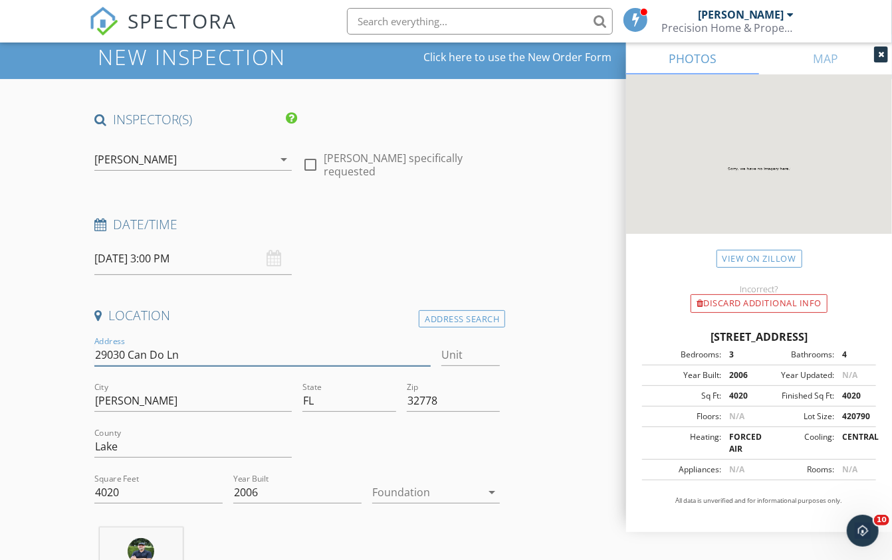
drag, startPoint x: 187, startPoint y: 346, endPoint x: 90, endPoint y: 352, distance: 97.9
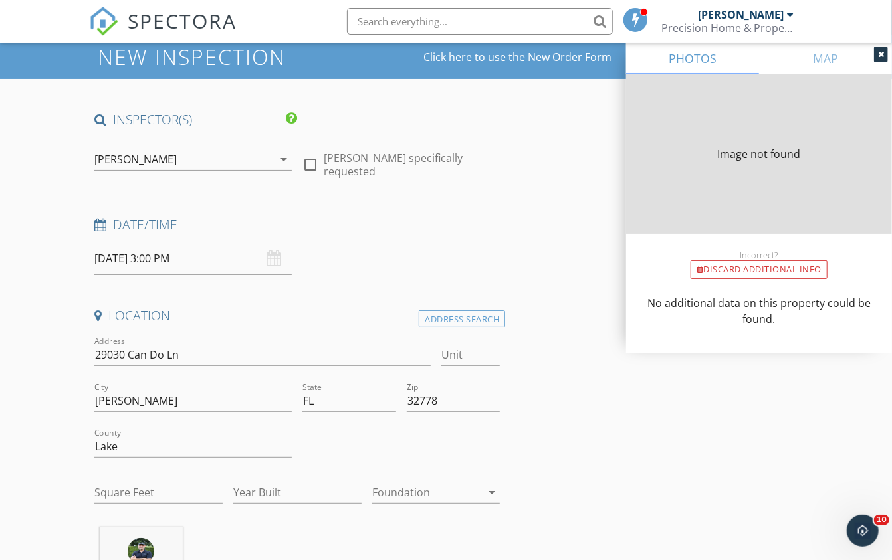
type input "4020"
type input "2006"
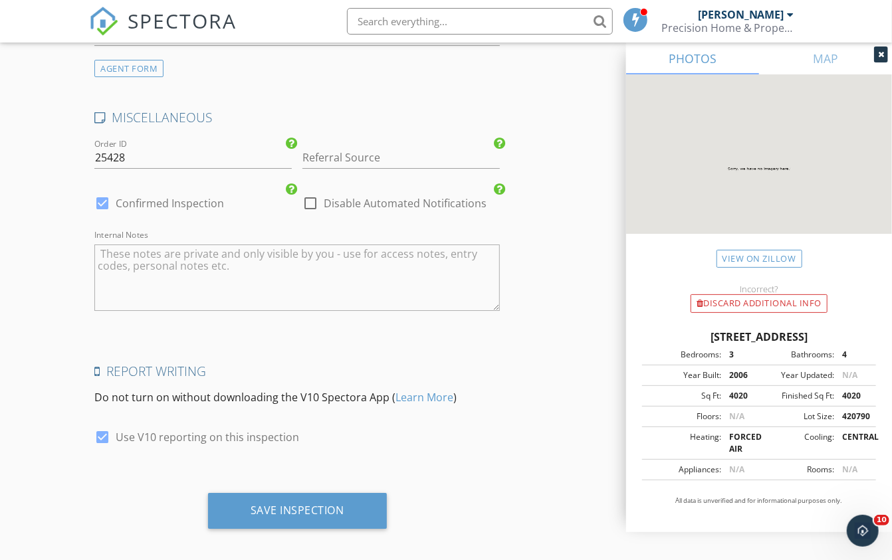
scroll to position [2241, 0]
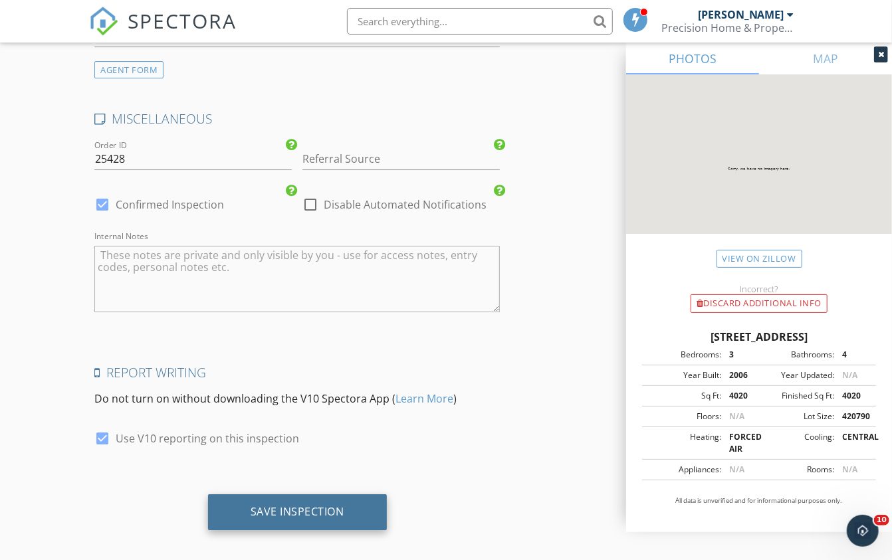
click at [278, 505] on div "Save Inspection" at bounding box center [298, 511] width 94 height 13
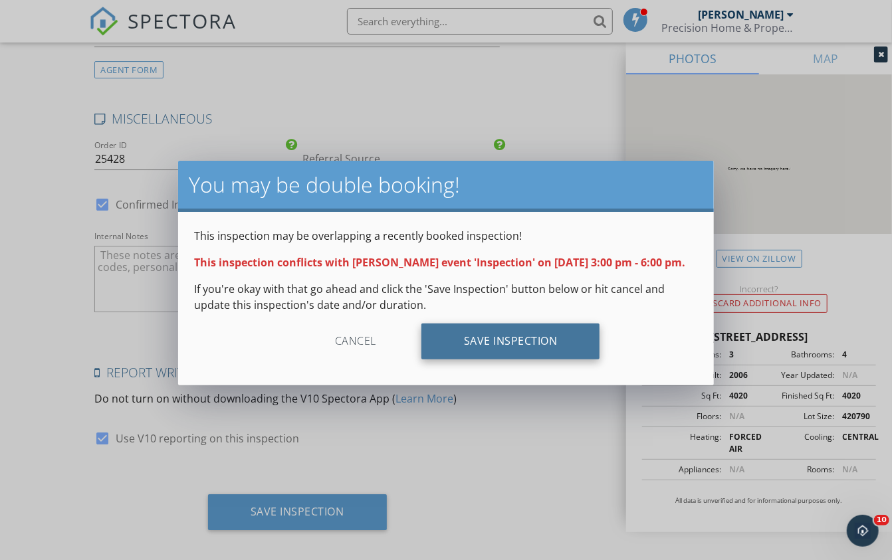
click at [486, 351] on div "Save Inspection" at bounding box center [510, 342] width 179 height 36
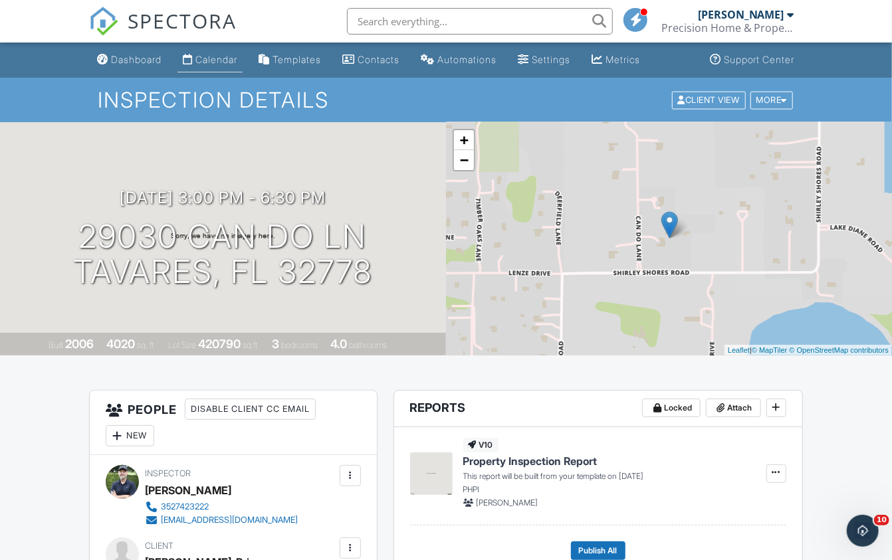
click at [227, 58] on div "Calendar" at bounding box center [216, 59] width 42 height 11
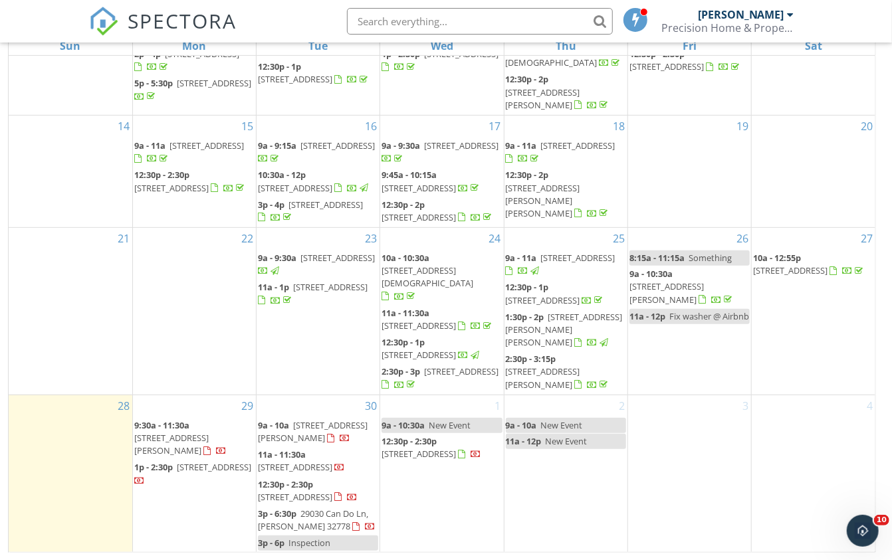
scroll to position [175, 0]
click at [310, 546] on span "Inspection" at bounding box center [309, 544] width 42 height 12
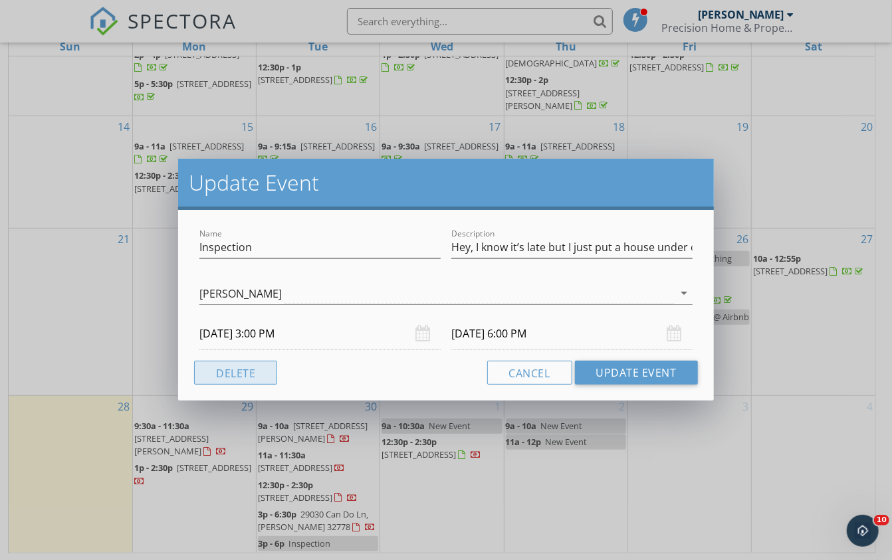
click at [249, 361] on button "Delete" at bounding box center [235, 373] width 83 height 24
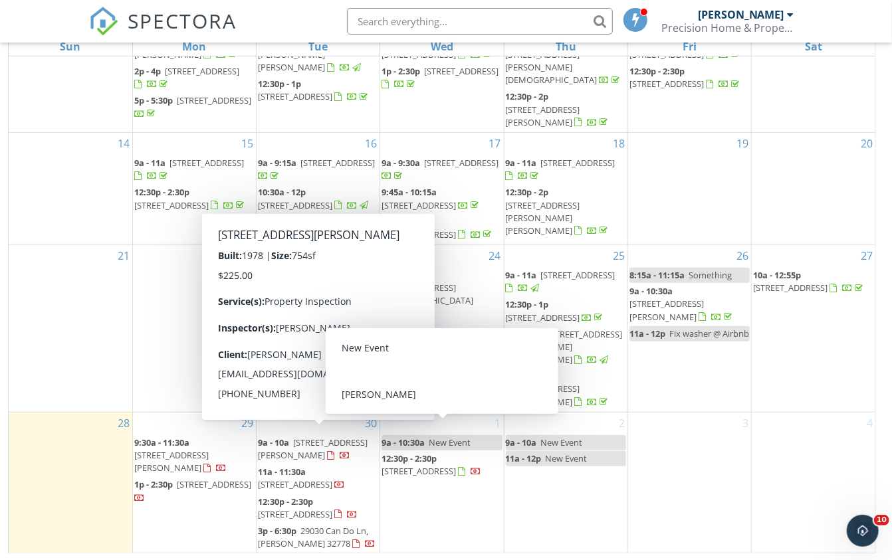
click at [437, 423] on div "1 9a - 10:30a New Event 12:30p - 2:30p 12401 Blue Heron Way, Leesburg 34788" at bounding box center [441, 483] width 123 height 141
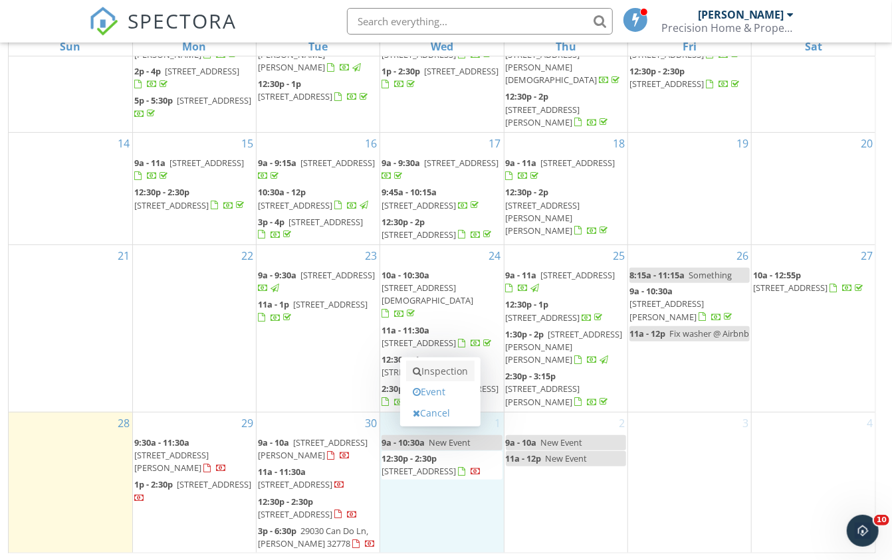
click at [451, 373] on link "Inspection" at bounding box center [440, 371] width 68 height 21
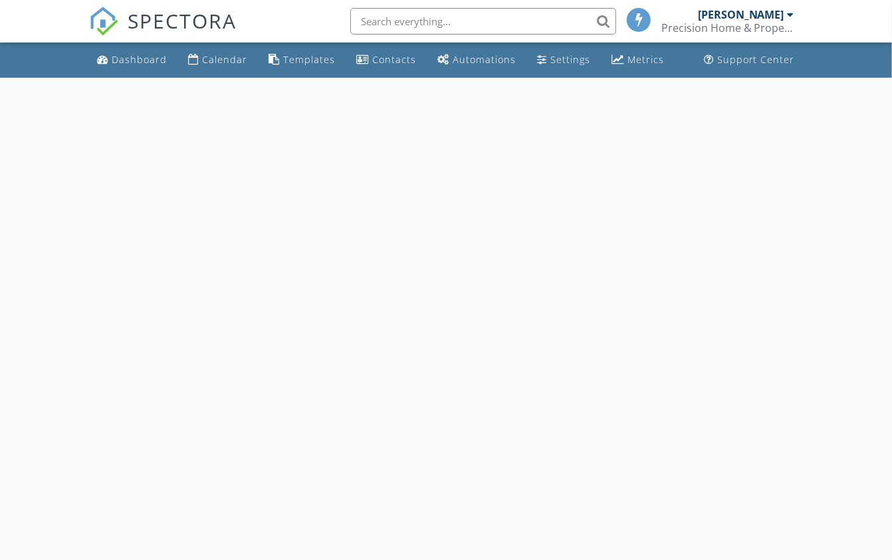
select select "9"
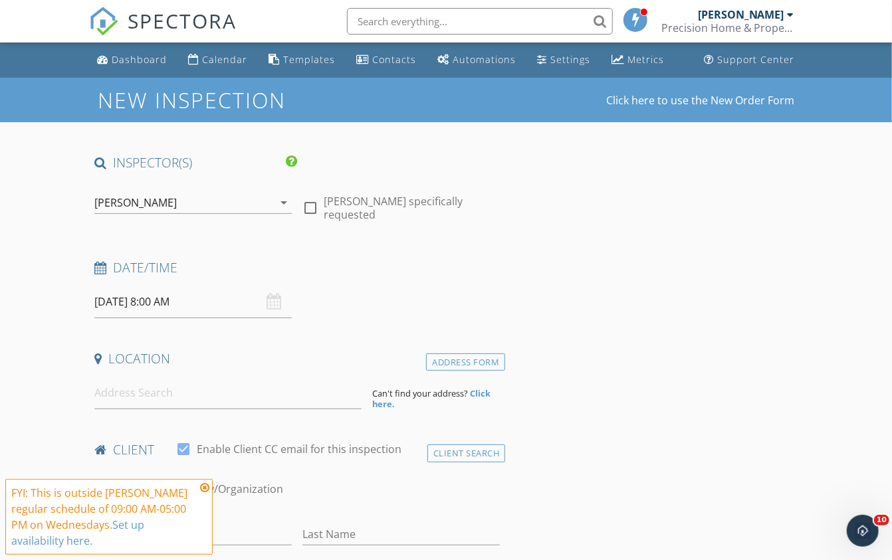
click at [130, 298] on input "[DATE] 8:00 AM" at bounding box center [192, 302] width 197 height 33
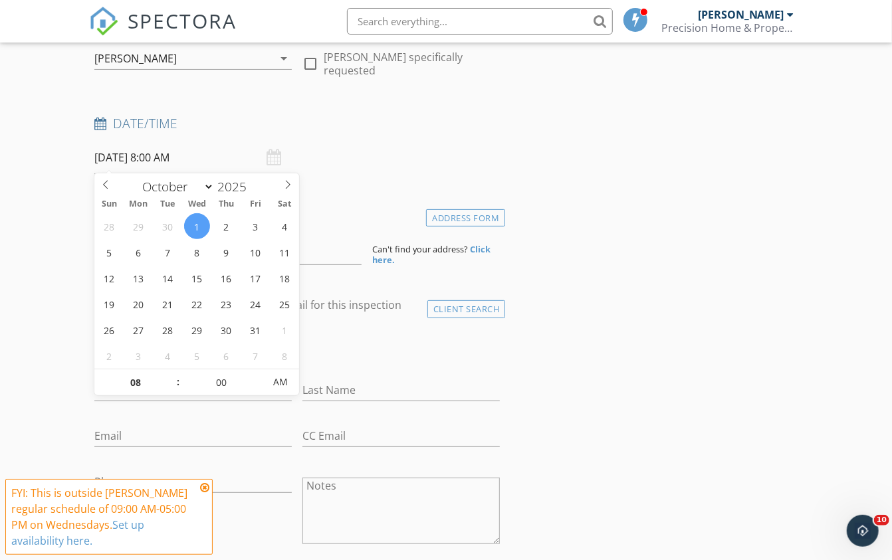
scroll to position [146, 0]
type input "09"
type input "[DATE] 9:00 AM"
click at [173, 369] on span at bounding box center [171, 373] width 9 height 13
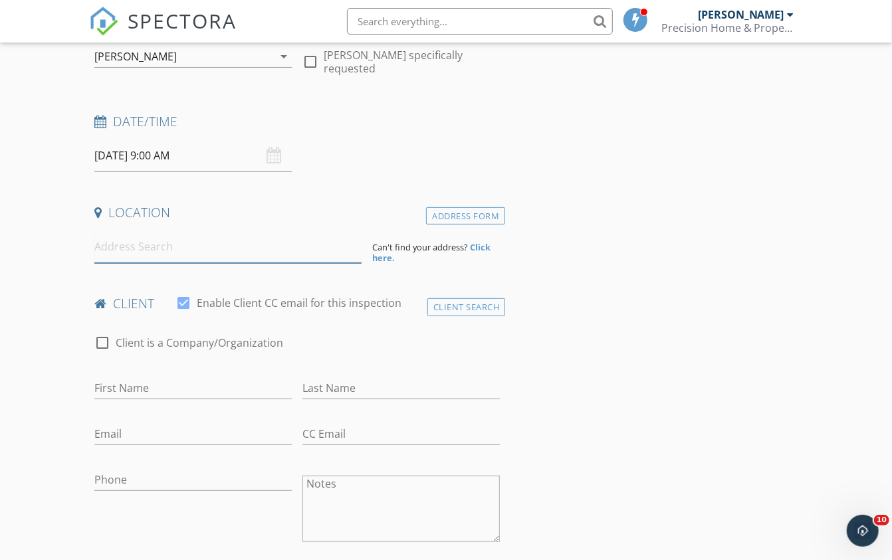
click at [331, 243] on input at bounding box center [227, 247] width 267 height 33
paste input "[STREET_ADDRESS]"
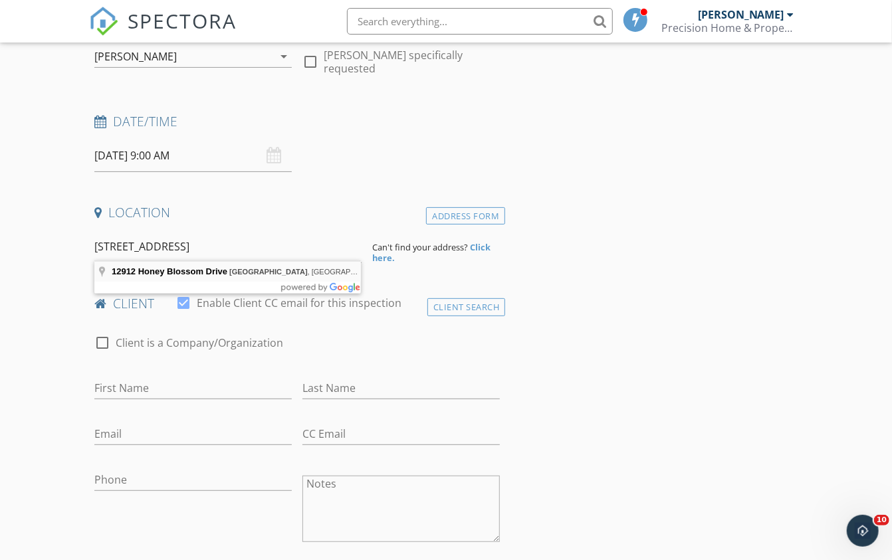
type input "[STREET_ADDRESS]"
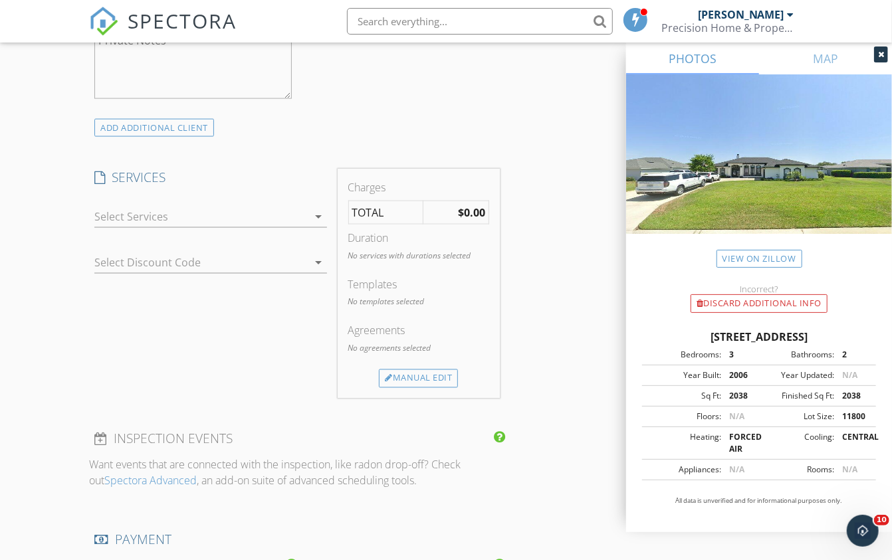
scroll to position [991, 0]
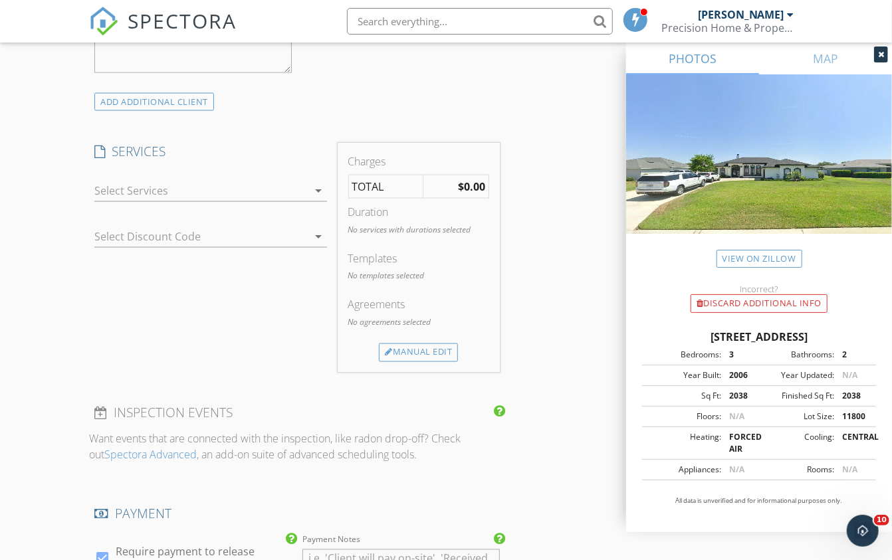
click at [214, 187] on div at bounding box center [200, 190] width 213 height 21
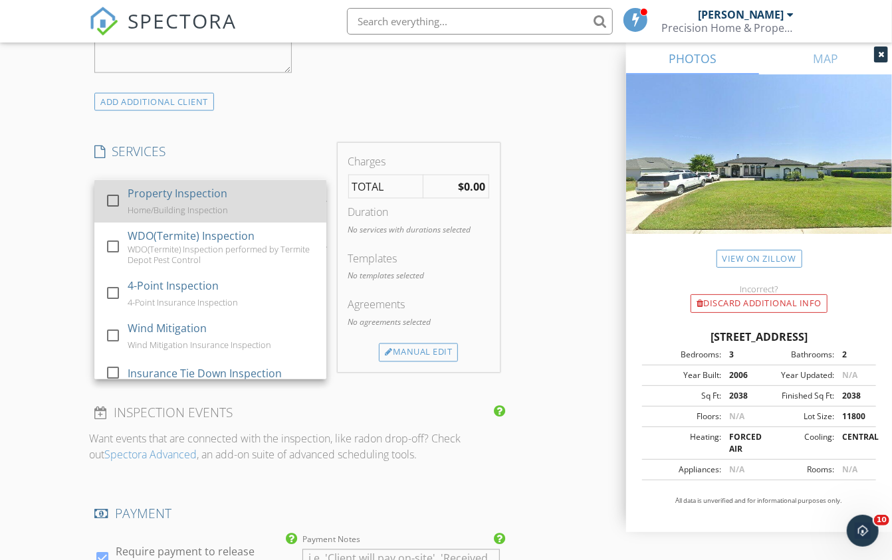
click at [113, 189] on div at bounding box center [113, 200] width 23 height 23
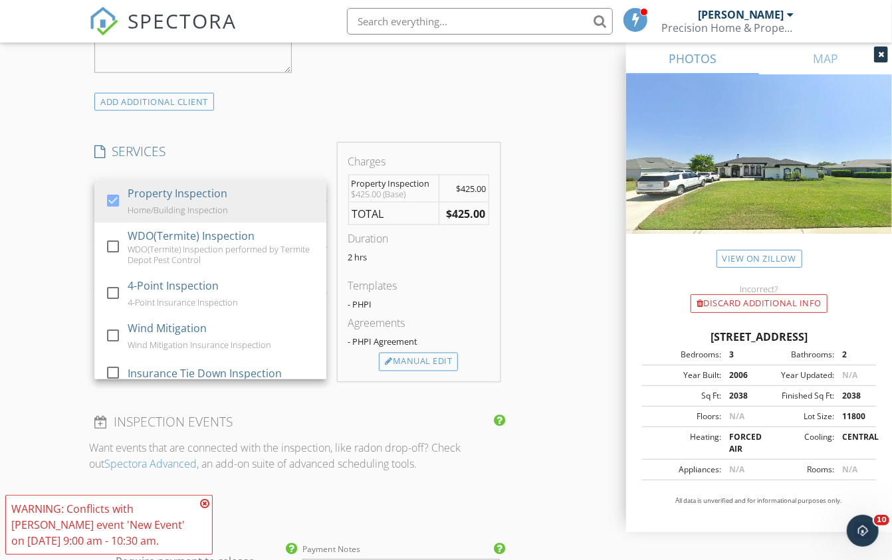
click at [203, 154] on h4 "SERVICES" at bounding box center [210, 151] width 232 height 17
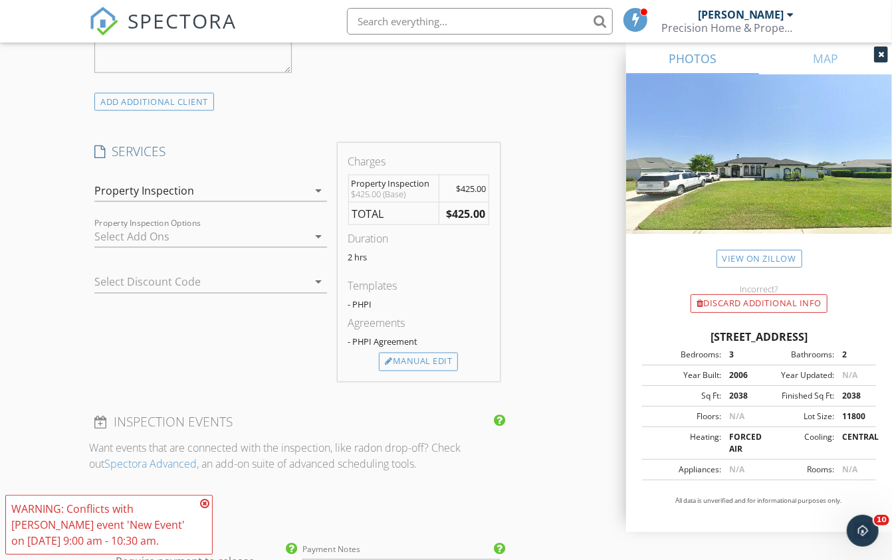
click at [128, 232] on div at bounding box center [200, 236] width 213 height 21
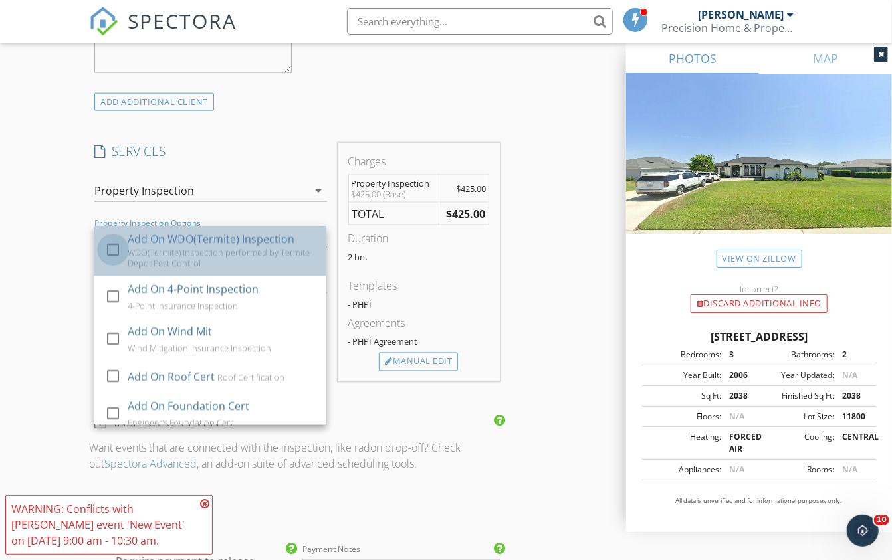
click at [107, 245] on div at bounding box center [113, 250] width 23 height 23
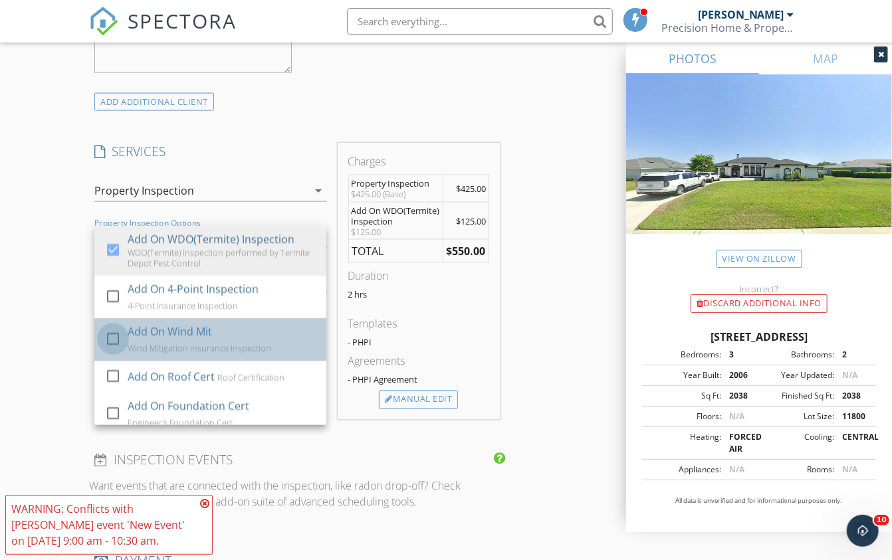
click at [111, 328] on div at bounding box center [113, 339] width 23 height 23
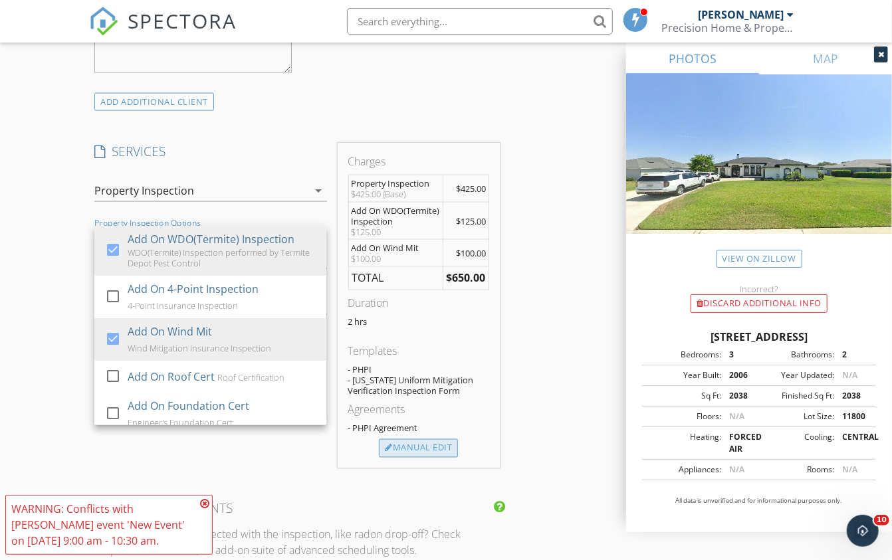
click at [410, 444] on div "Manual Edit" at bounding box center [418, 448] width 79 height 19
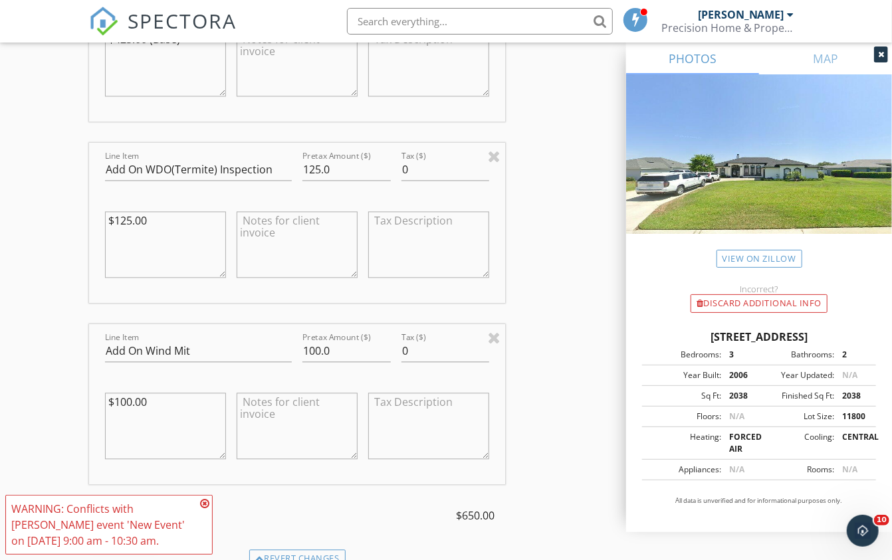
scroll to position [1357, 0]
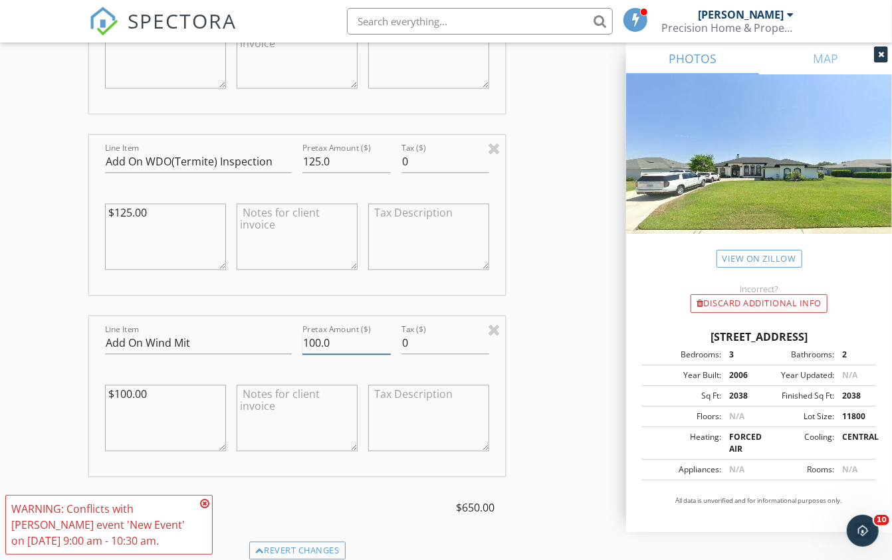
click at [320, 336] on input "100.0" at bounding box center [346, 343] width 88 height 22
type input "145.0"
click at [567, 397] on div "INSPECTOR(S) check_box Mike Mitchell PRIMARY Mike Mitchell arrow_drop_down chec…" at bounding box center [446, 163] width 714 height 2732
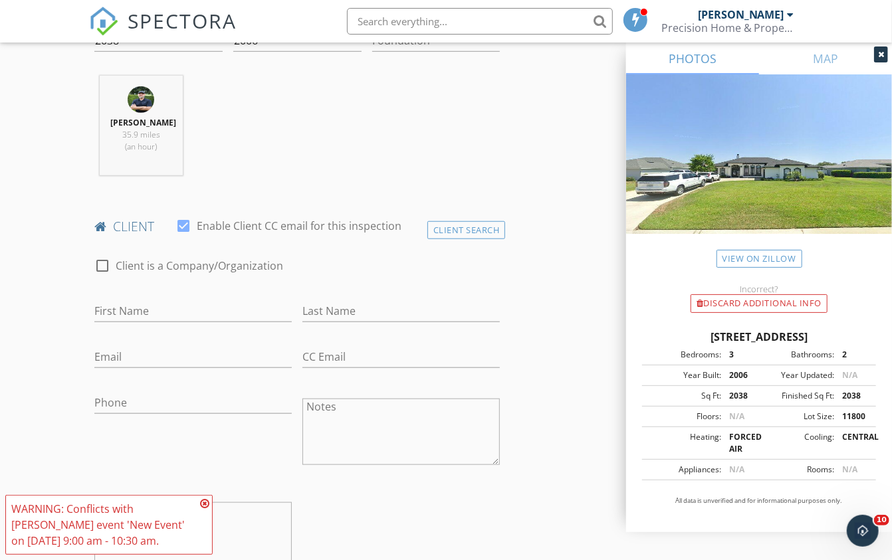
scroll to position [494, 0]
paste input "Beth Bailey rbtbailey@msn.com +1 (561) 818-0869"
type input "Beth Bailey rbtbailey@msn.com +1 (561) 818-0869"
paste input "Beth Bailey rbtbailey@msn.com +1 (561) 818-0869"
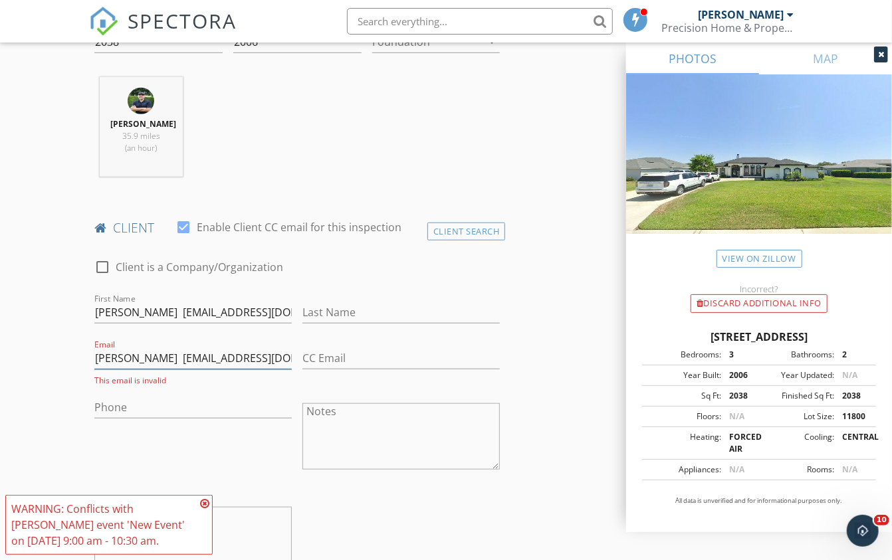
type input "Beth Bailey rbtbailey@msn.com +1 (561) 818-0869"
paste input "156-181-8086"
type input "156-181-8086"
drag, startPoint x: 252, startPoint y: 308, endPoint x: 154, endPoint y: 308, distance: 97.7
click at [154, 308] on input "Beth Bailey rbtbailey@msn.com +1 (561) 818-0869" at bounding box center [192, 313] width 197 height 22
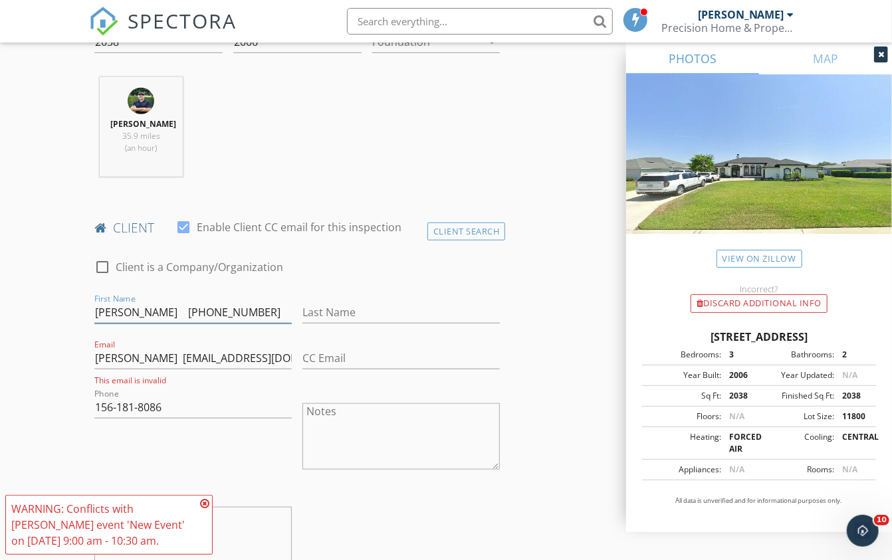
type input "Beth Bailey +1 (561) 818-0869"
click at [114, 357] on input "Beth Bailey rbtbailey@msn.com +1 (561) 818-0869" at bounding box center [192, 359] width 197 height 22
paste input "rbtbailey@msn.com"
type input "rbtbailey@msn.com"
drag, startPoint x: 257, startPoint y: 308, endPoint x: 178, endPoint y: 305, distance: 79.1
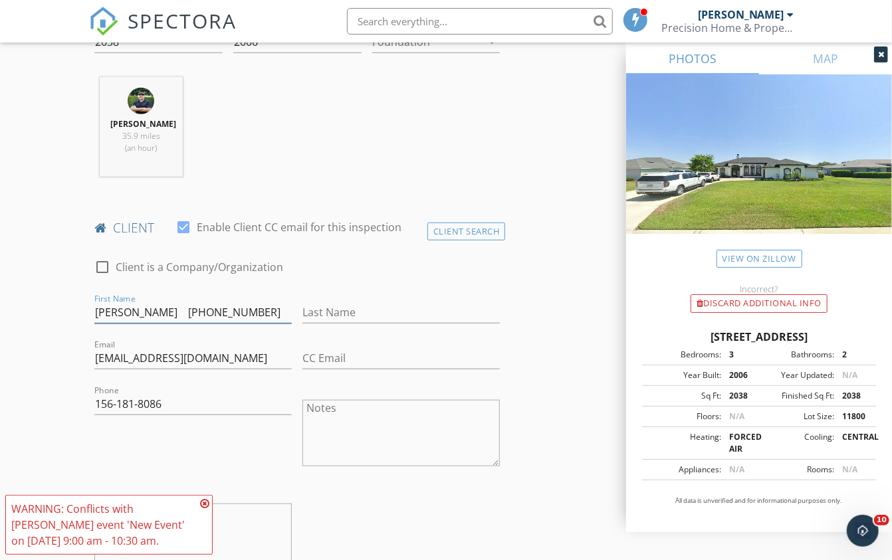
click at [178, 305] on input "Beth Bailey +1 (561) 818-0869" at bounding box center [192, 313] width 197 height 22
type input "Beth Bailey +1 ("
click at [173, 403] on input "156-181-8086" at bounding box center [192, 404] width 197 height 22
paste input "561-818-0869"
type input "561-818-0869"
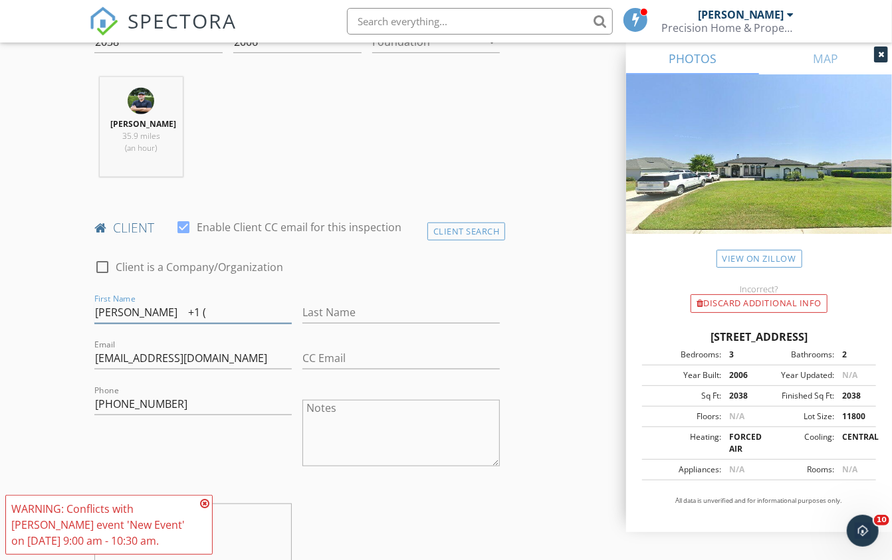
click at [206, 313] on input "Beth Bailey +1 (" at bounding box center [192, 313] width 197 height 22
type input "Beth"
paste input "Bailey"
type input "Bailey"
click at [340, 515] on div "check_box_outline_blank Client is a Company/Organization First Name Beth Last N…" at bounding box center [297, 418] width 416 height 344
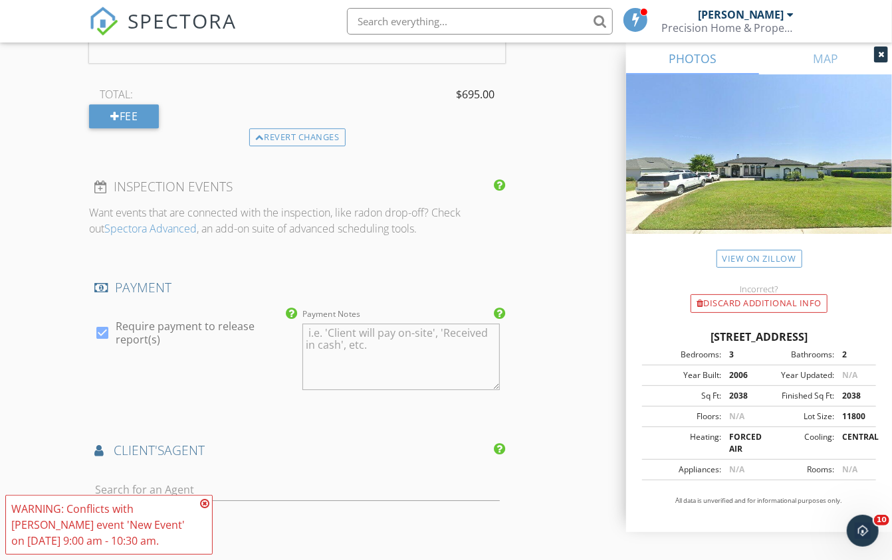
scroll to position [1803, 0]
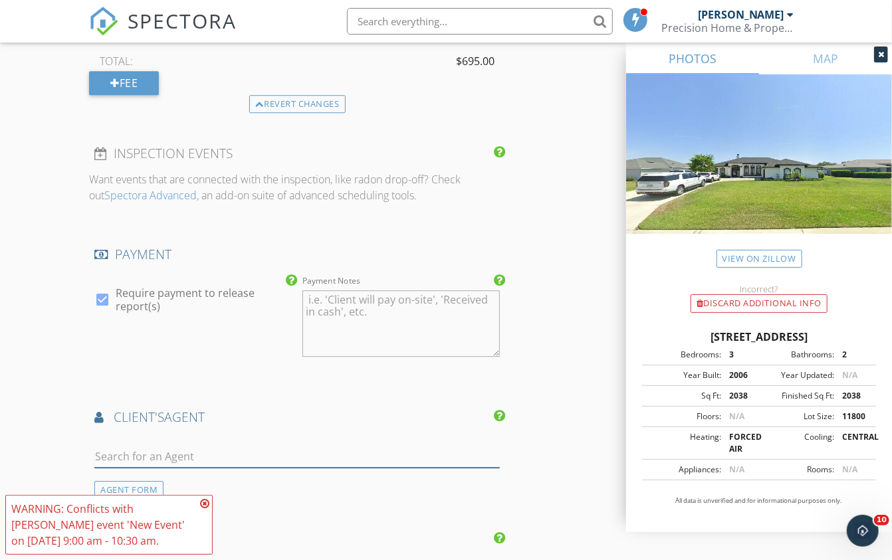
click at [124, 453] on input "text" at bounding box center [296, 457] width 405 height 22
type input "Miche"
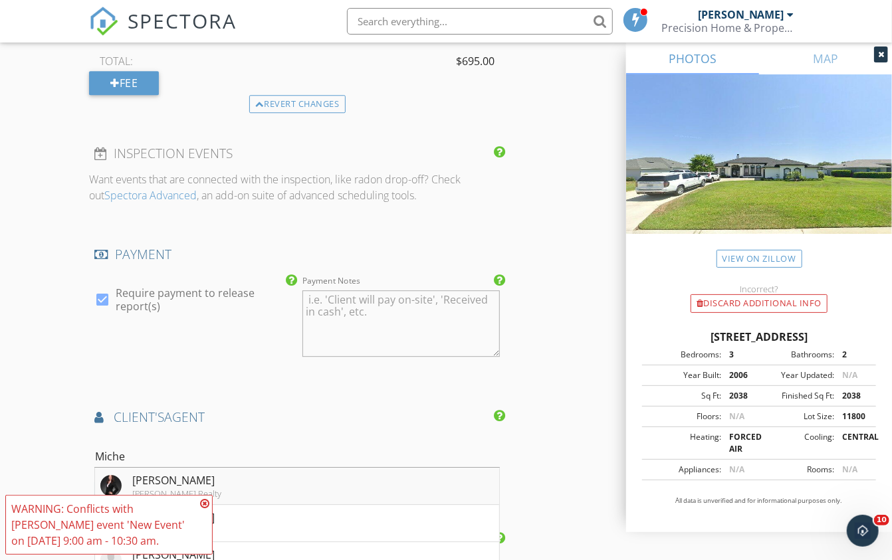
click at [187, 488] on div "Dave Lowe Realty" at bounding box center [176, 493] width 89 height 11
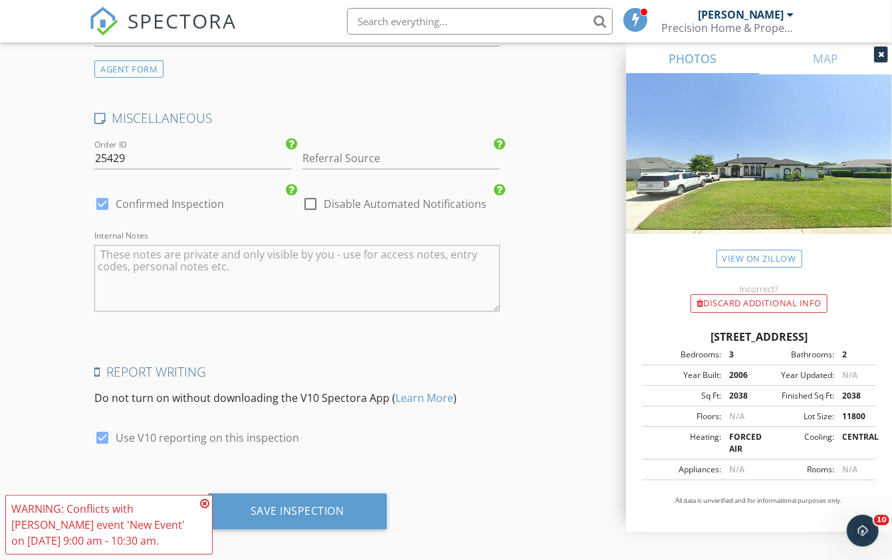
scroll to position [2648, 0]
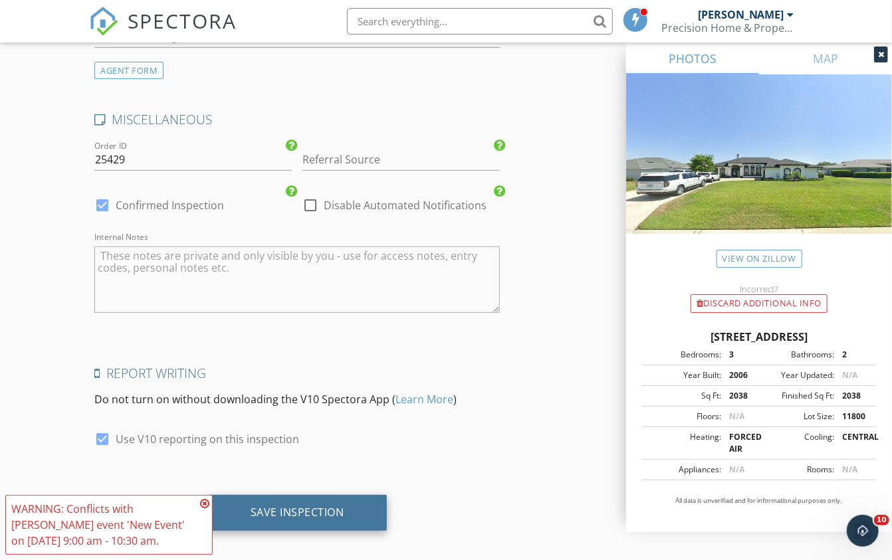
click at [272, 506] on div "Save Inspection" at bounding box center [298, 512] width 94 height 13
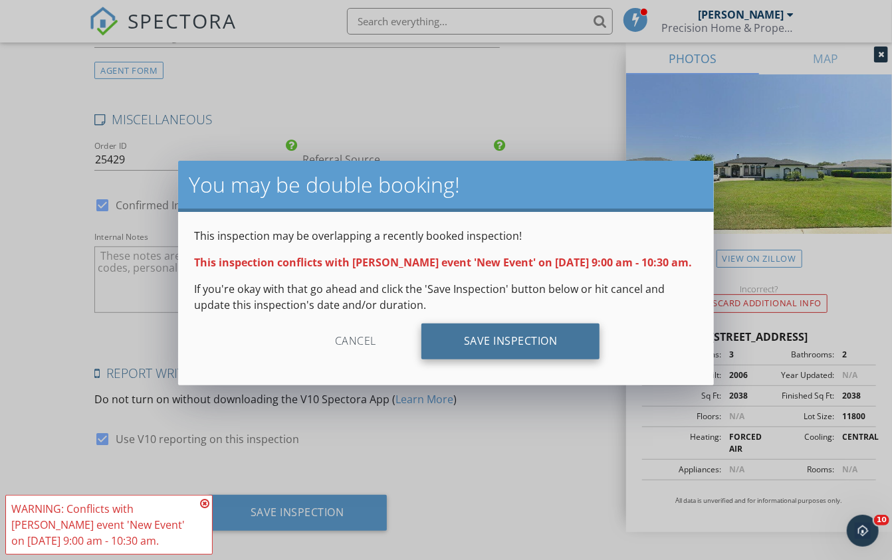
click at [490, 356] on div "Save Inspection" at bounding box center [510, 342] width 179 height 36
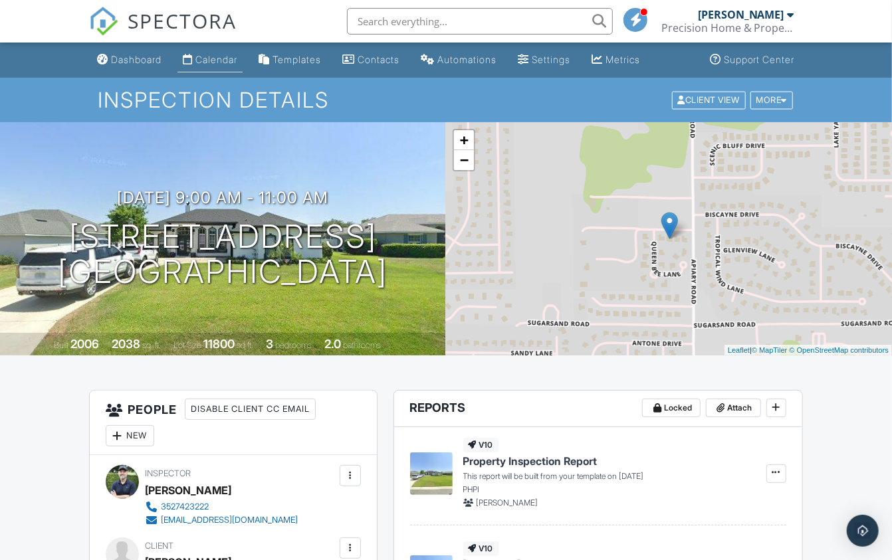
click at [211, 58] on div "Calendar" at bounding box center [216, 59] width 42 height 11
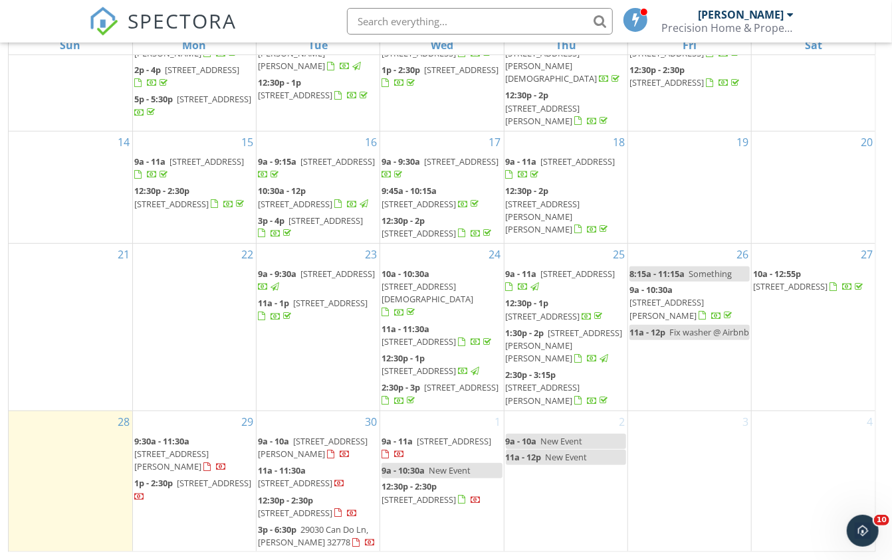
scroll to position [175, 0]
click at [438, 478] on span "New Event" at bounding box center [450, 472] width 42 height 12
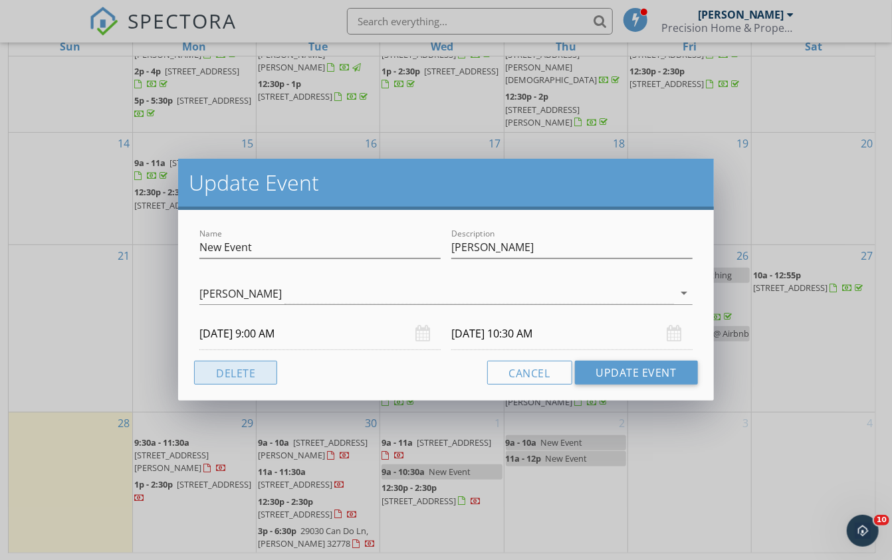
click at [247, 371] on button "Delete" at bounding box center [235, 373] width 83 height 24
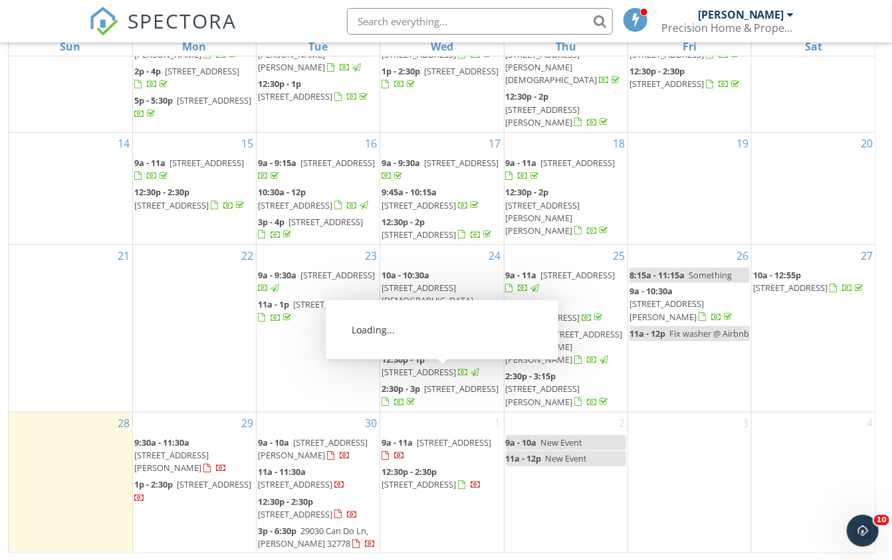
click at [594, 418] on div "2 9a - 10a New Event 11a - 12p New Event" at bounding box center [565, 483] width 123 height 141
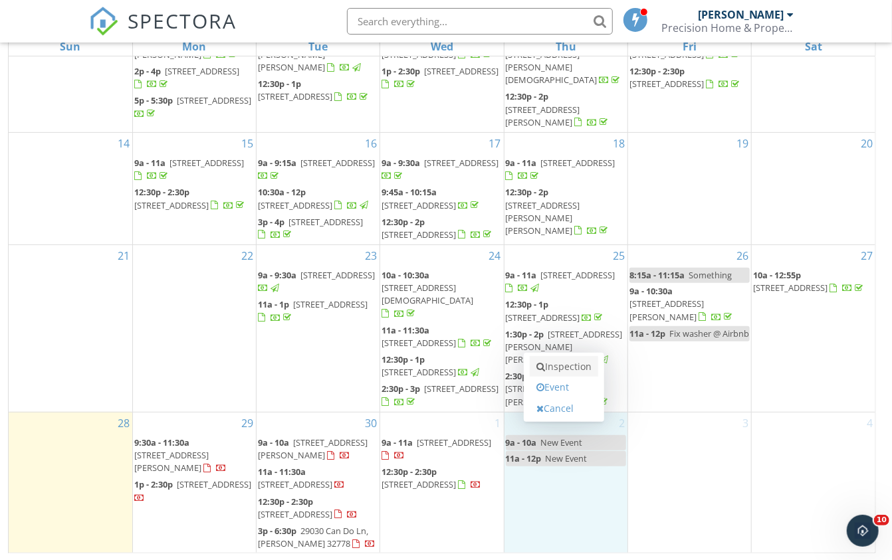
click at [584, 362] on link "Inspection" at bounding box center [564, 366] width 68 height 21
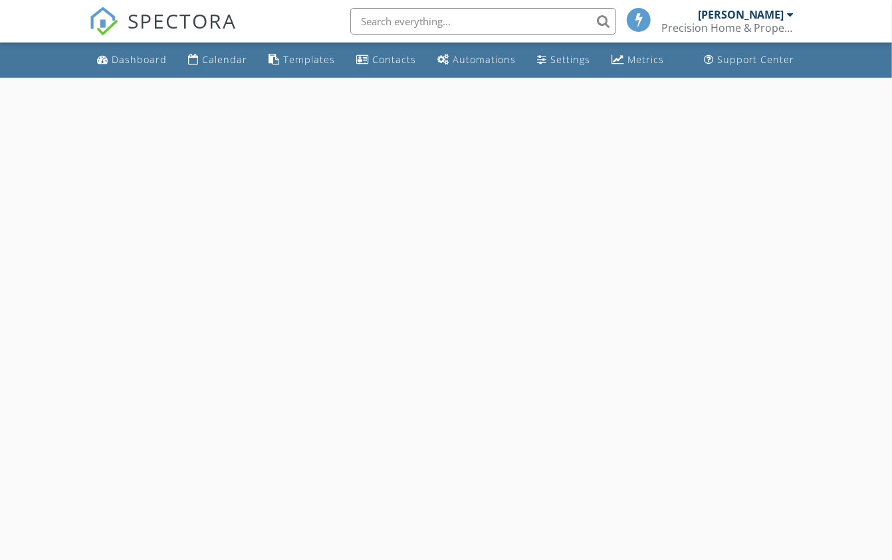
select select "9"
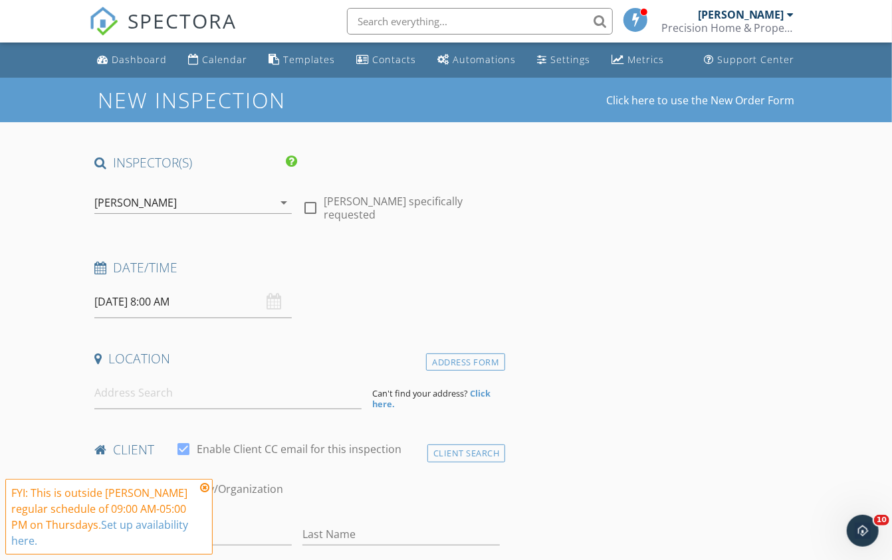
click at [167, 304] on input "10/02/2025 8:00 AM" at bounding box center [192, 302] width 197 height 33
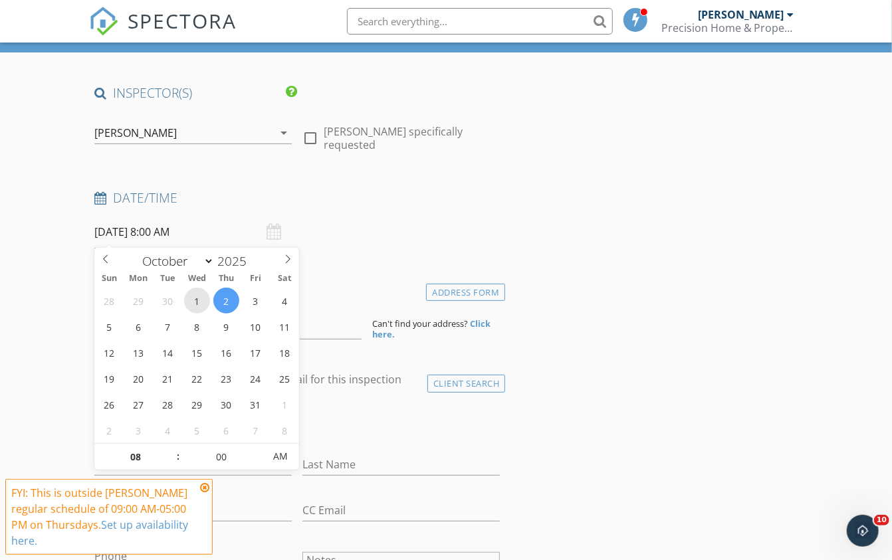
scroll to position [89, 0]
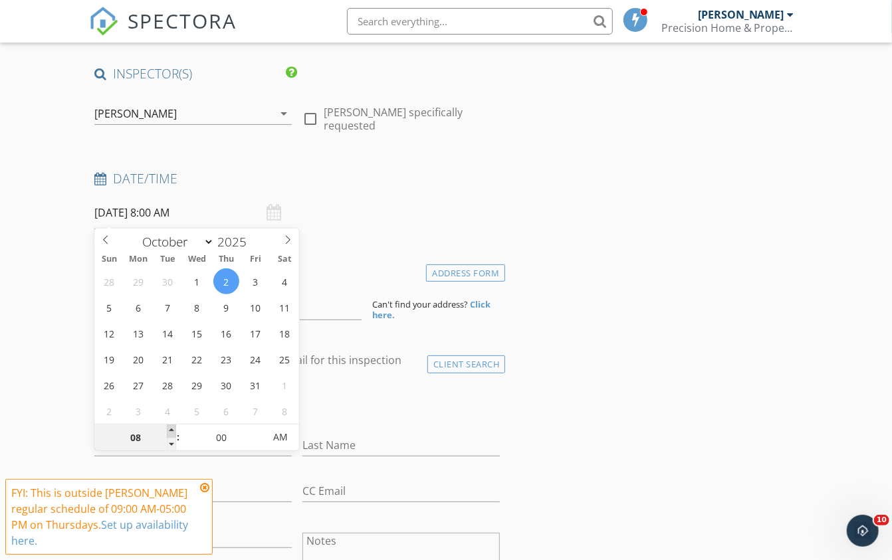
type input "09"
type input "10/02/2025 9:00 AM"
click at [169, 431] on span at bounding box center [171, 431] width 9 height 13
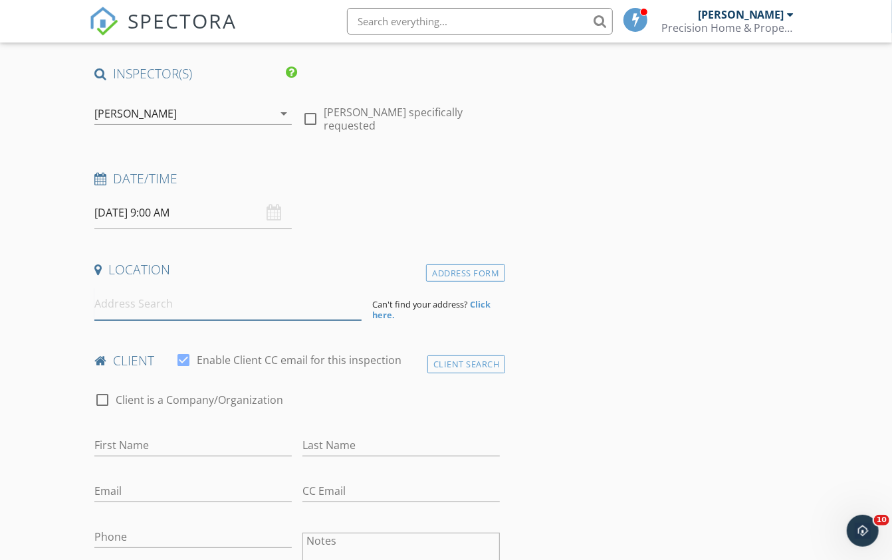
click at [167, 305] on input at bounding box center [227, 304] width 267 height 33
paste input "[STREET_ADDRESS] Villages"
type input "2599 Irdell Ave, The Villages, FL, USA"
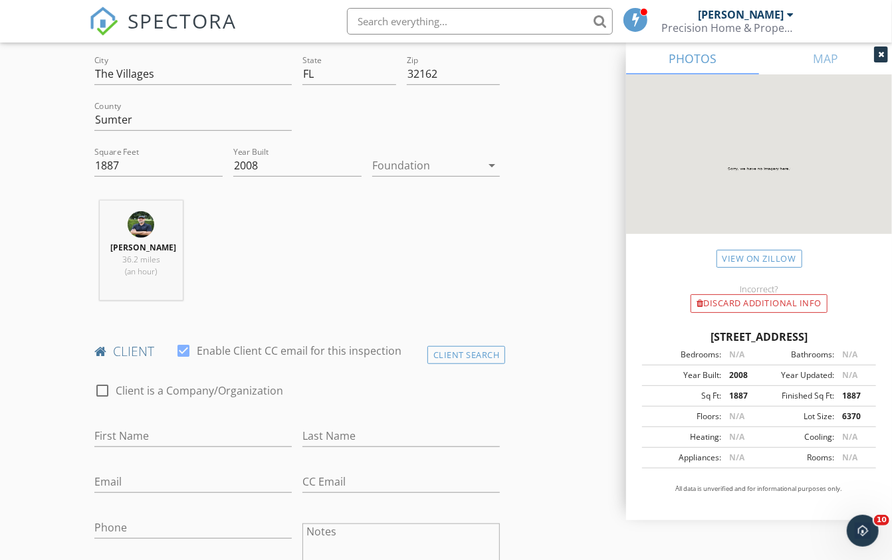
scroll to position [371, 0]
paste input "[PHONE_NUMBER]"
type input "[PHONE_NUMBER]"
paste input "[PERSON_NAME]"
type input "[PERSON_NAME]"
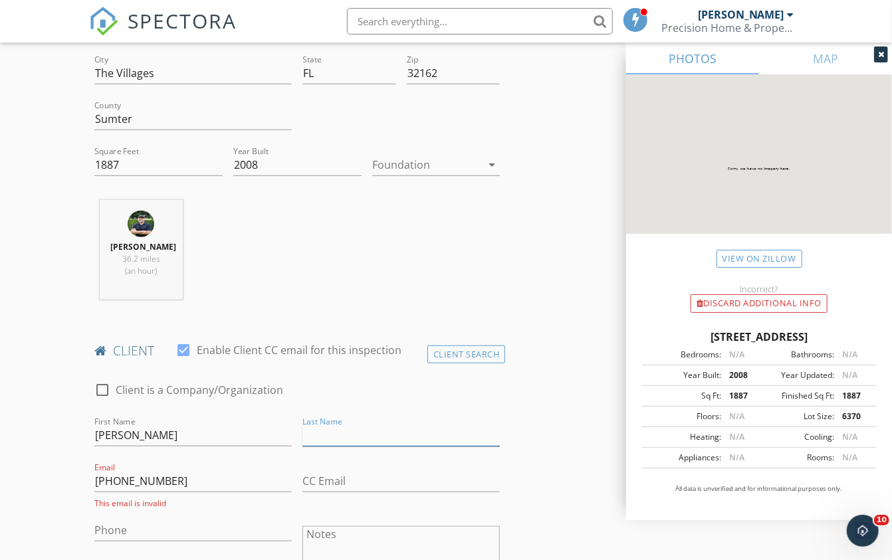
paste input "[PERSON_NAME]"
click at [340, 433] on input "[PERSON_NAME]" at bounding box center [400, 436] width 197 height 22
type input "Wasnick"
click at [189, 435] on input "William Wasnick" at bounding box center [192, 436] width 197 height 22
type input "William"
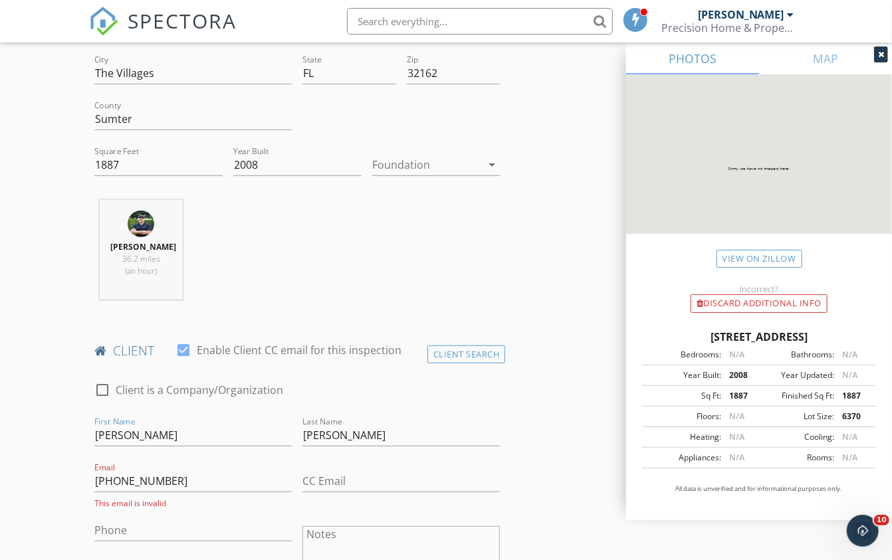
click at [379, 399] on div "check_box_outline_blank Client is a Company/Organization" at bounding box center [296, 396] width 405 height 35
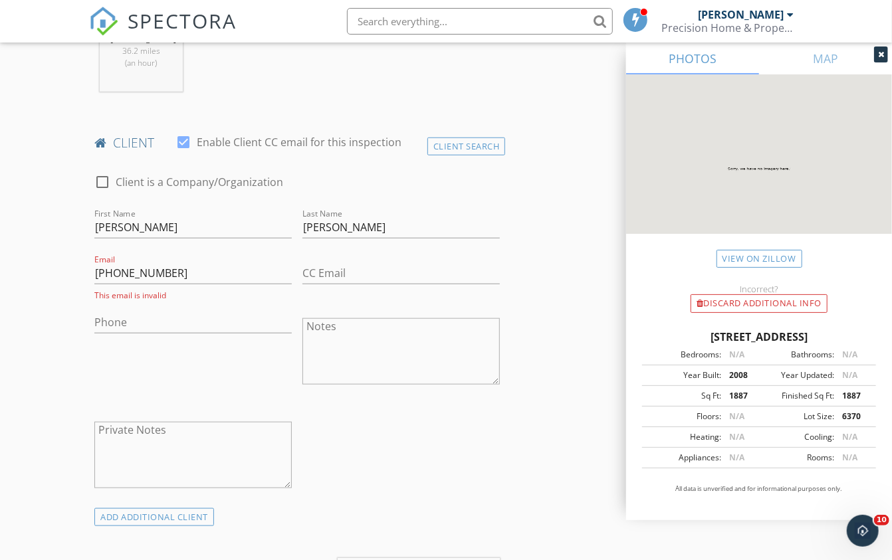
scroll to position [579, 0]
paste input "352-643-0191"
type input "352-643-0191"
click at [172, 264] on input "352 643 0191" at bounding box center [192, 273] width 197 height 22
paste input "wawas002@yahoo.com"
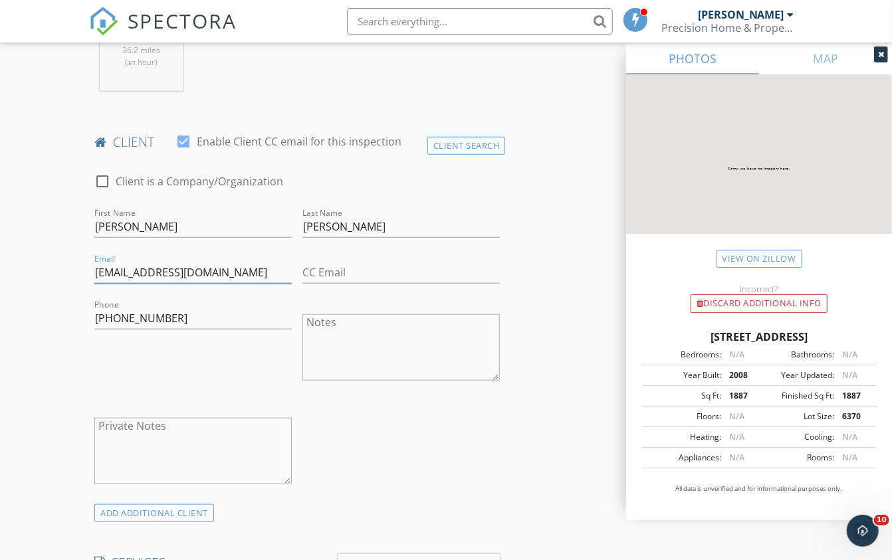
type input "wawas002@yahoo.com"
click at [400, 504] on div "ADD ADDITIONAL client" at bounding box center [297, 513] width 416 height 18
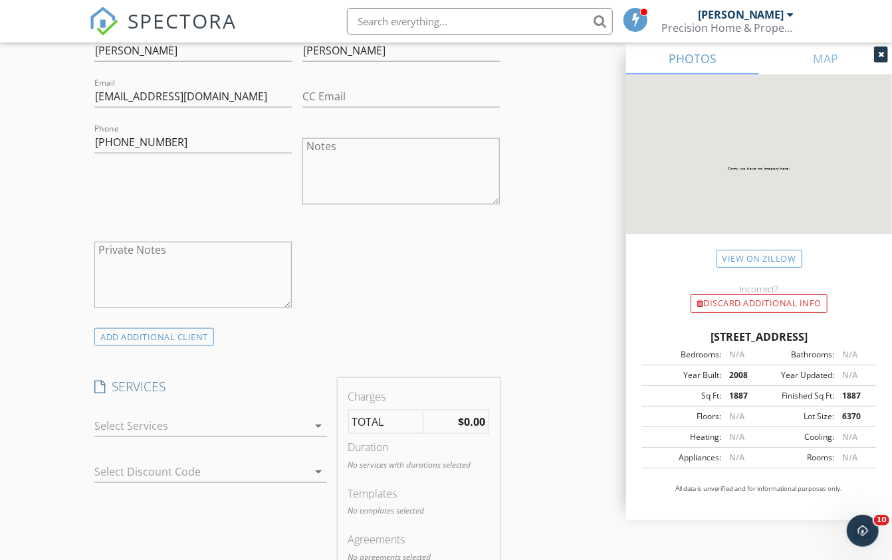
scroll to position [995, 0]
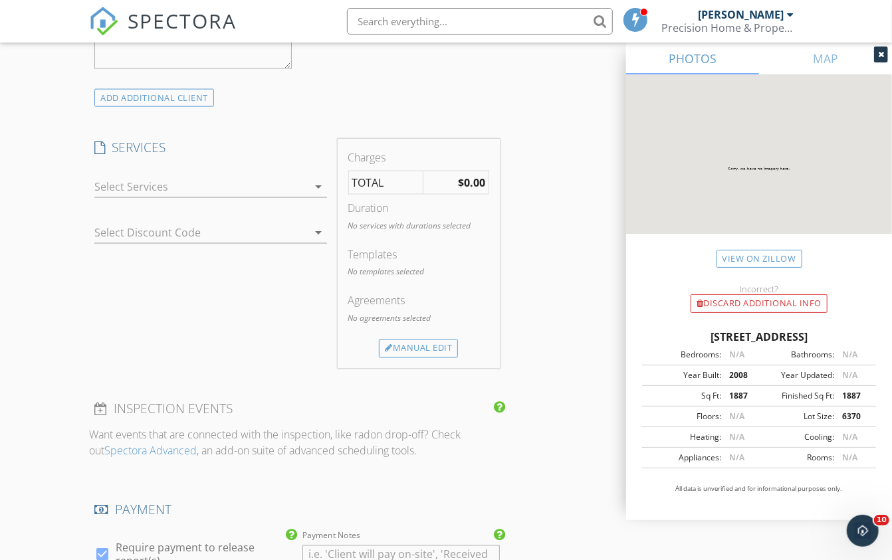
click at [302, 187] on div at bounding box center [200, 186] width 213 height 21
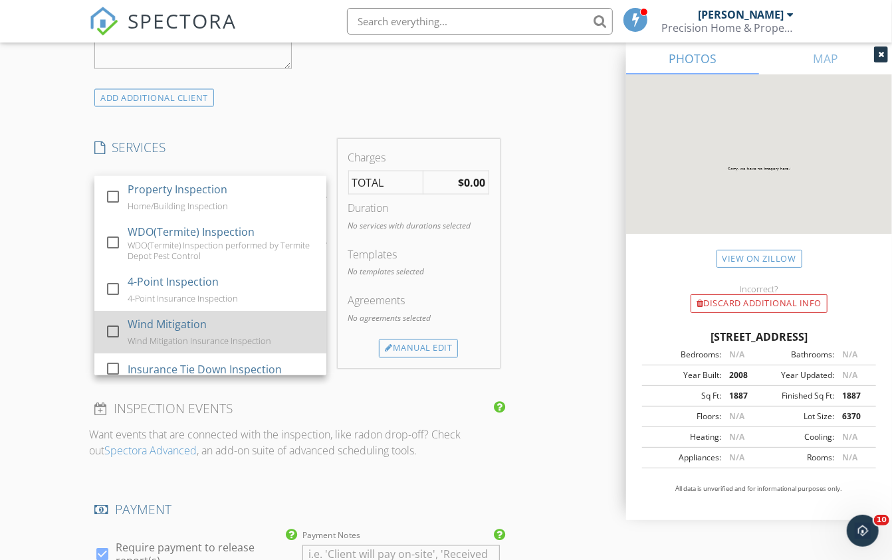
click at [116, 321] on div at bounding box center [113, 331] width 23 height 23
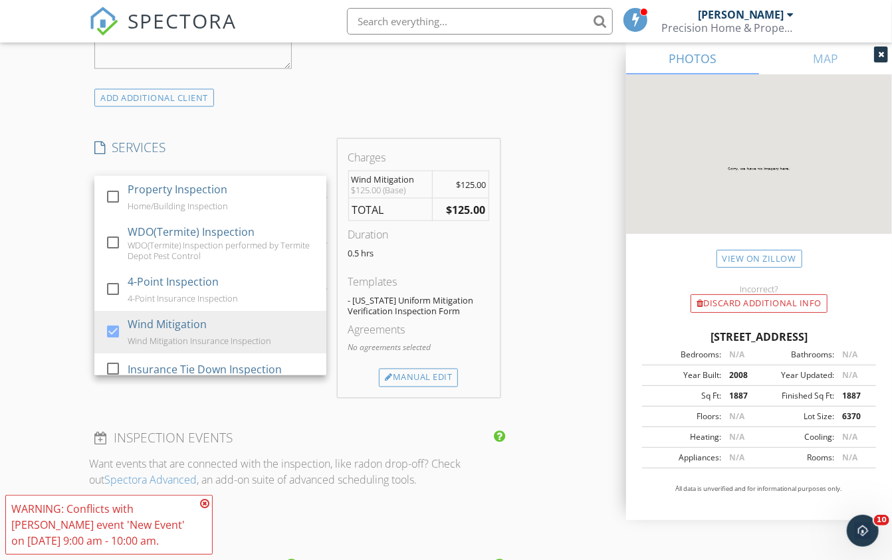
click at [58, 321] on div "New Inspection Click here to use the New Order Form INSPECTOR(S) check_box Mike…" at bounding box center [446, 241] width 892 height 2316
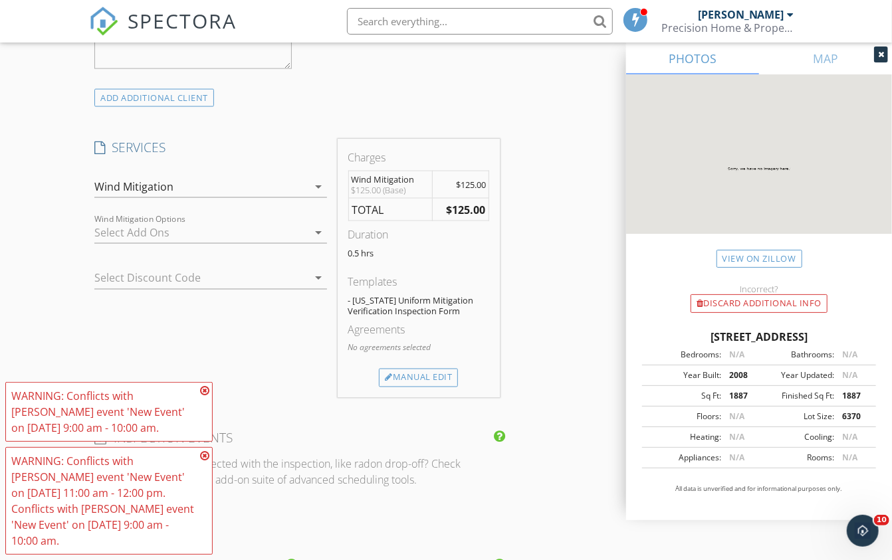
click at [207, 395] on icon at bounding box center [204, 390] width 9 height 11
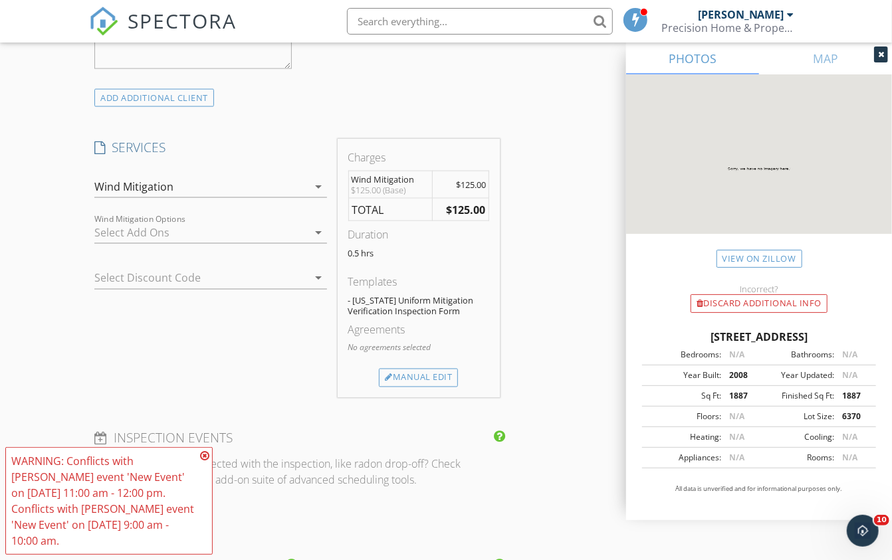
click at [205, 457] on icon at bounding box center [204, 456] width 9 height 11
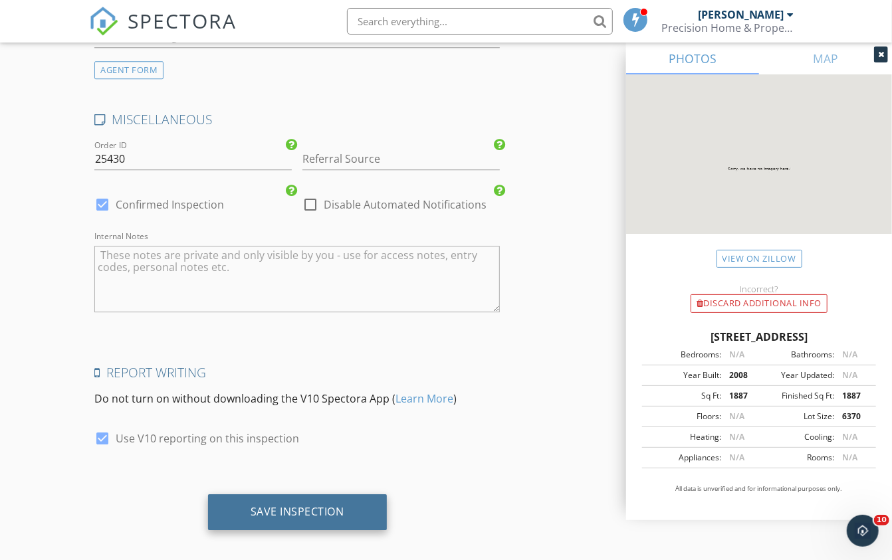
scroll to position [1821, 0]
click at [270, 506] on div "Save Inspection" at bounding box center [298, 512] width 94 height 13
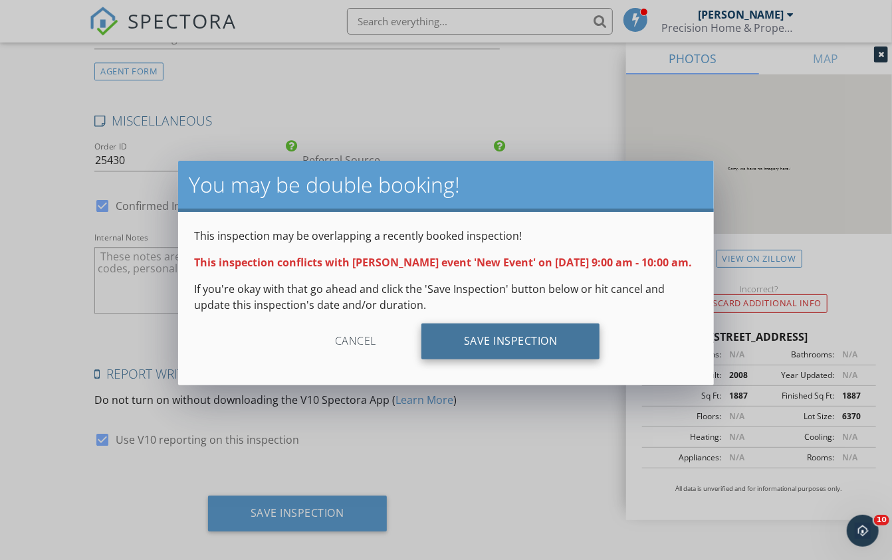
click at [512, 360] on div "Save Inspection" at bounding box center [510, 342] width 179 height 36
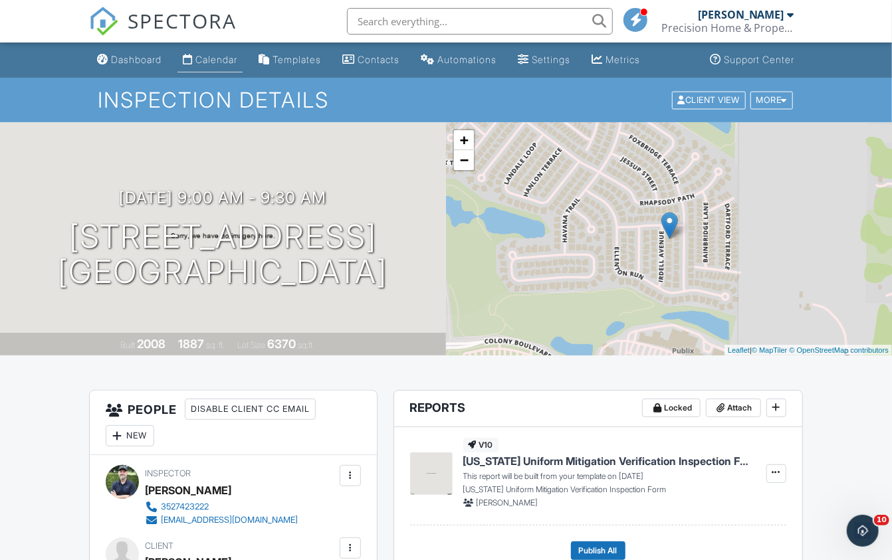
click at [206, 54] on div "Calendar" at bounding box center [216, 59] width 42 height 11
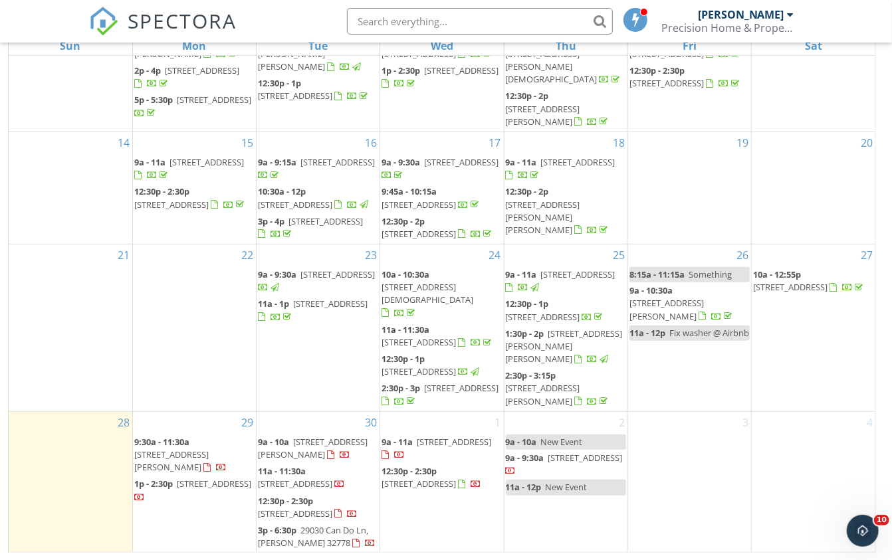
scroll to position [175, 0]
click at [546, 441] on span "New Event" at bounding box center [562, 443] width 42 height 12
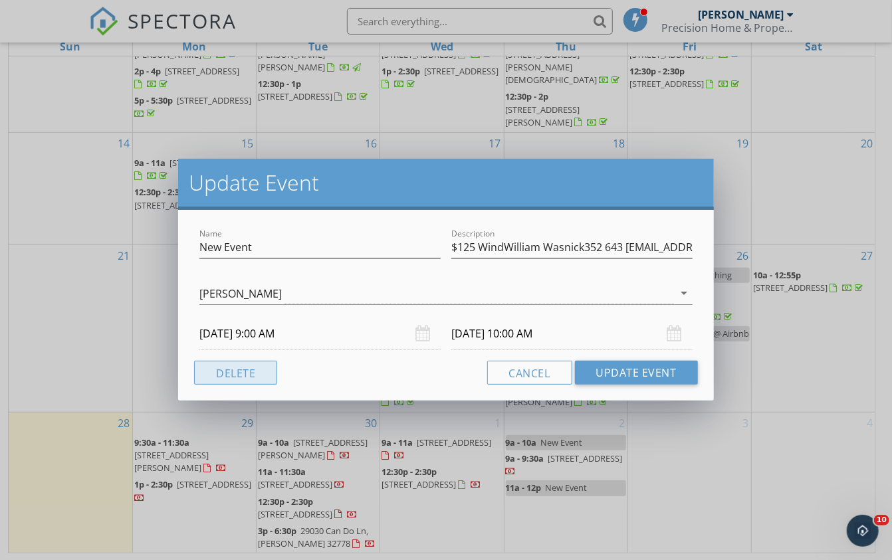
click at [255, 367] on button "Delete" at bounding box center [235, 373] width 83 height 24
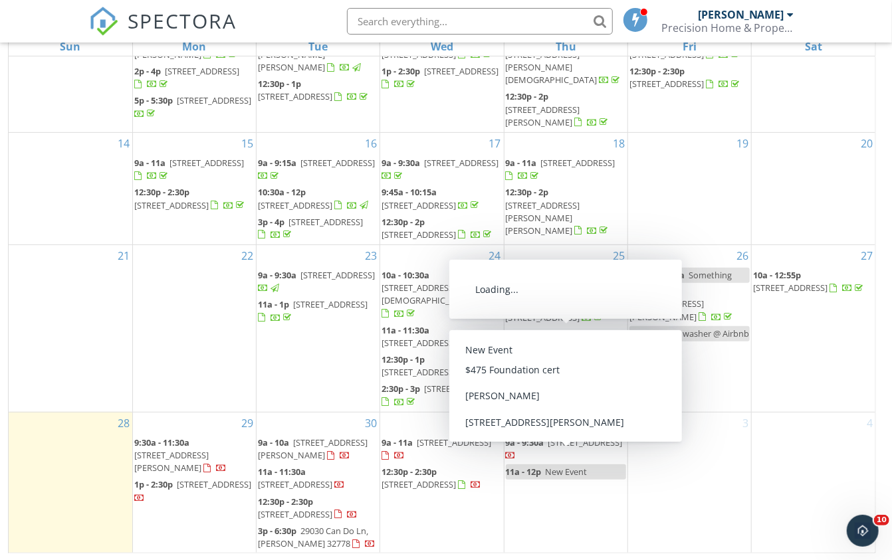
click at [550, 522] on div "2 9a - 9:30a [STREET_ADDRESS] 11a - 12p New Event" at bounding box center [565, 483] width 123 height 141
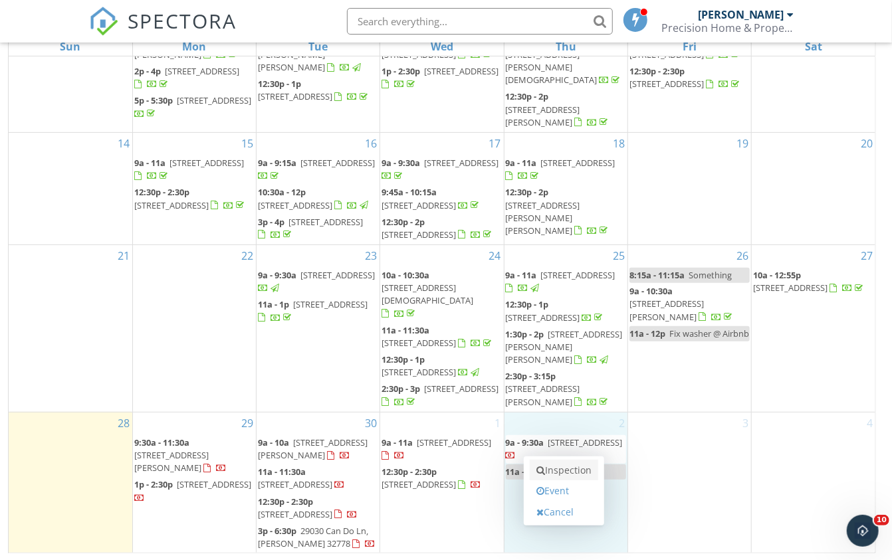
click at [564, 470] on link "Inspection" at bounding box center [564, 470] width 68 height 21
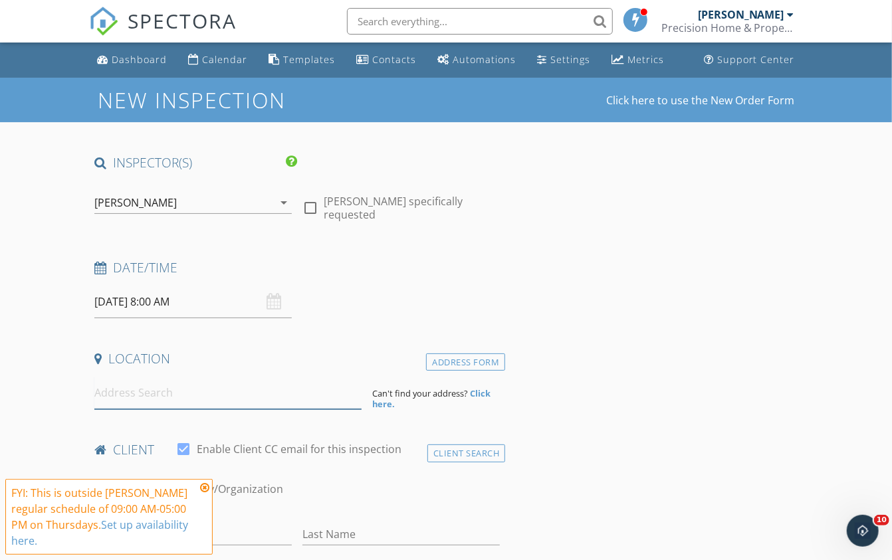
click at [155, 396] on input at bounding box center [227, 393] width 267 height 33
paste input "[STREET_ADDRESS][PERSON_NAME]"
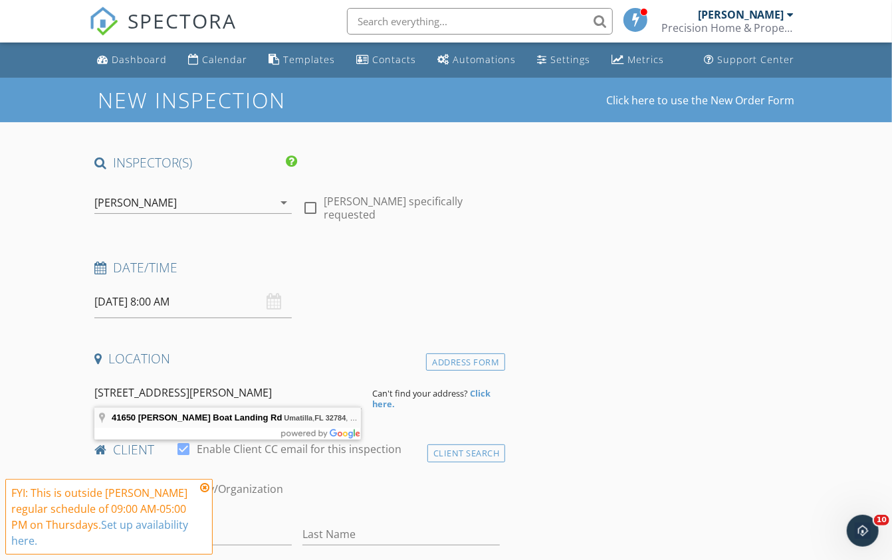
type input "[STREET_ADDRESS][PERSON_NAME]"
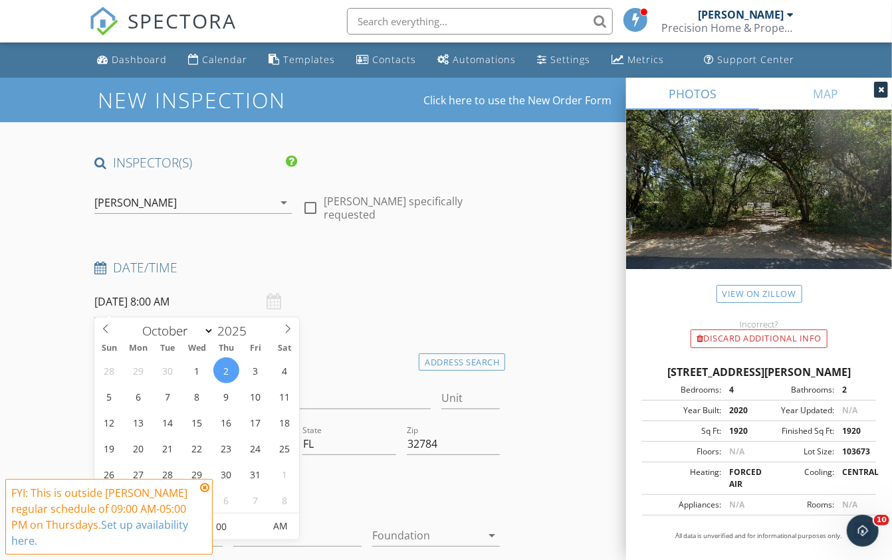
click at [161, 304] on input "[DATE] 8:00 AM" at bounding box center [192, 302] width 197 height 33
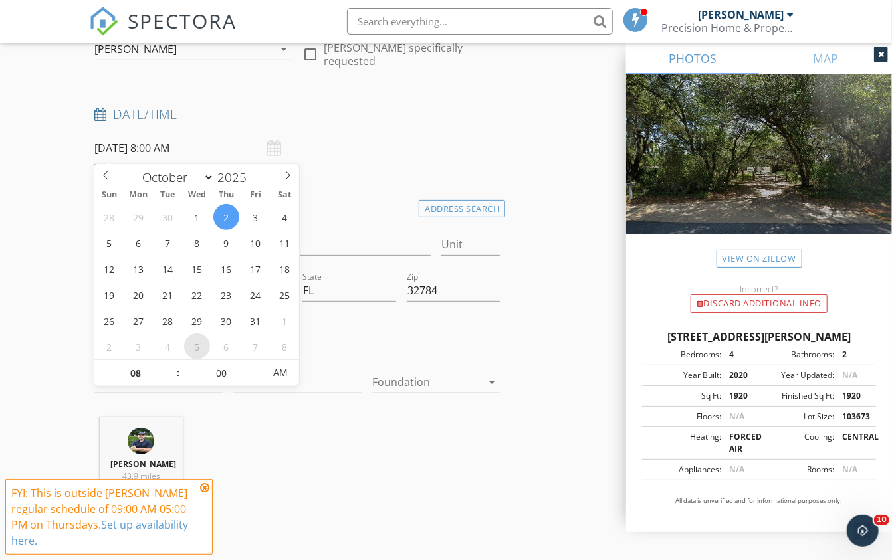
scroll to position [160, 0]
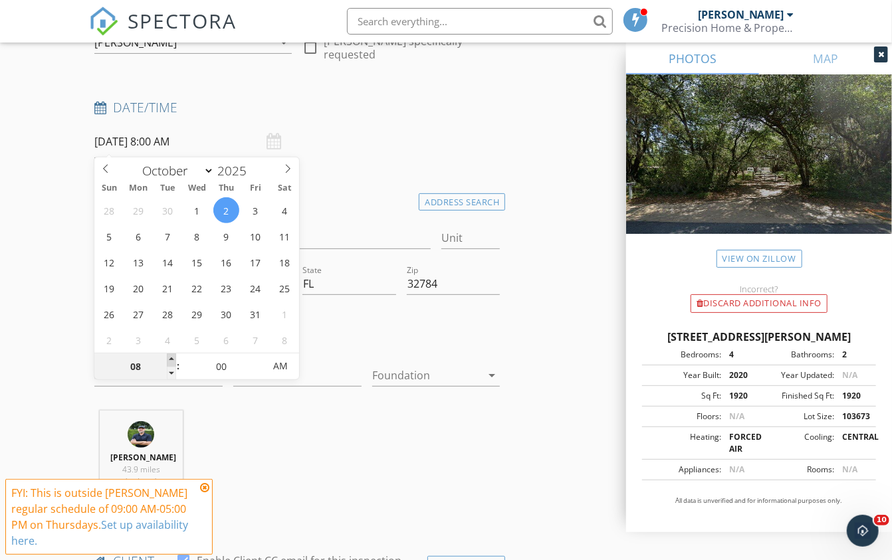
type input "09"
type input "10/02/2025 9:00 AM"
click at [172, 358] on span at bounding box center [171, 360] width 9 height 13
type input "10"
type input "10/02/2025 10:00 AM"
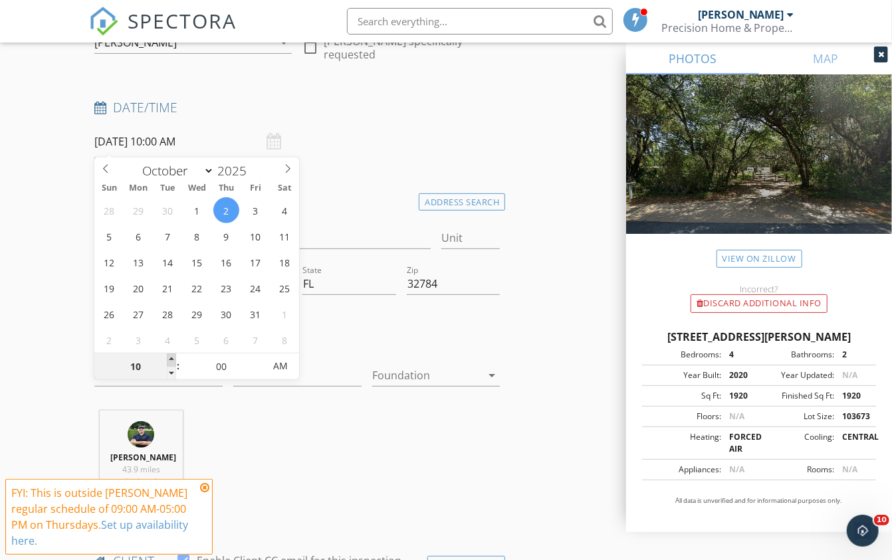
click at [172, 358] on span at bounding box center [171, 360] width 9 height 13
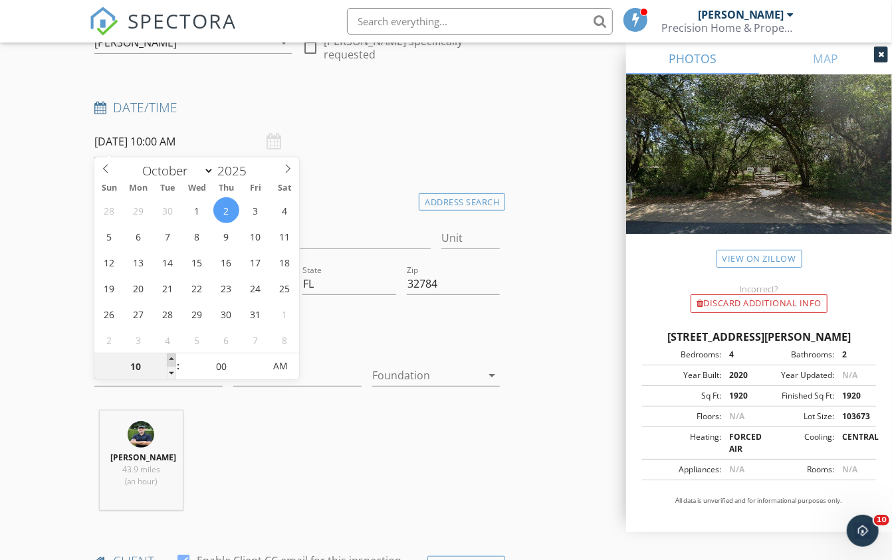
type input "11"
type input "[DATE] 11:00 AM"
click at [172, 358] on span at bounding box center [171, 360] width 9 height 13
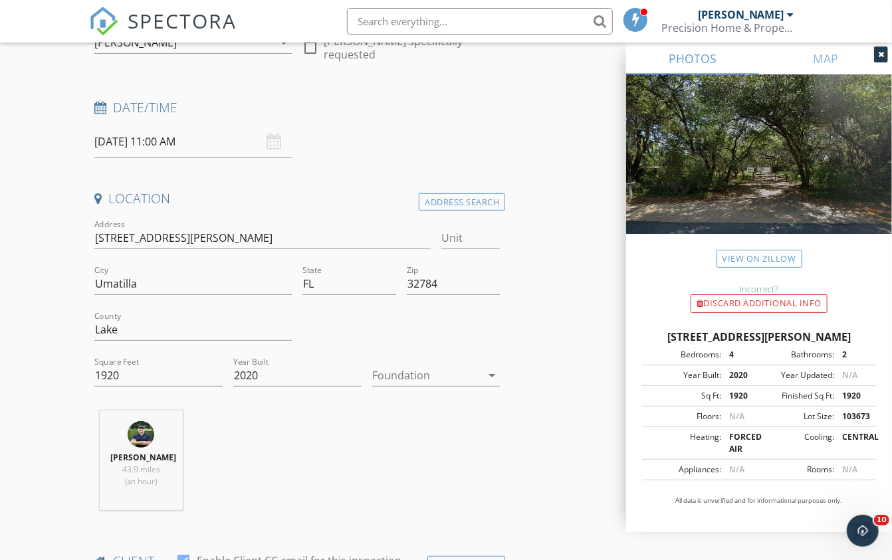
click at [398, 144] on div "Date/Time 10/02/2025 11:00 AM" at bounding box center [297, 128] width 416 height 59
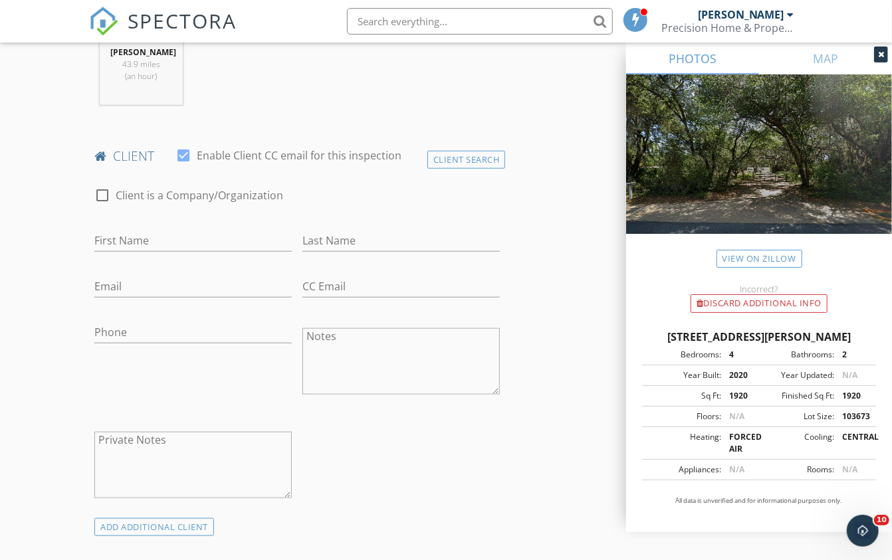
scroll to position [634, 0]
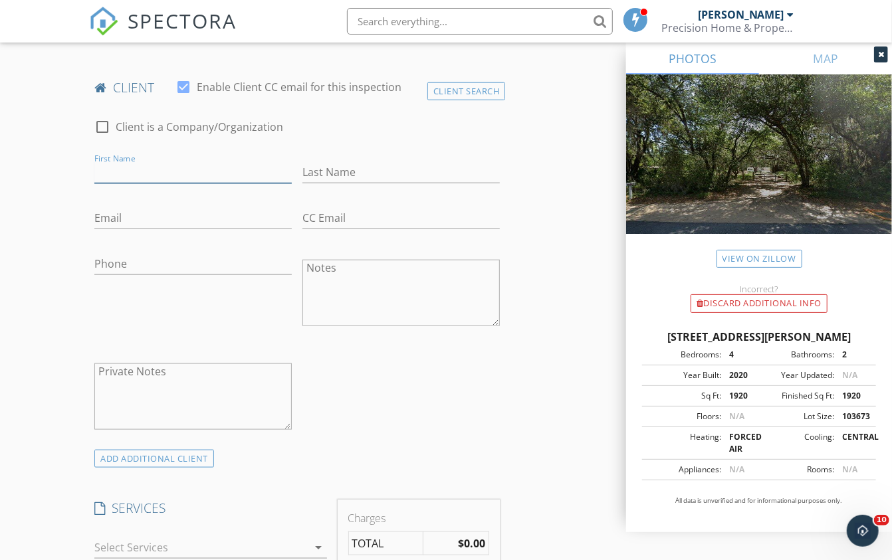
paste input "[PERSON_NAME]"
type input "[PERSON_NAME]"
paste input "[PERSON_NAME]"
click at [350, 169] on input "Dominic Sinibaldi" at bounding box center [400, 172] width 197 height 22
type input "Sinibaldi"
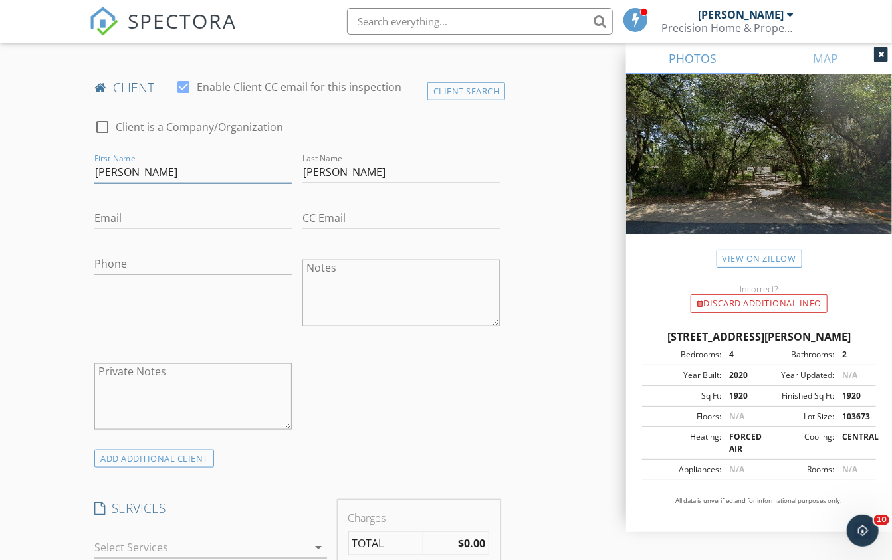
click at [196, 164] on input "Dominic Sinibaldi" at bounding box center [192, 172] width 197 height 22
type input "Dominic"
paste input "181-389-2325"
paste input "‭+1 (813) 892-3255‬"
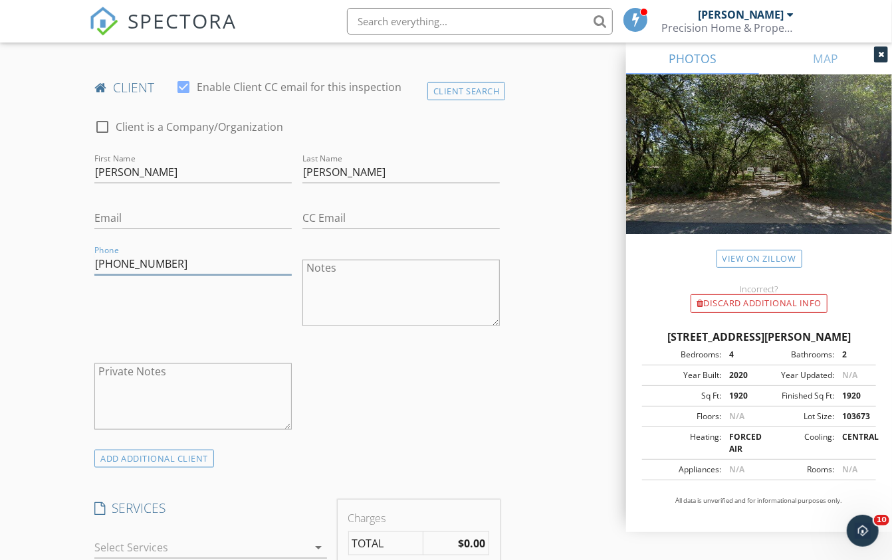
click at [134, 259] on input "‭+1 (813) 892-3255‬" at bounding box center [192, 264] width 197 height 22
type input "813-892-3255"
click at [439, 391] on div "check_box_outline_blank Client is a Company/Organization First Name Dominic Las…" at bounding box center [297, 278] width 416 height 344
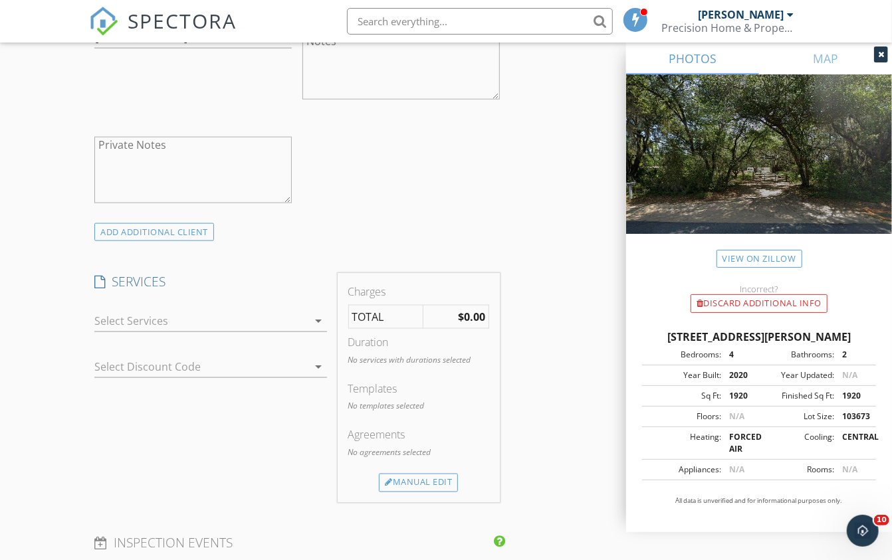
scroll to position [864, 0]
click at [289, 322] on div at bounding box center [200, 317] width 213 height 21
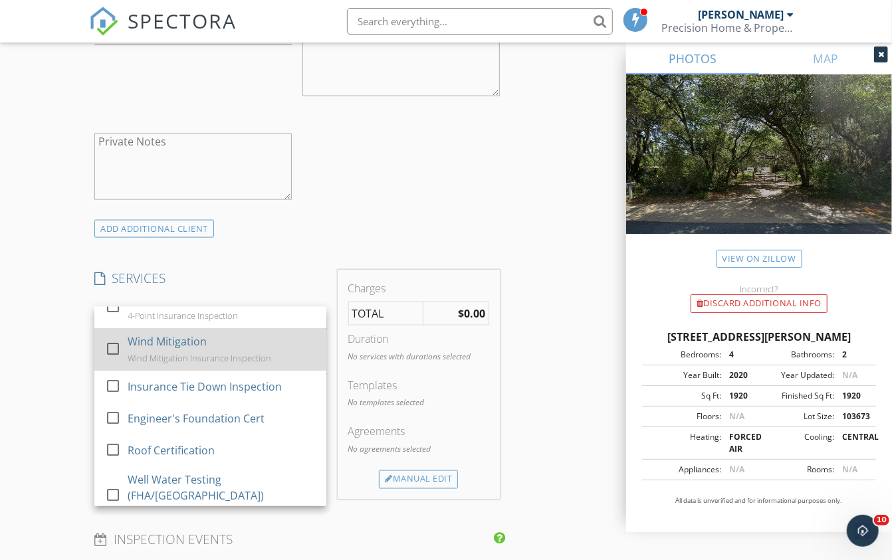
scroll to position [125, 0]
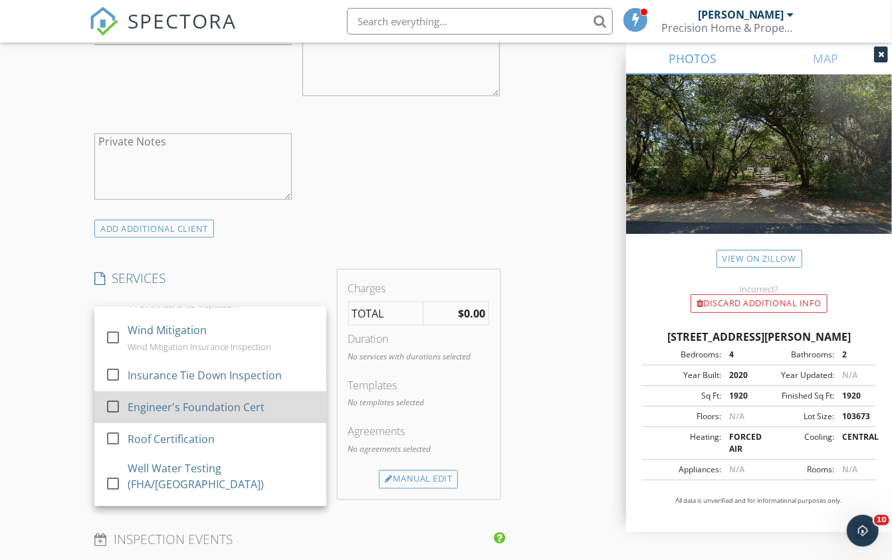
click at [112, 401] on div at bounding box center [113, 406] width 23 height 23
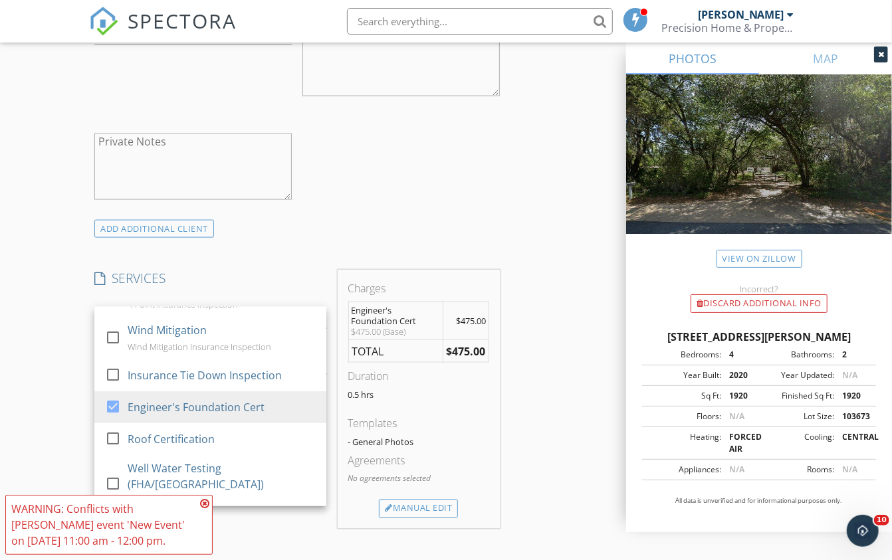
click at [278, 246] on div "INSPECTOR(S) check_box Mike Mitchell PRIMARY Mike Mitchell arrow_drop_down chec…" at bounding box center [297, 355] width 416 height 2130
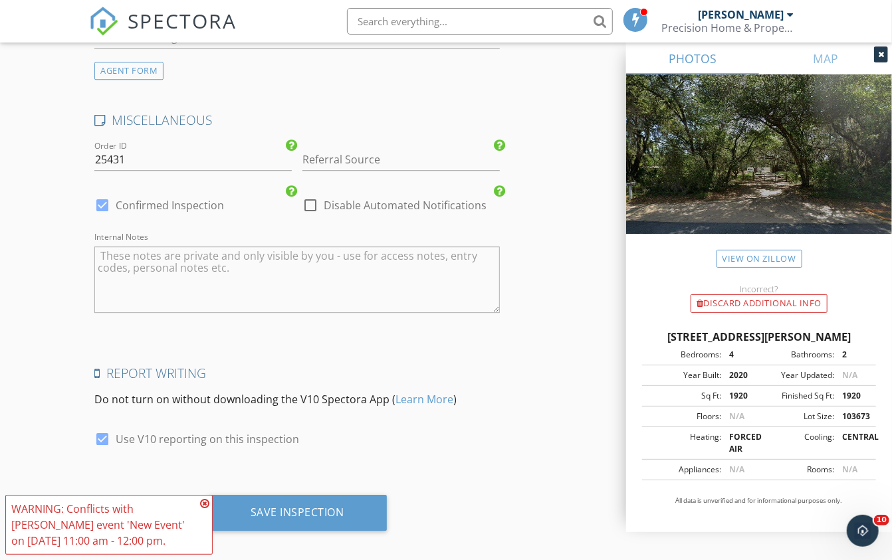
scroll to position [1821, 0]
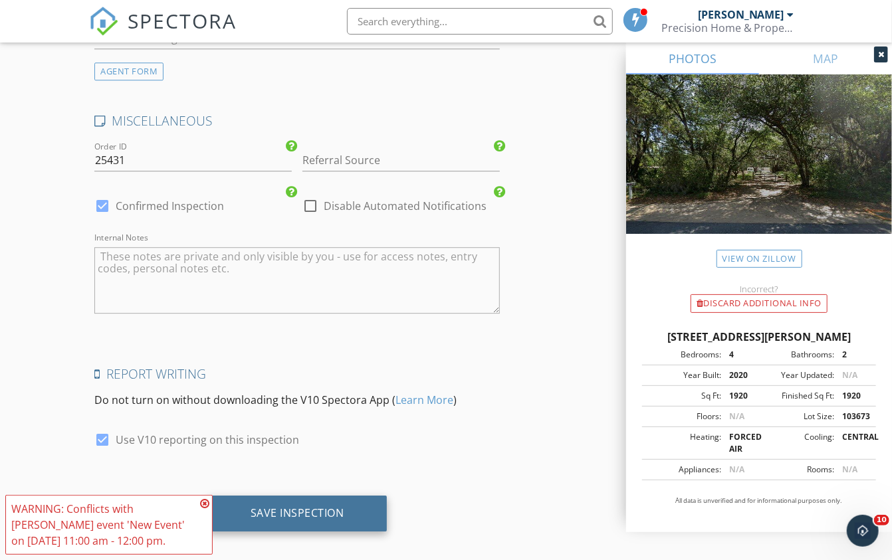
click at [259, 506] on div "Save Inspection" at bounding box center [298, 512] width 94 height 13
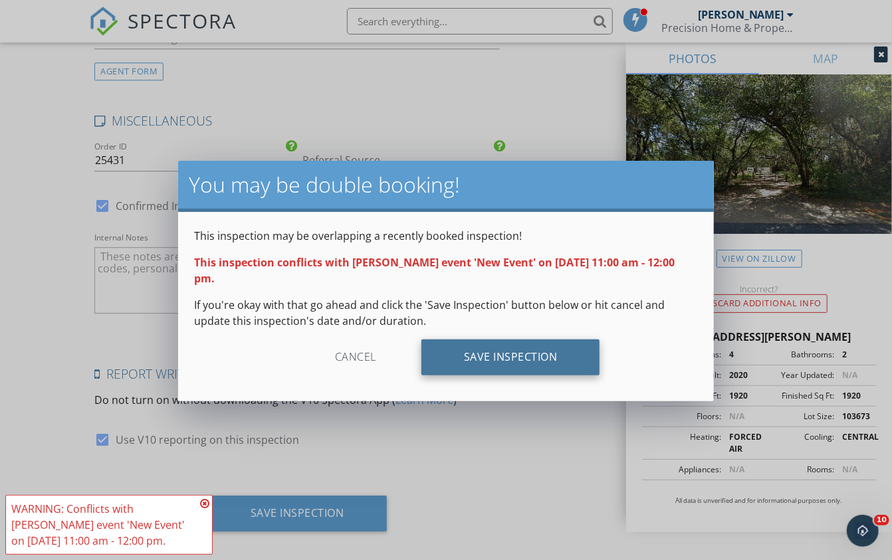
click at [462, 358] on div "Save Inspection" at bounding box center [510, 358] width 179 height 36
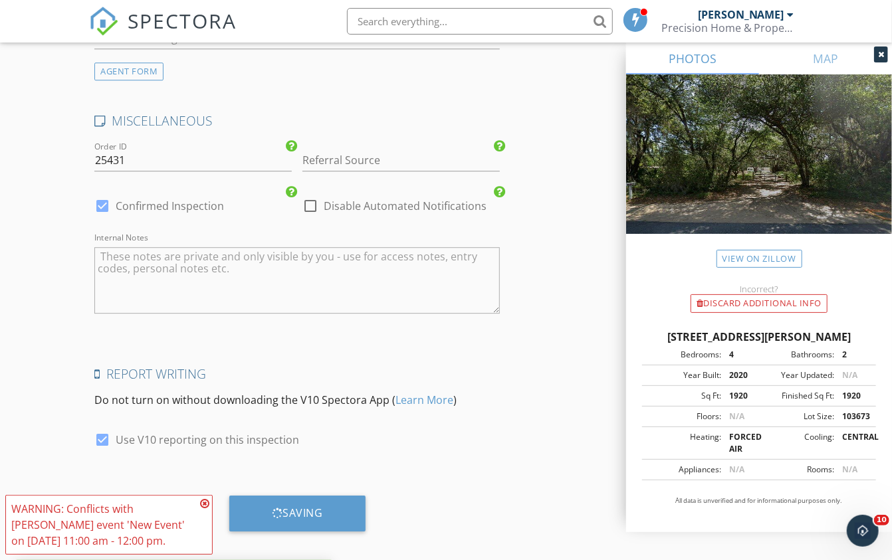
click at [202, 506] on icon at bounding box center [204, 503] width 9 height 11
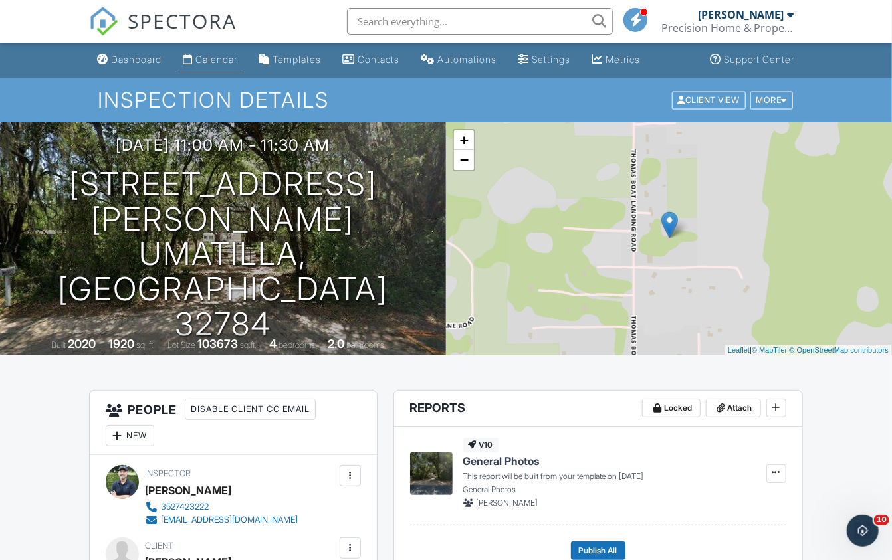
click at [211, 66] on link "Calendar" at bounding box center [209, 60] width 65 height 25
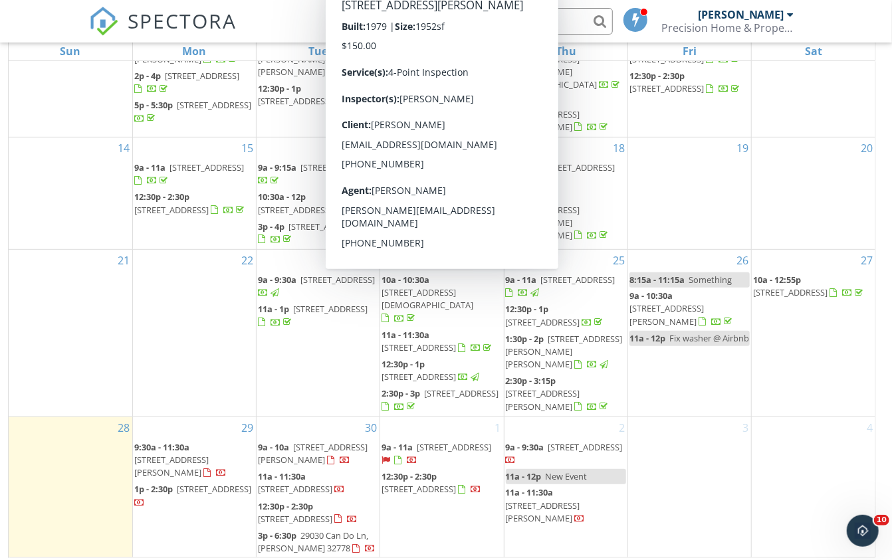
scroll to position [175, 0]
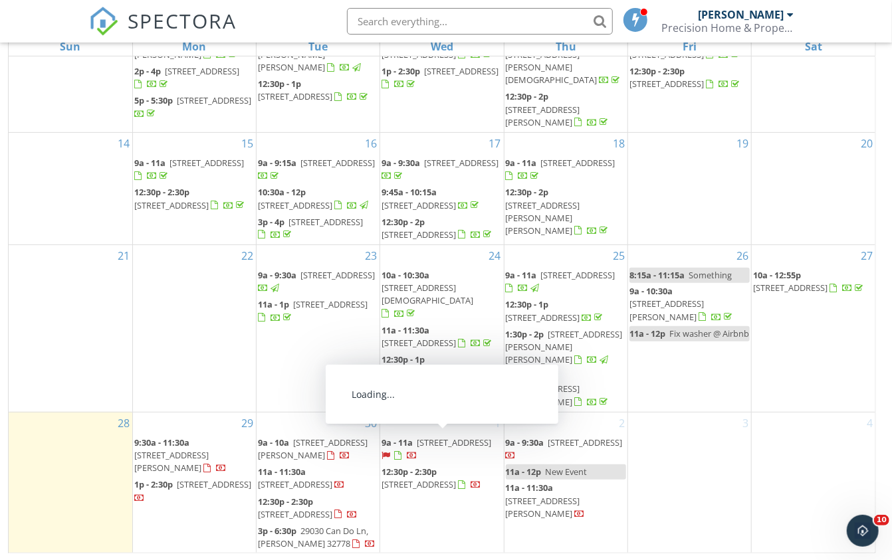
click at [428, 446] on span "12912 Honey Blossom Dr, Grand Island 32735" at bounding box center [454, 443] width 74 height 12
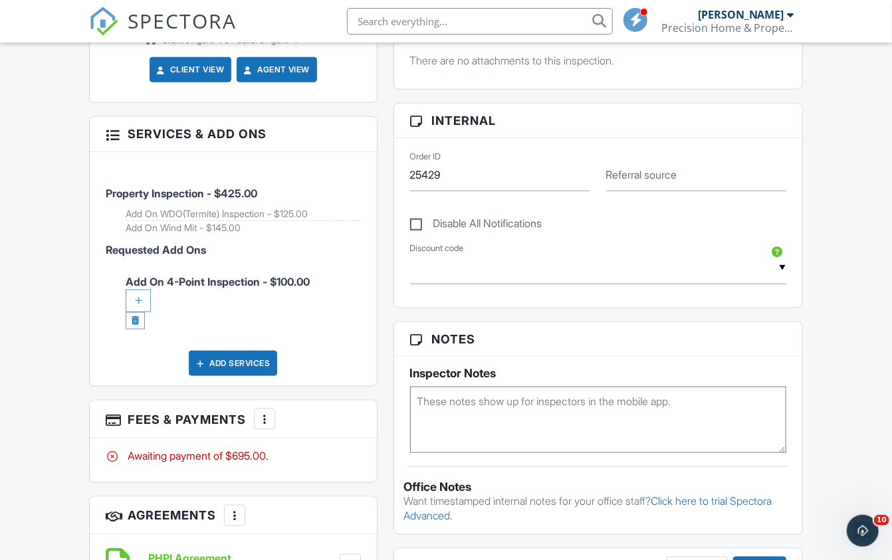
scroll to position [676, 0]
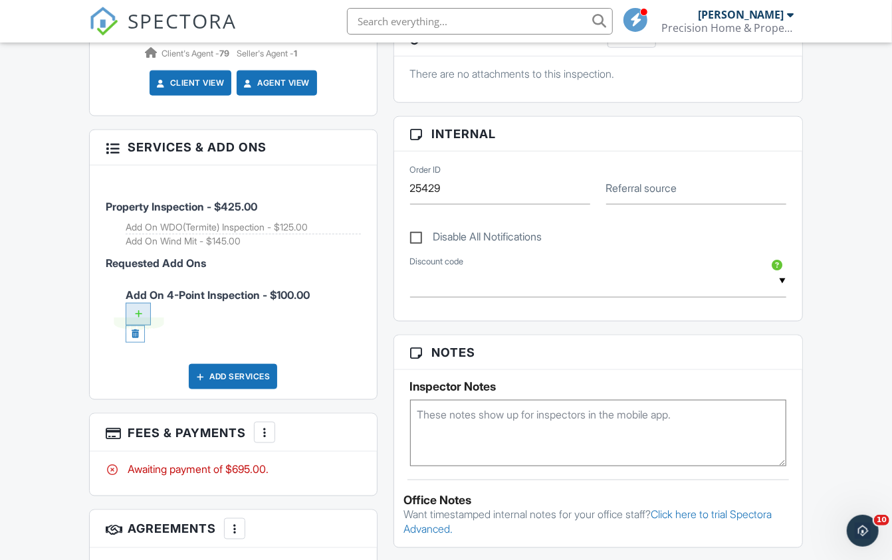
click at [138, 303] on div at bounding box center [138, 314] width 25 height 23
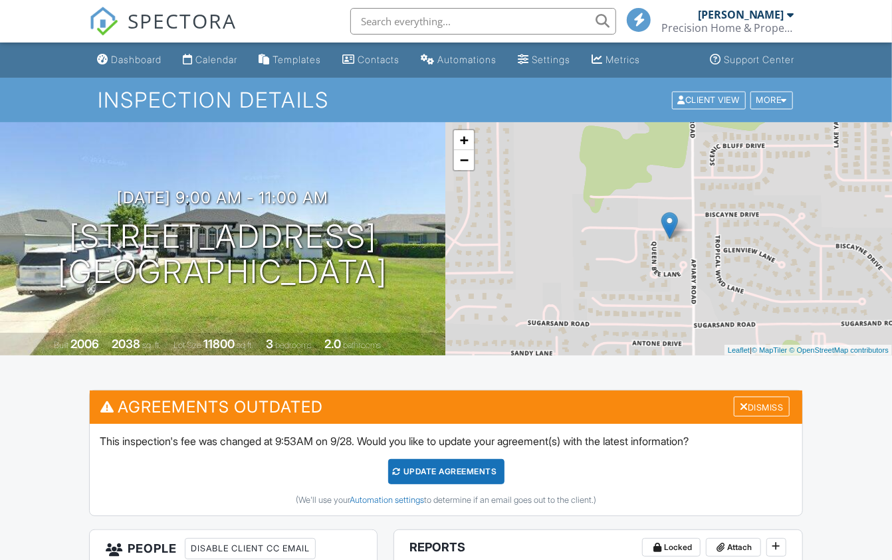
scroll to position [676, 0]
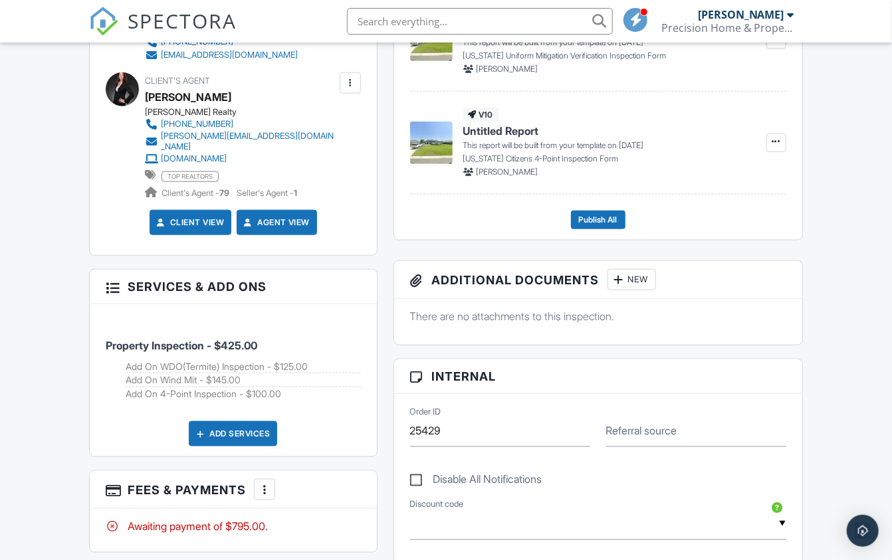
click at [419, 473] on label "Disable All Notifications" at bounding box center [476, 481] width 132 height 17
click at [419, 468] on input "Disable All Notifications" at bounding box center [414, 472] width 9 height 9
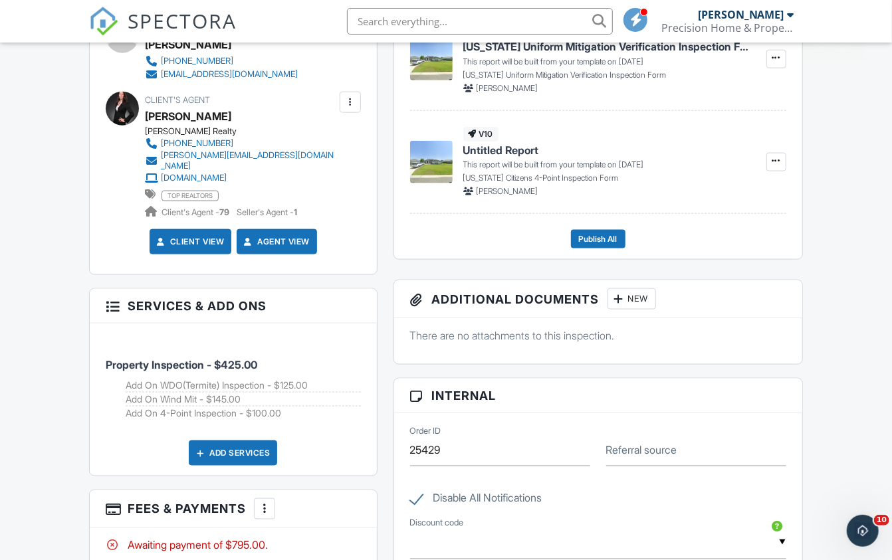
scroll to position [816, 0]
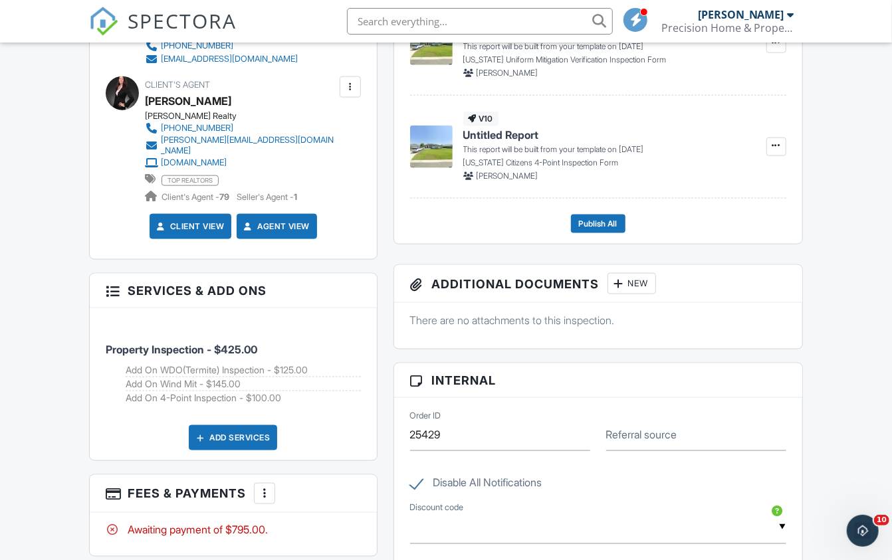
click at [410, 477] on label "Disable All Notifications" at bounding box center [476, 485] width 132 height 17
checkbox input "false"
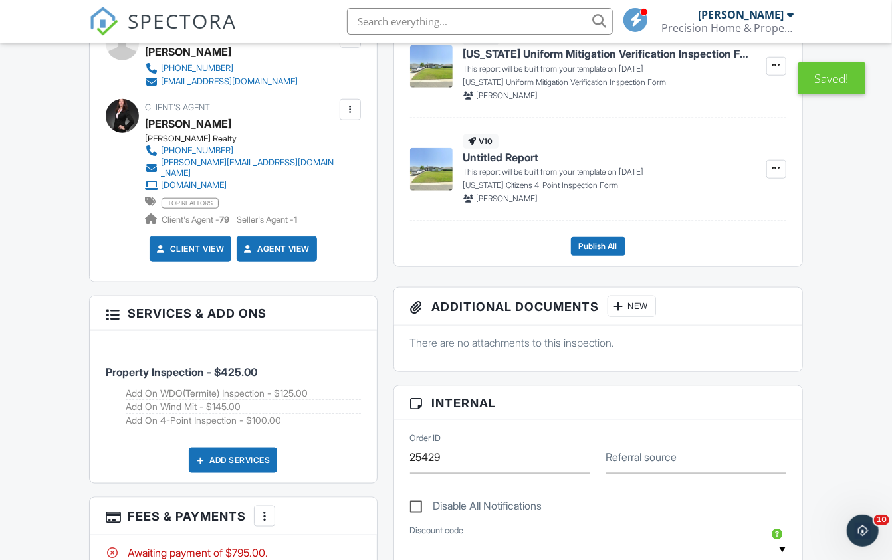
scroll to position [282, 0]
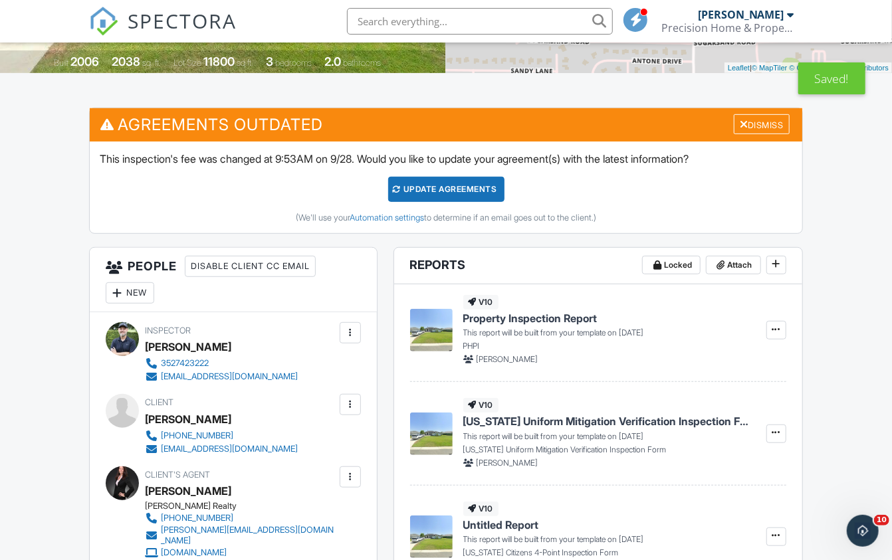
click at [431, 187] on div "Update Agreements" at bounding box center [446, 189] width 116 height 25
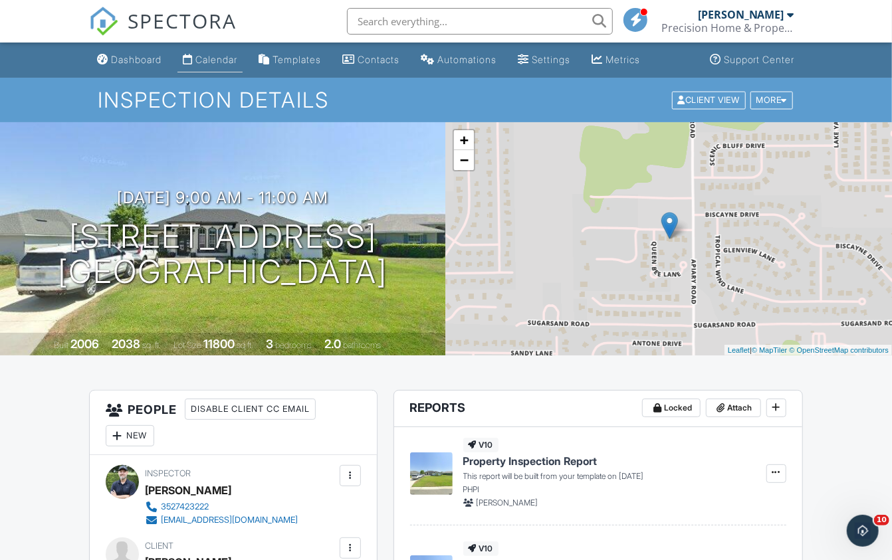
click at [229, 59] on div "Calendar" at bounding box center [216, 59] width 42 height 11
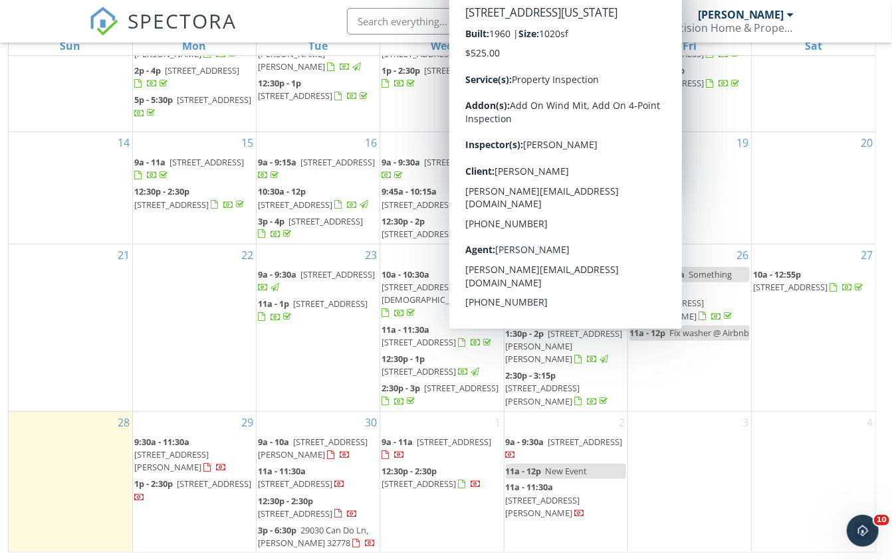
scroll to position [175, 0]
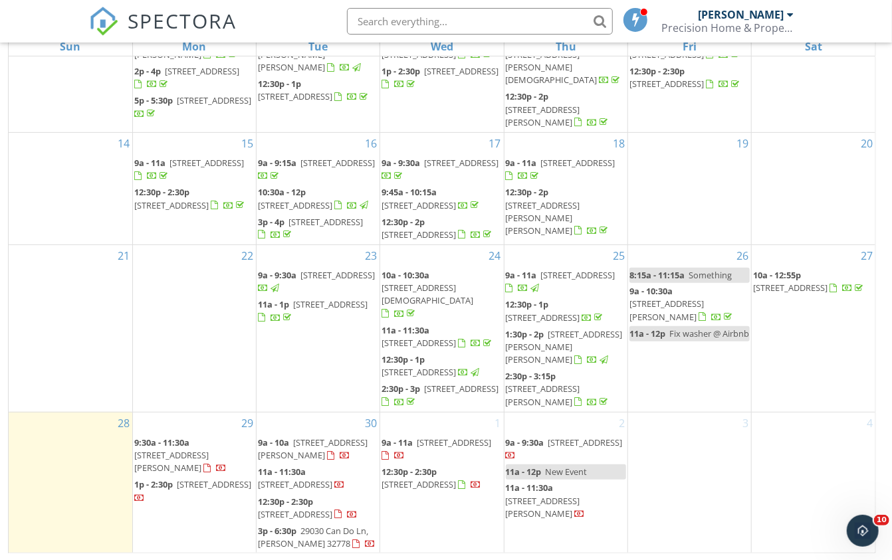
click at [785, 282] on span "[STREET_ADDRESS]" at bounding box center [790, 288] width 74 height 12
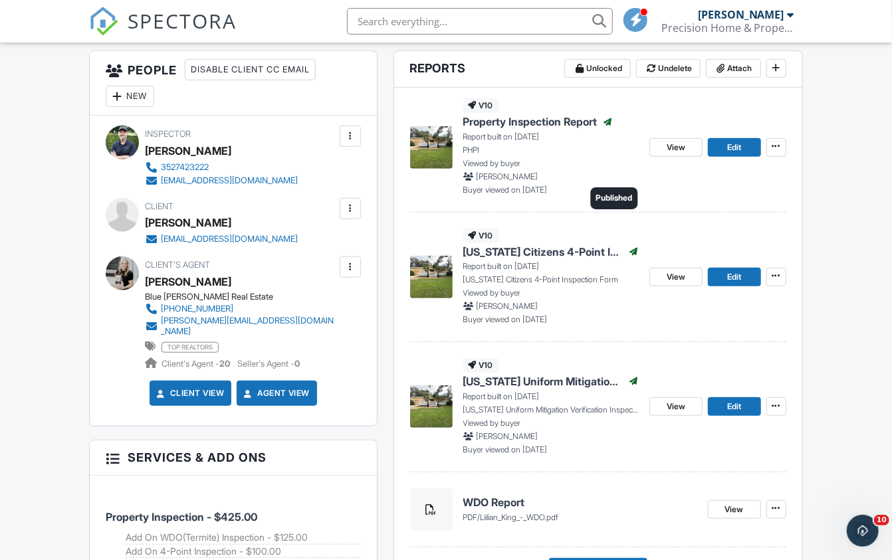
scroll to position [349, 0]
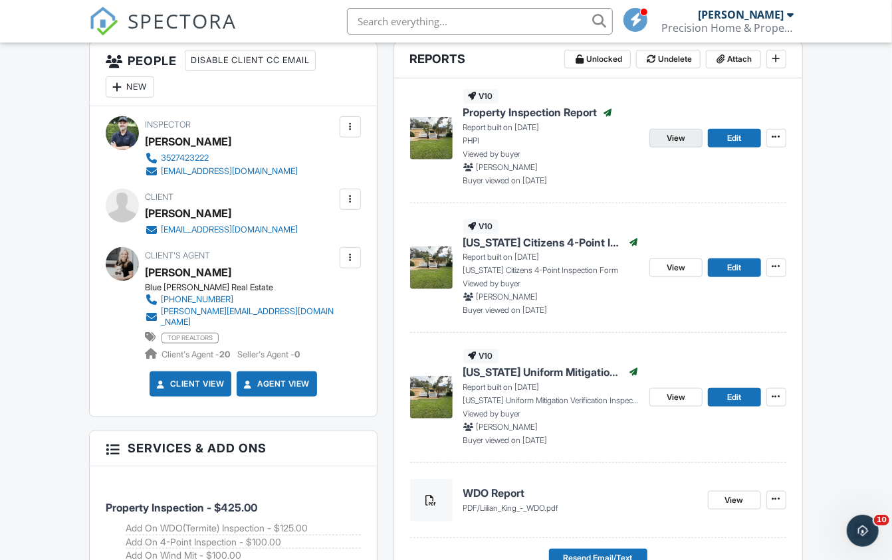
click at [681, 134] on span "View" at bounding box center [676, 138] width 19 height 13
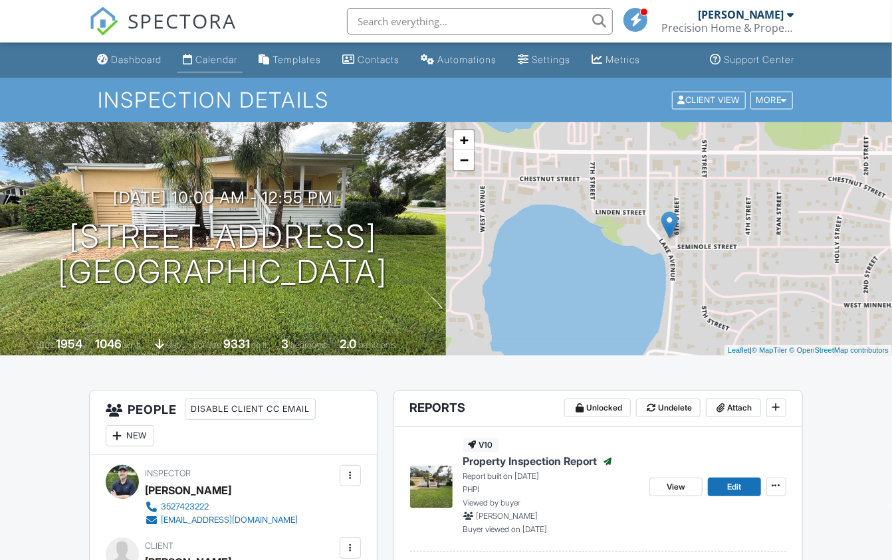
click at [218, 68] on link "Calendar" at bounding box center [209, 60] width 65 height 25
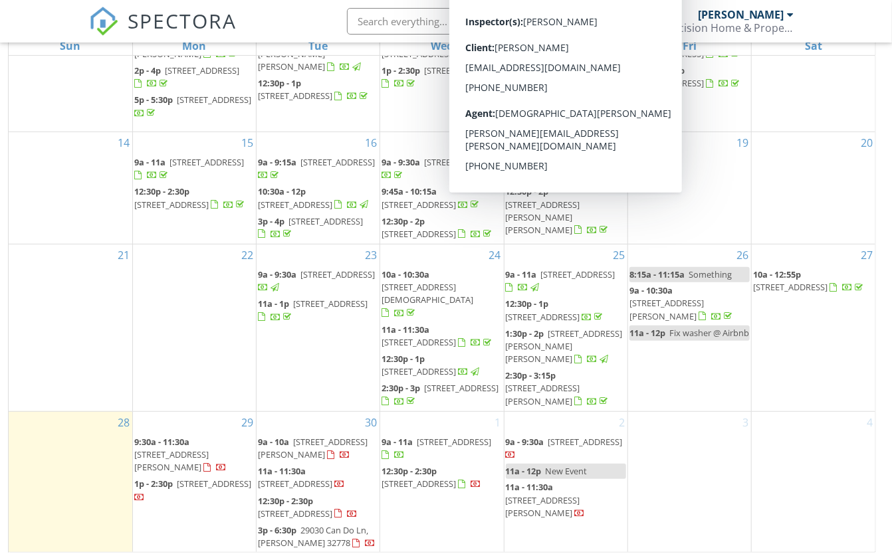
scroll to position [175, 0]
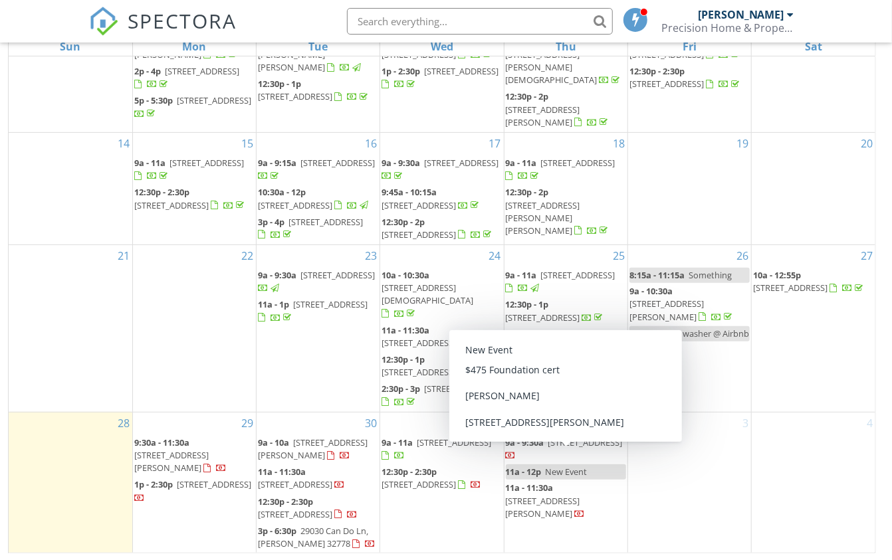
click at [559, 471] on span "New Event" at bounding box center [567, 472] width 42 height 12
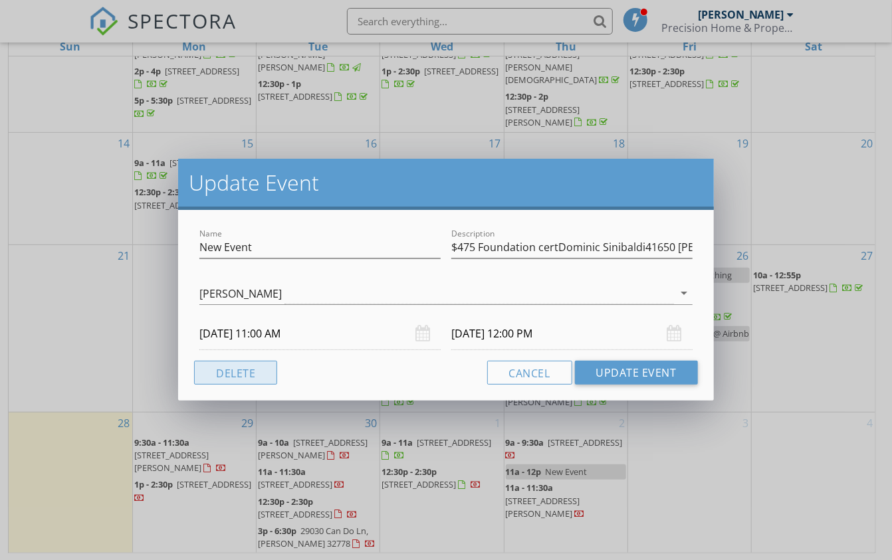
click at [242, 367] on button "Delete" at bounding box center [235, 373] width 83 height 24
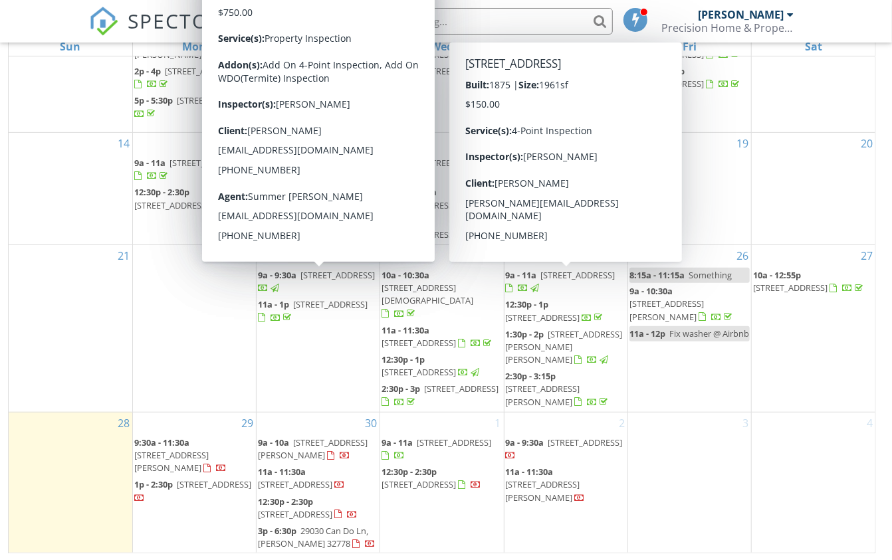
click at [297, 298] on span "3284 SE 20th Ln, Sumterville 33585" at bounding box center [330, 304] width 74 height 12
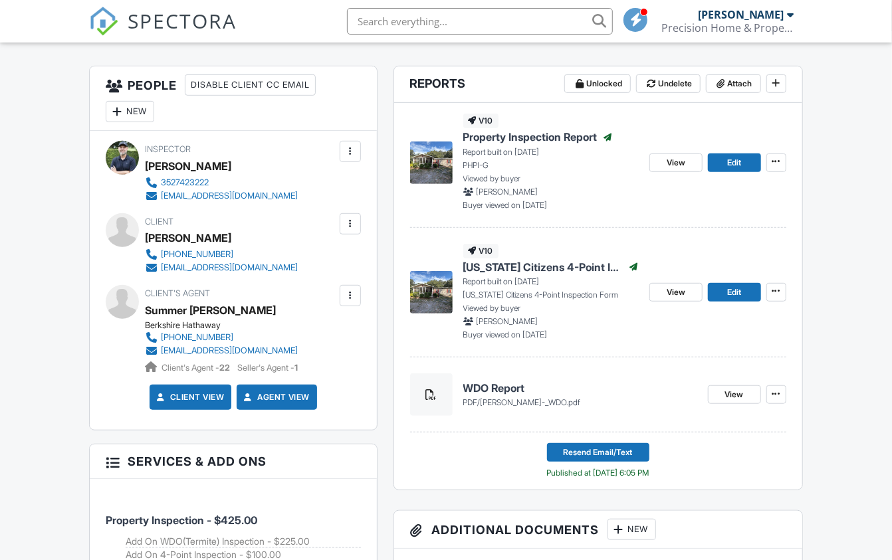
scroll to position [338, 0]
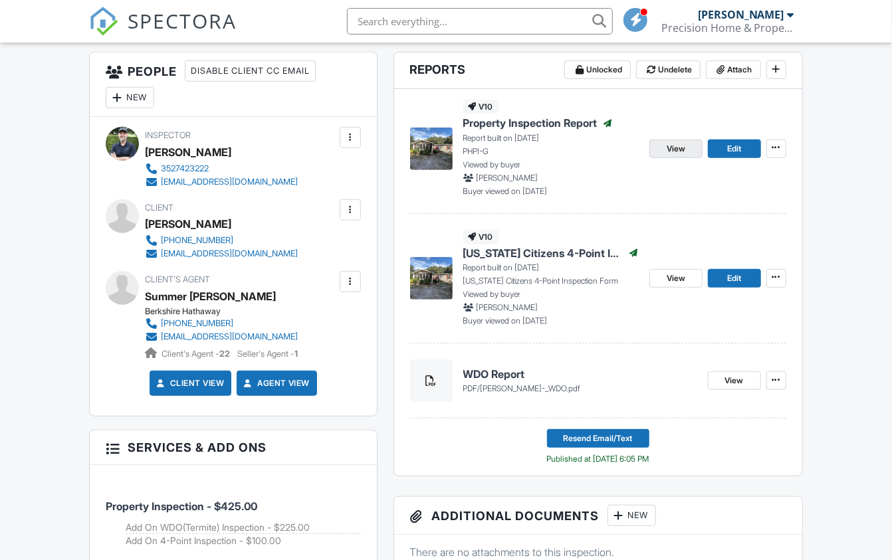
click at [681, 147] on span "View" at bounding box center [676, 148] width 19 height 13
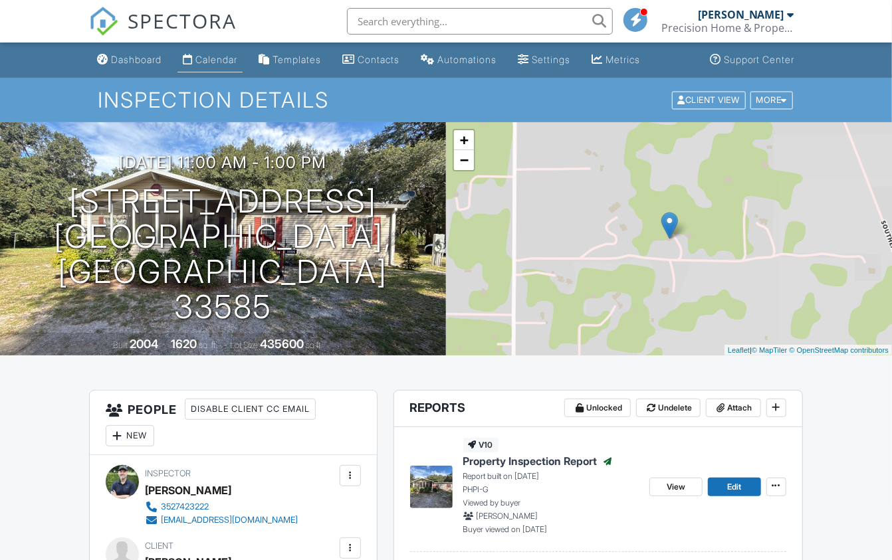
click at [215, 55] on div "Calendar" at bounding box center [216, 59] width 42 height 11
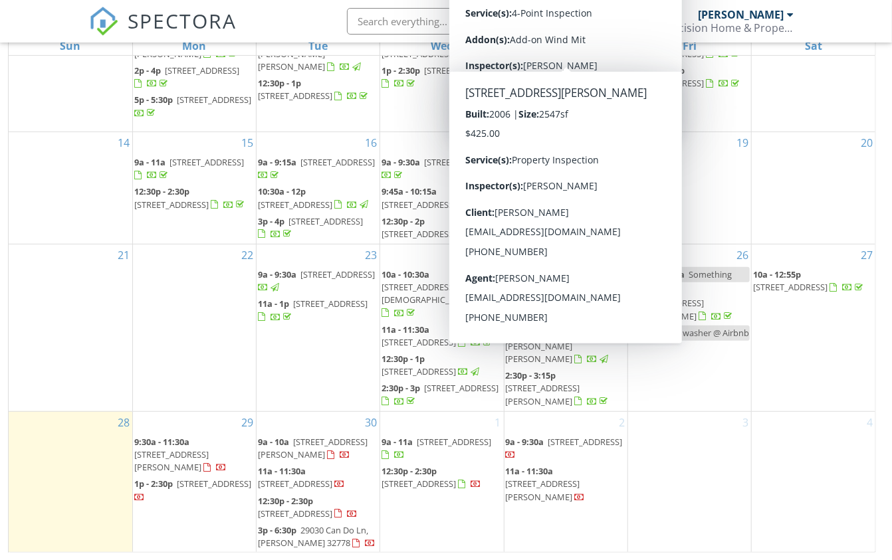
scroll to position [175, 0]
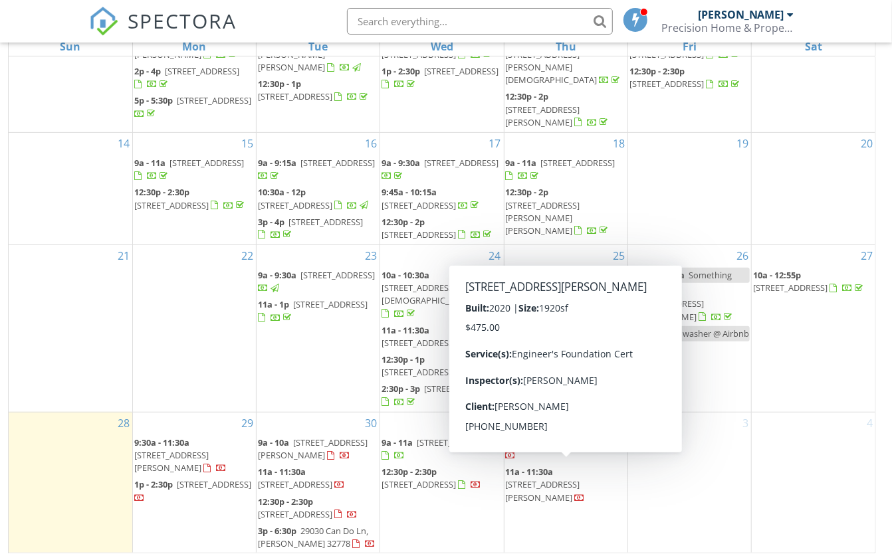
click at [575, 492] on span at bounding box center [580, 498] width 11 height 12
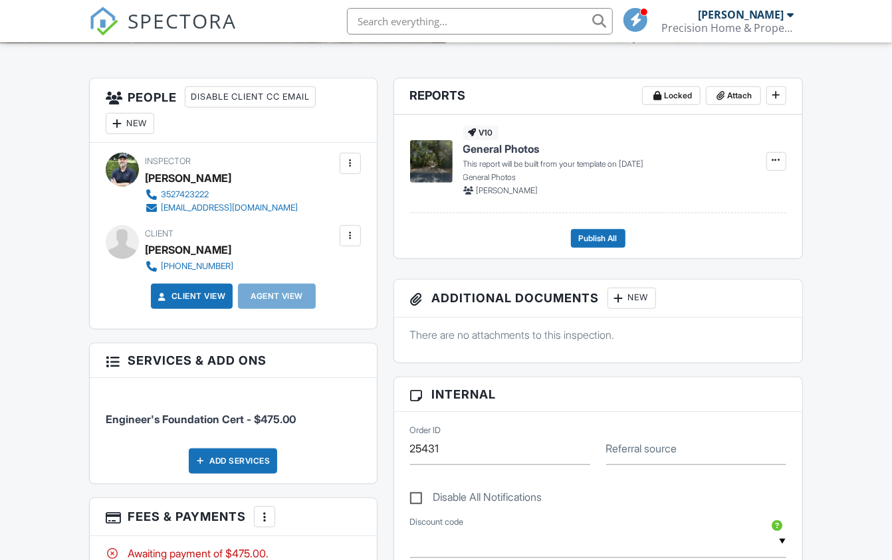
scroll to position [409, 0]
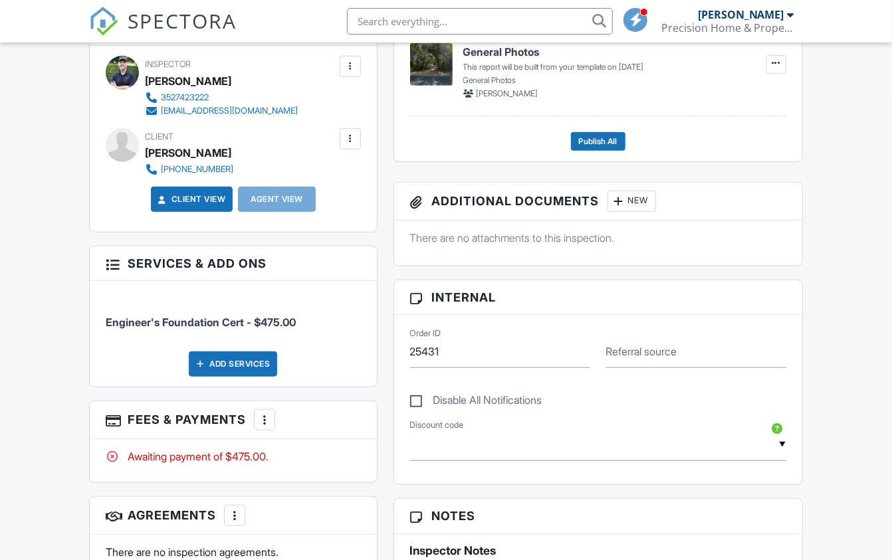
click at [352, 142] on div at bounding box center [350, 138] width 13 height 13
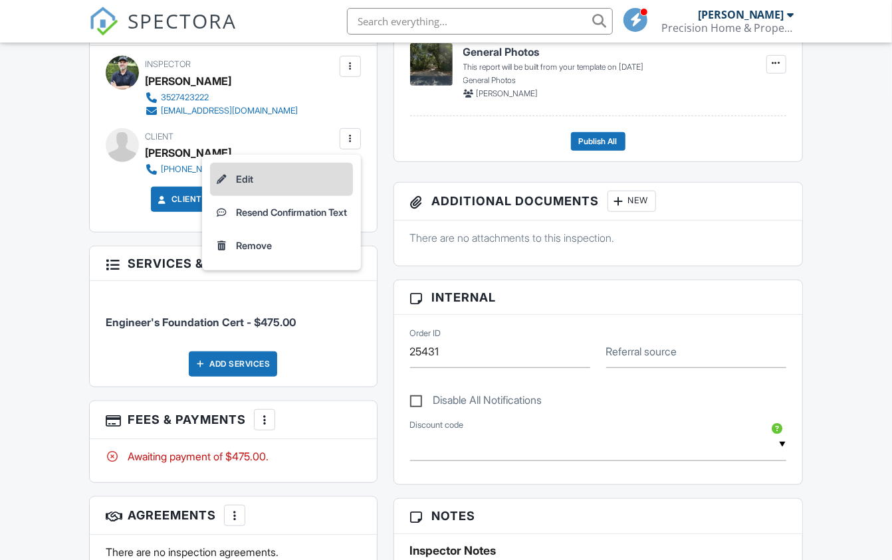
click at [269, 180] on li "Edit" at bounding box center [281, 179] width 143 height 33
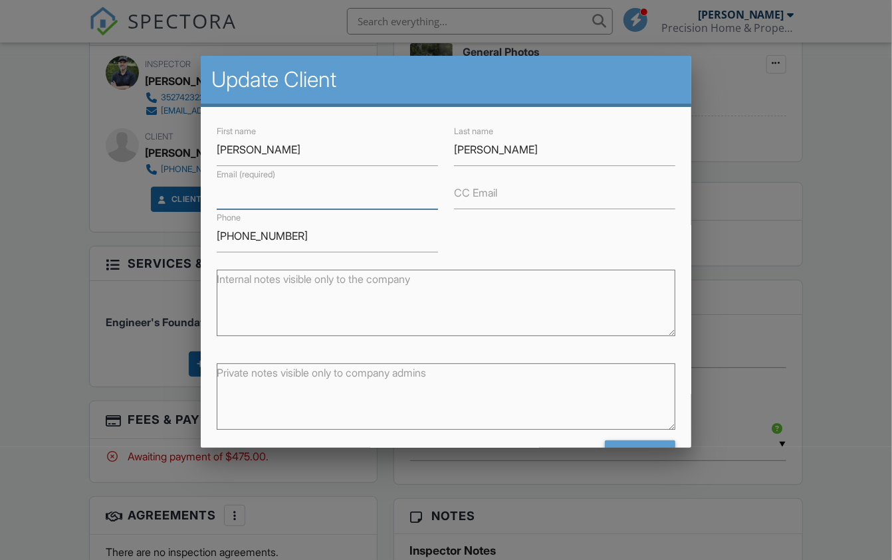
paste input "[EMAIL_ADDRESS][DOMAIN_NAME]"
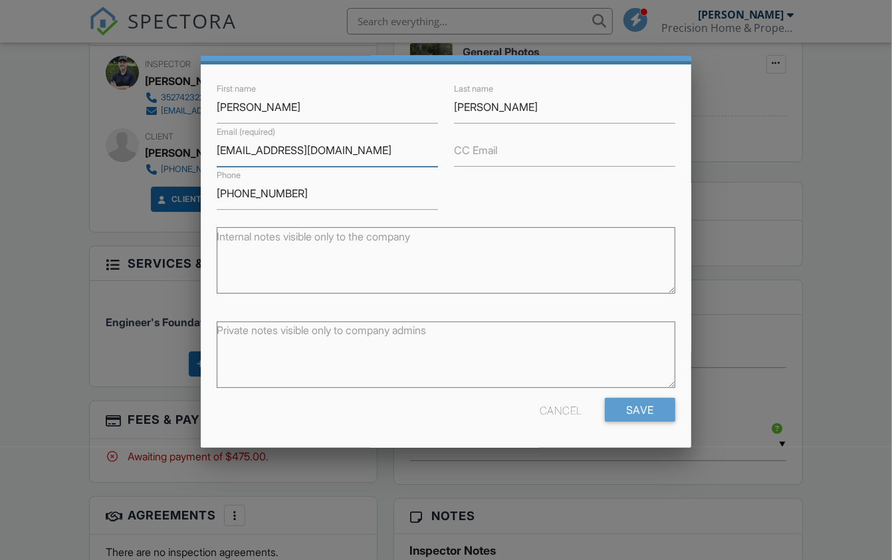
scroll to position [42, 0]
type input "[EMAIL_ADDRESS][DOMAIN_NAME]"
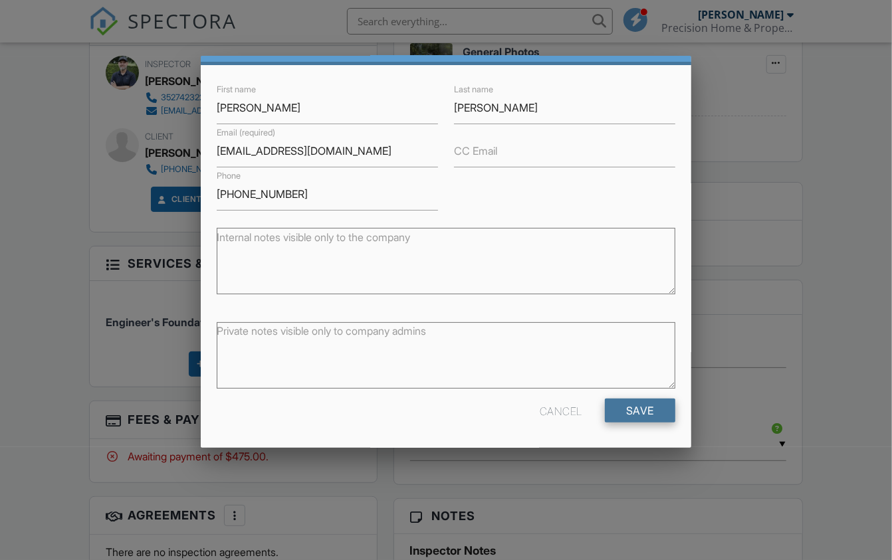
click at [627, 405] on input "Save" at bounding box center [640, 411] width 70 height 24
